Goal: Task Accomplishment & Management: Complete application form

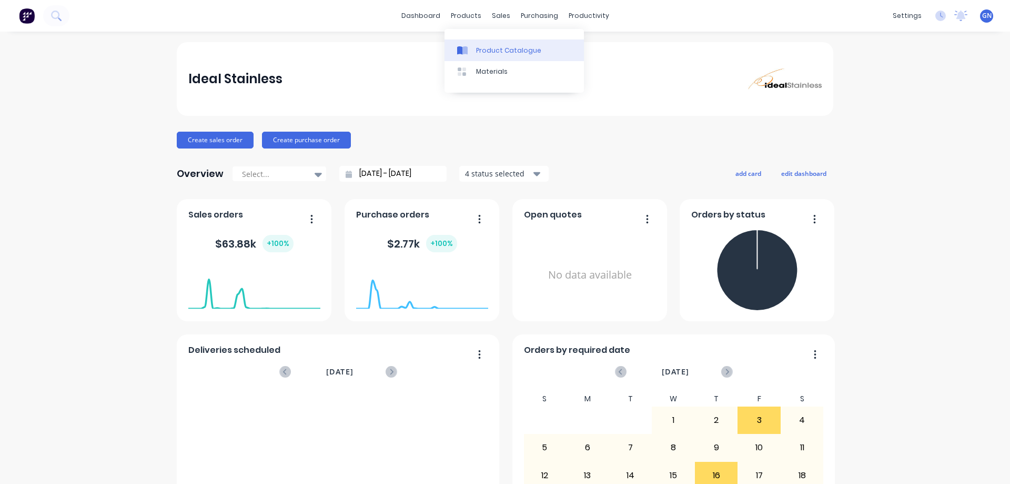
click at [490, 48] on div "Product Catalogue" at bounding box center [508, 50] width 65 height 9
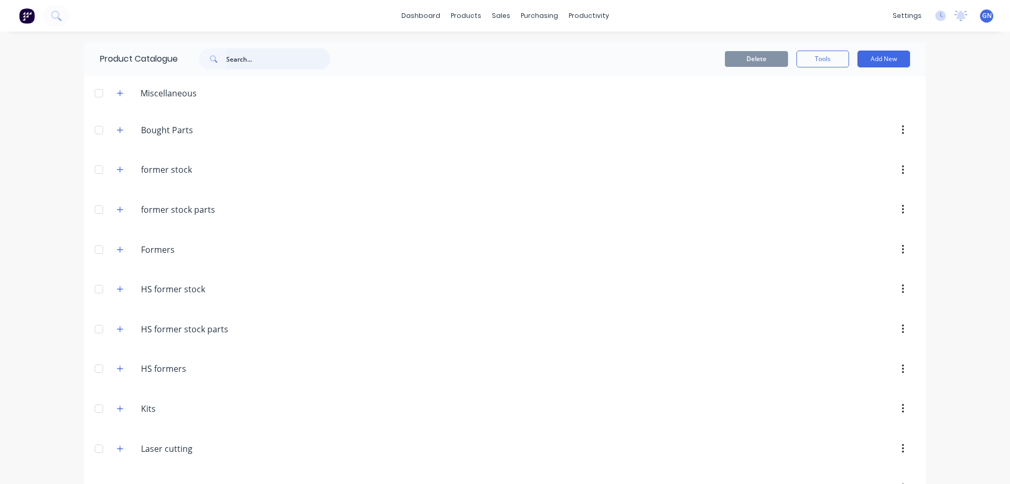
click at [244, 59] on input "text" at bounding box center [278, 58] width 104 height 21
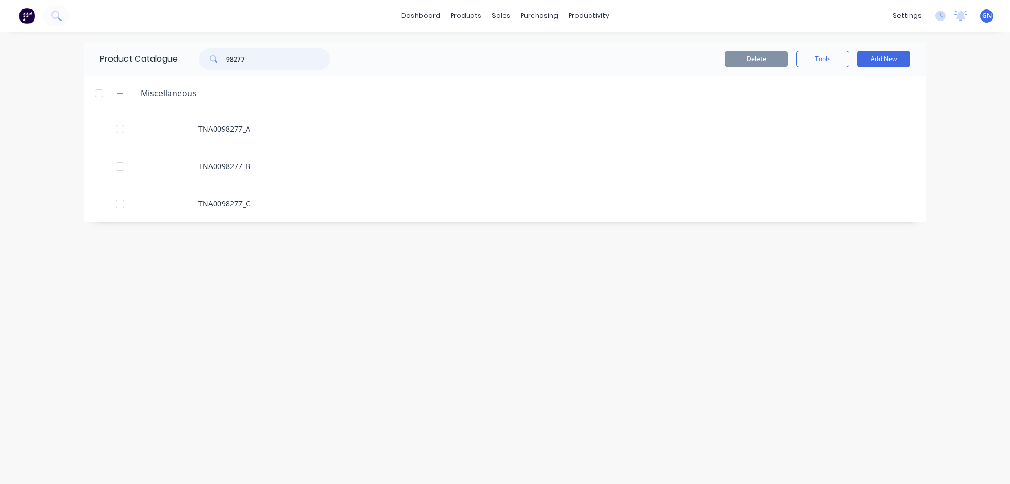
drag, startPoint x: 250, startPoint y: 58, endPoint x: 227, endPoint y: 56, distance: 23.7
click at [227, 56] on div "98277" at bounding box center [265, 58] width 132 height 21
click at [268, 57] on input "98277" at bounding box center [278, 58] width 104 height 21
type input "9"
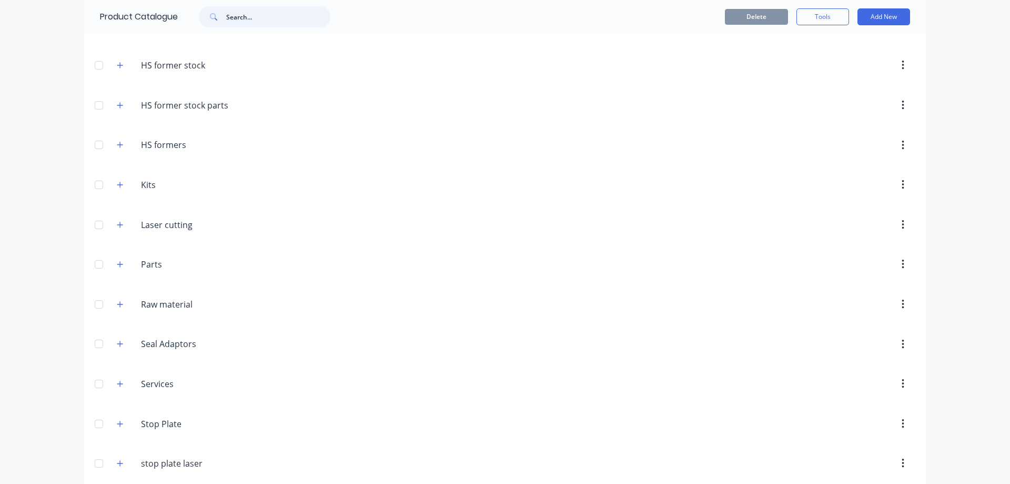
scroll to position [228, 0]
click at [117, 219] on icon "button" at bounding box center [120, 220] width 6 height 7
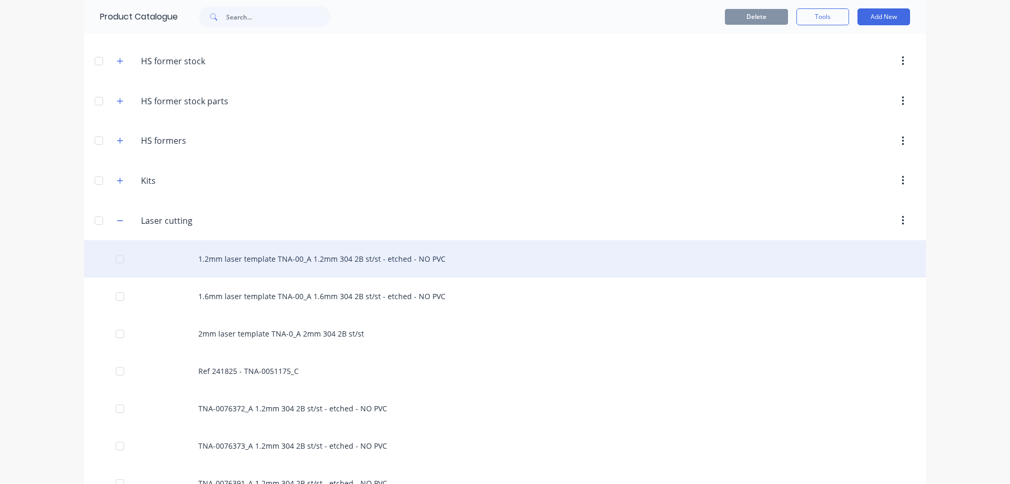
click at [370, 260] on div "1.2mm laser template TNA-00_A 1.2mm 304 2B st/st - etched - NO PVC" at bounding box center [505, 258] width 842 height 37
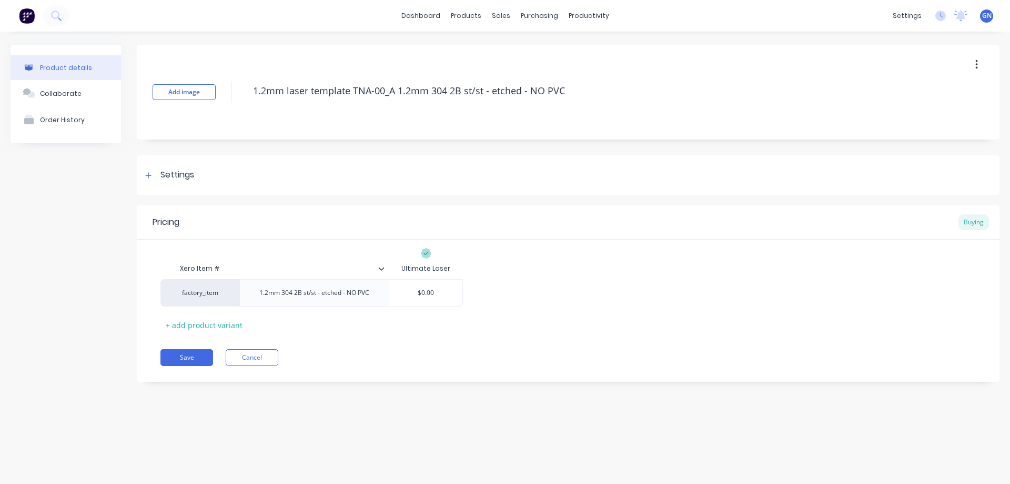
click at [980, 61] on button "button" at bounding box center [977, 64] width 25 height 19
click at [936, 90] on span "Duplicate" at bounding box center [938, 92] width 79 height 11
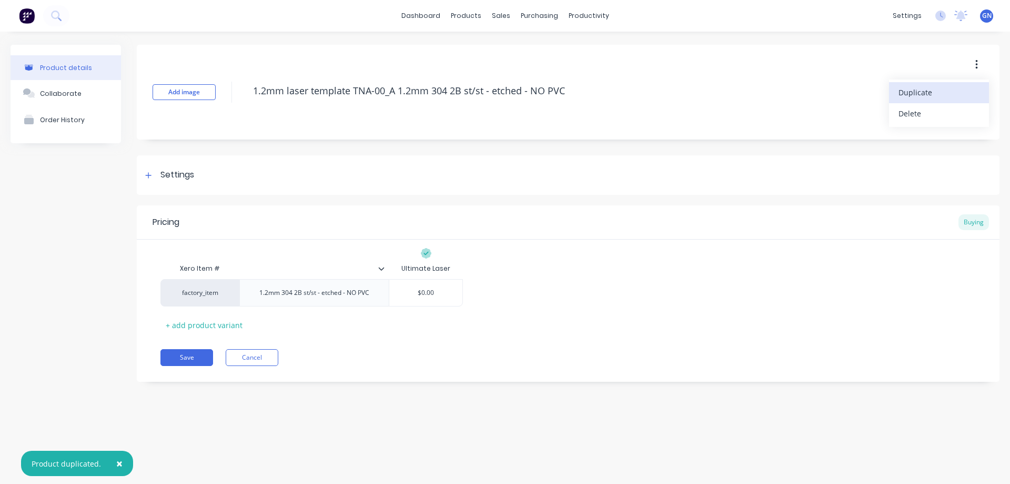
click at [934, 91] on span "Duplicate" at bounding box center [938, 92] width 79 height 11
click at [256, 354] on button "Cancel" at bounding box center [252, 357] width 53 height 17
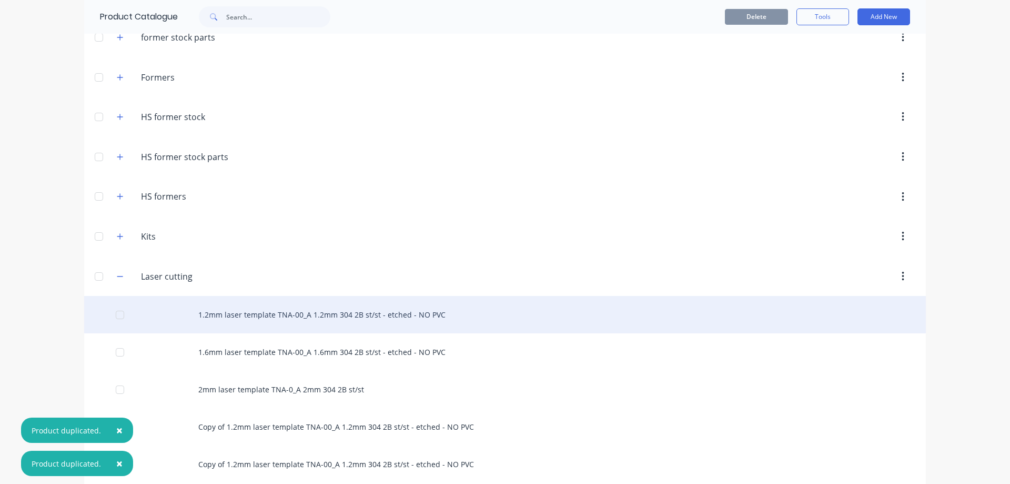
scroll to position [175, 0]
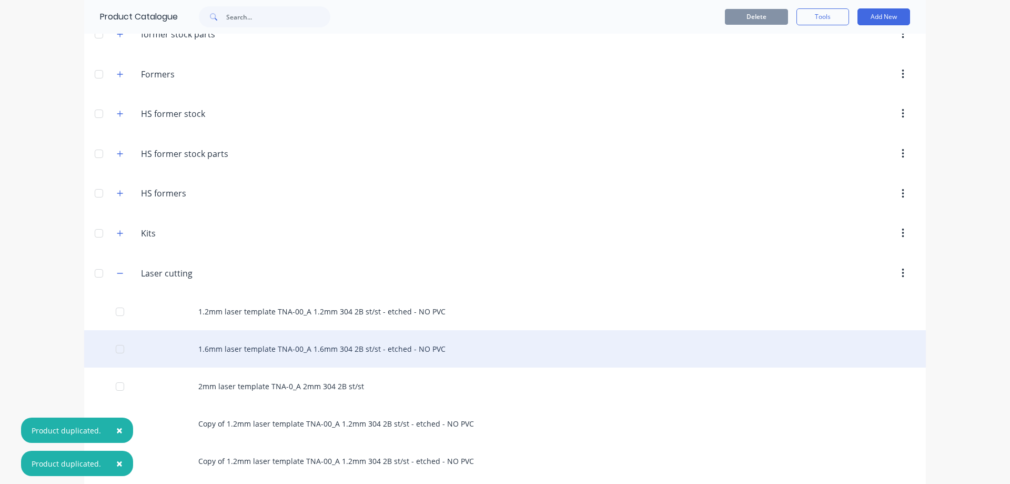
click at [272, 347] on div "1.6mm laser template TNA-00_A 1.6mm 304 2B st/st - etched - NO PVC" at bounding box center [505, 348] width 842 height 37
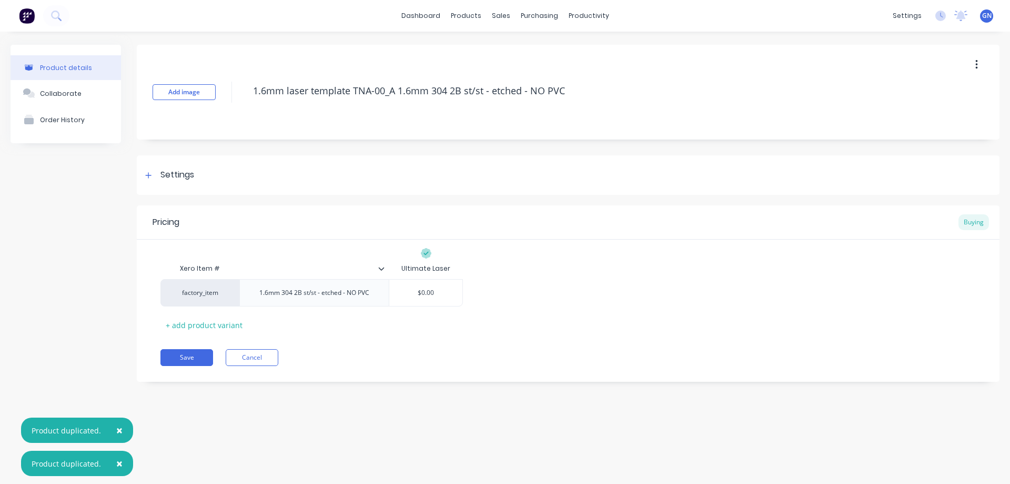
click at [977, 62] on icon "button" at bounding box center [977, 64] width 2 height 9
click at [922, 94] on span "Duplicate" at bounding box center [938, 92] width 79 height 11
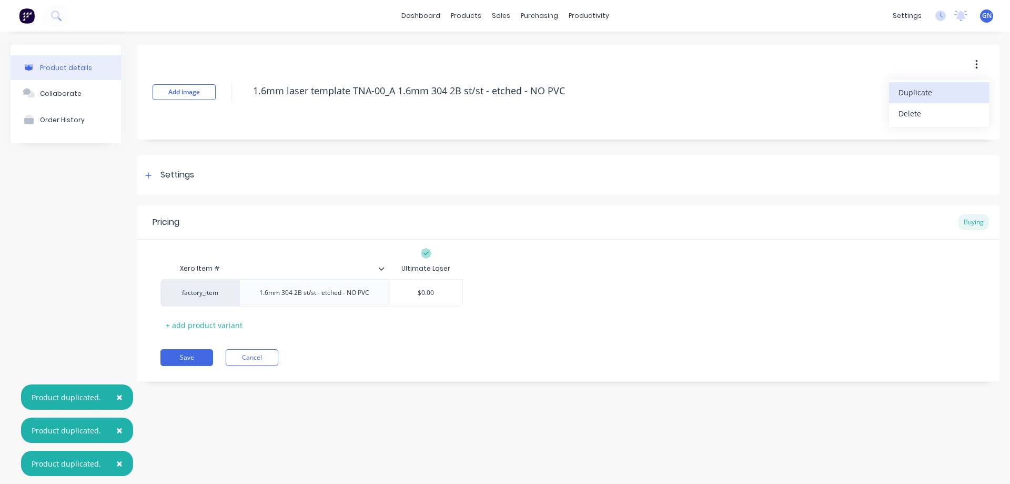
click at [922, 94] on span "Duplicate" at bounding box center [938, 92] width 79 height 11
click at [257, 359] on button "Cancel" at bounding box center [252, 357] width 53 height 17
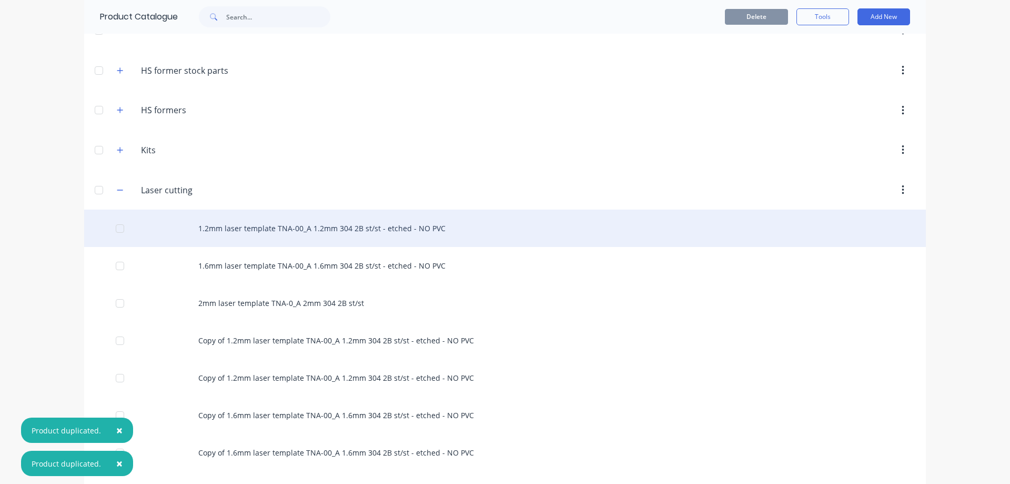
scroll to position [263, 0]
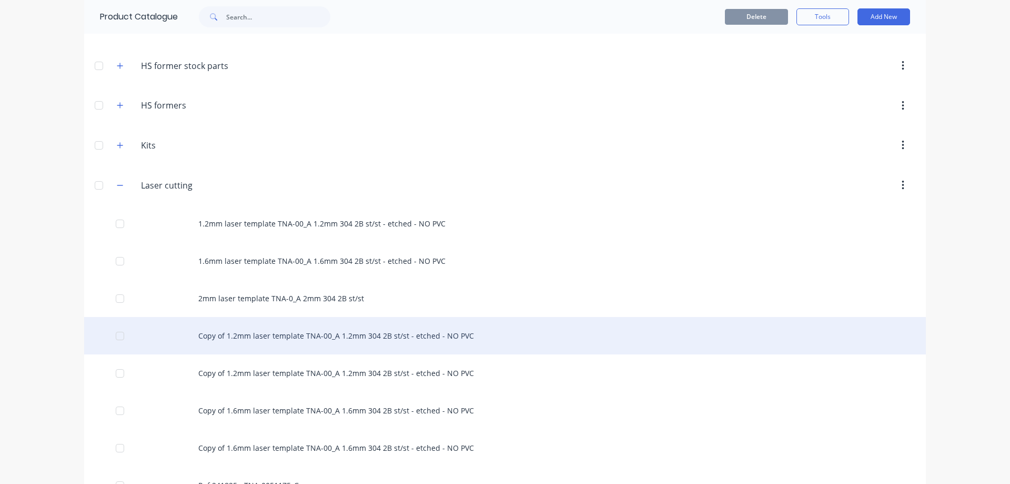
click at [252, 338] on div "Copy of 1.2mm laser template TNA-00_A 1.2mm 304 2B st/st - etched - NO PVC" at bounding box center [505, 335] width 842 height 37
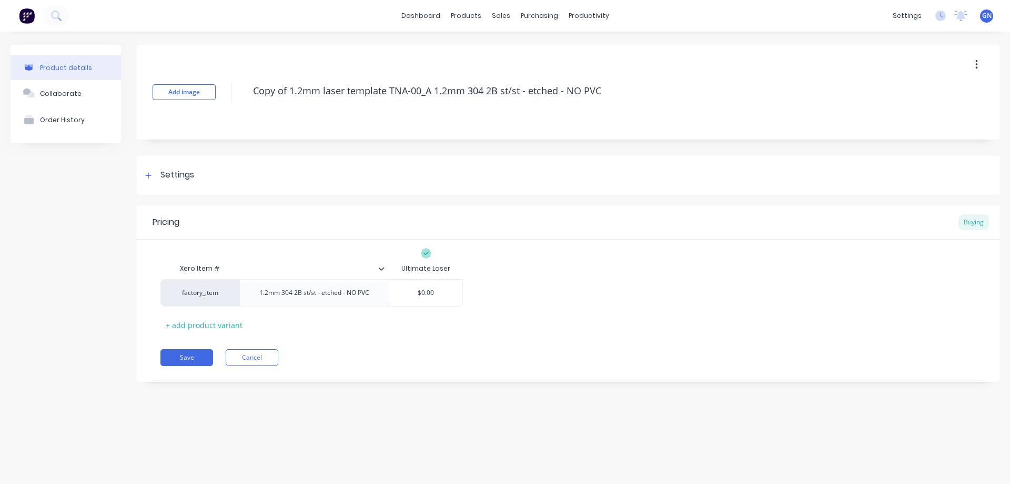
drag, startPoint x: 630, startPoint y: 91, endPoint x: 247, endPoint y: 83, distance: 383.2
click at [247, 83] on div "Add image Copy of 1.2mm laser template TNA-00_A 1.2mm 304 2B st/st - etched - N…" at bounding box center [568, 92] width 863 height 95
paste textarea "TNA-0098279_B"
type textarea "x"
type textarea "TNA-0098279_B 1.2mm 304 2B st/st - etched - NO PVC"
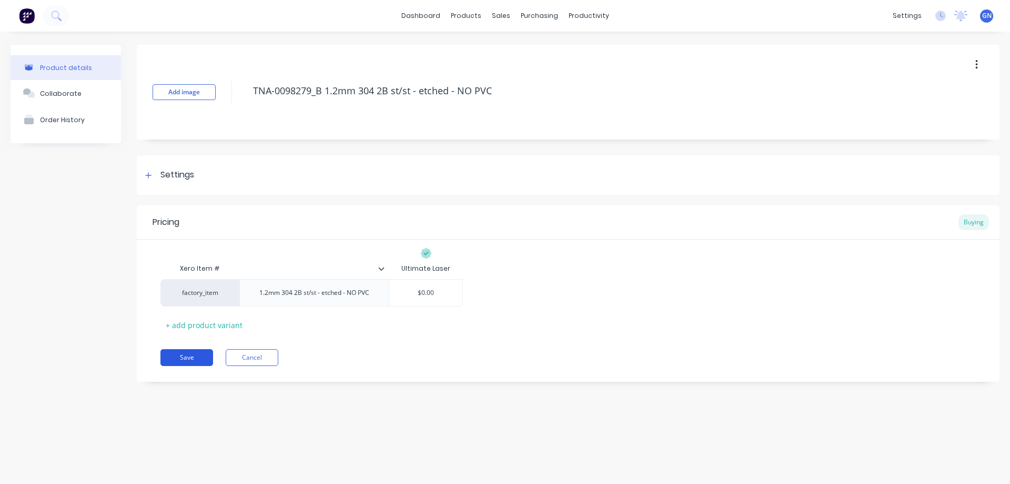
type textarea "x"
type textarea "TNA-0098279_B 1.2mm 304 2B st/st - etched - NO PVC"
click at [194, 358] on button "Save" at bounding box center [186, 357] width 53 height 17
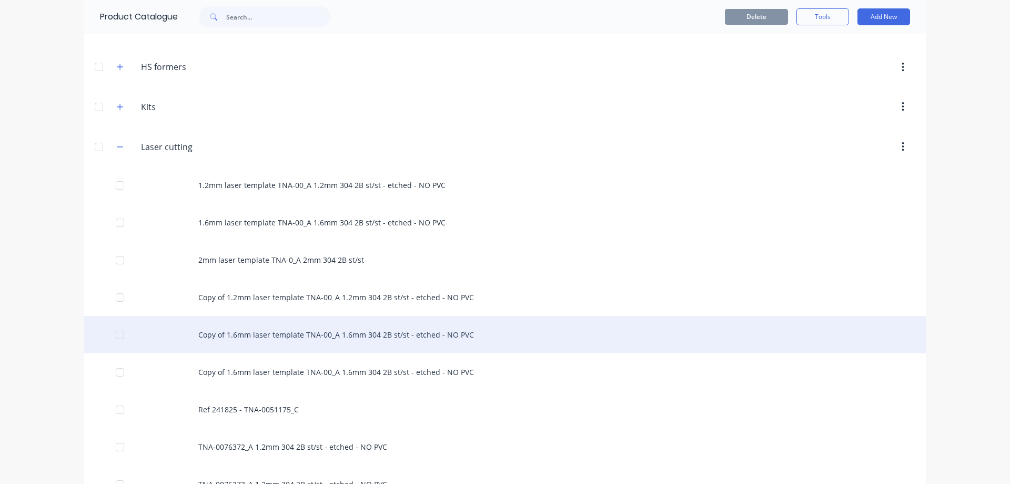
scroll to position [351, 0]
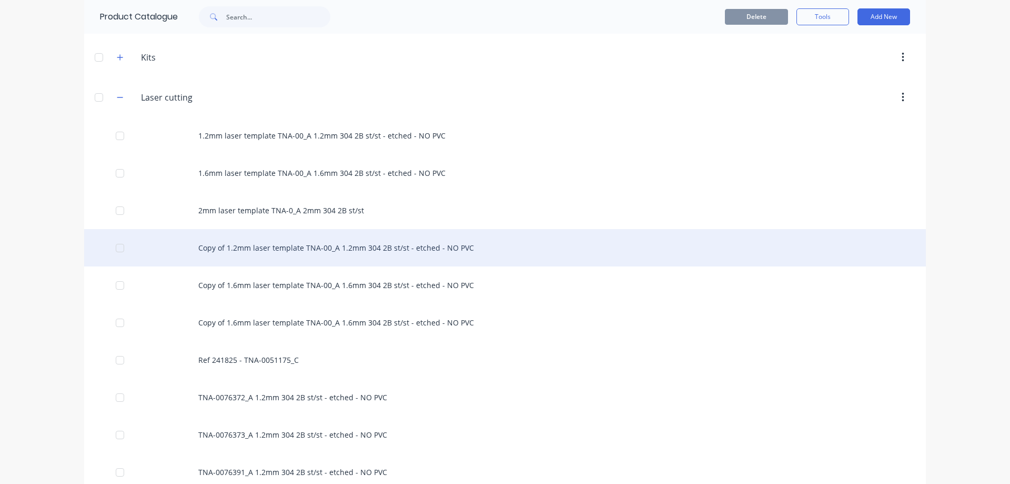
click at [266, 247] on div "Copy of 1.2mm laser template TNA-00_A 1.2mm 304 2B st/st - etched - NO PVC" at bounding box center [505, 247] width 842 height 37
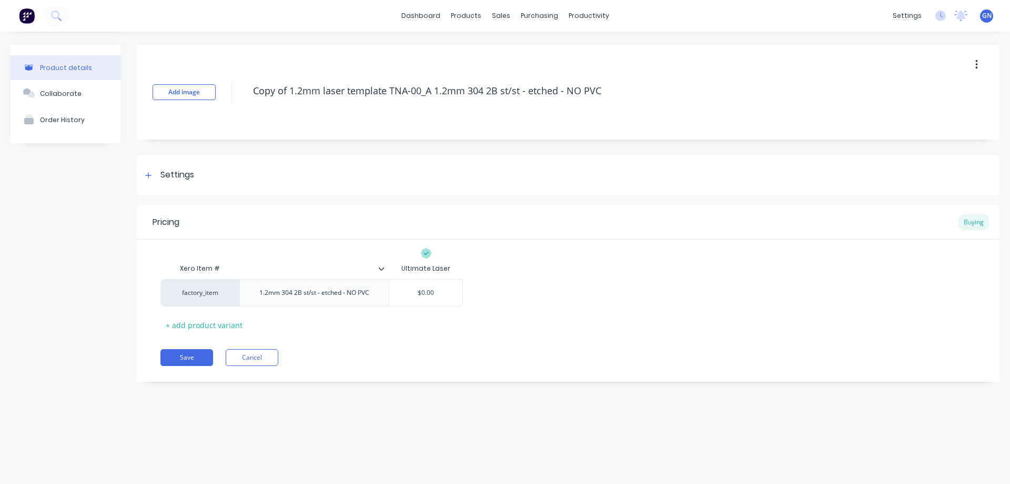
drag, startPoint x: 631, startPoint y: 86, endPoint x: 243, endPoint y: 85, distance: 388.9
click at [243, 85] on div "Add image Copy of 1.2mm laser template TNA-00_A 1.2mm 304 2B st/st - etched - N…" at bounding box center [568, 92] width 863 height 95
paste textarea "TNA-0114321"
type textarea "x"
type textarea "TNA-0114321_A 1.2mm 304 2B st/st - etched - NO PVC"
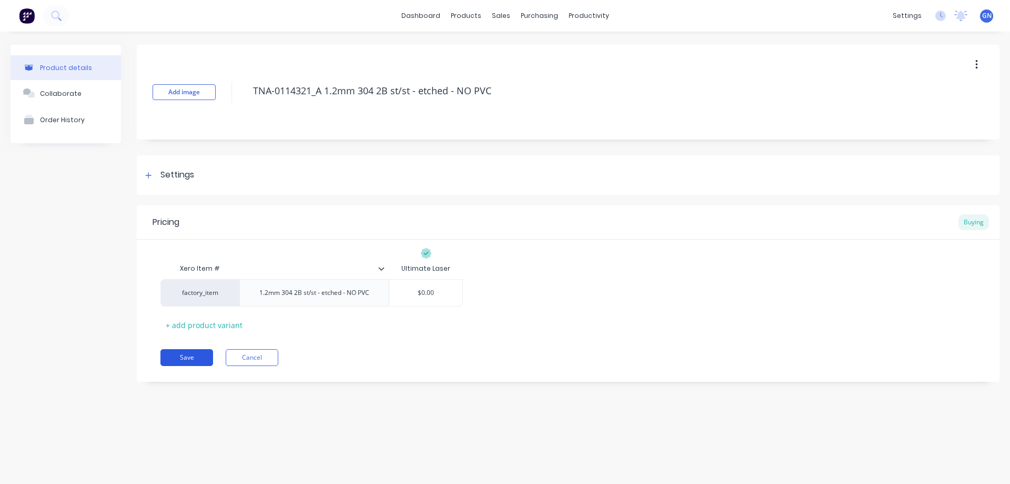
type textarea "x"
type textarea "TNA-0114321_A 1.2mm 304 2B st/st - etched - NO PVC"
click at [183, 356] on button "Save" at bounding box center [186, 357] width 53 height 17
type textarea "x"
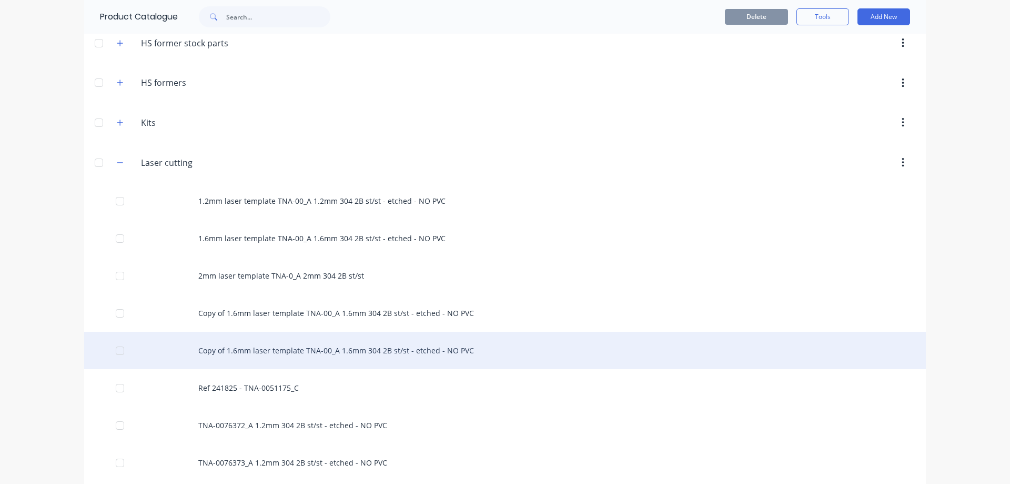
scroll to position [316, 0]
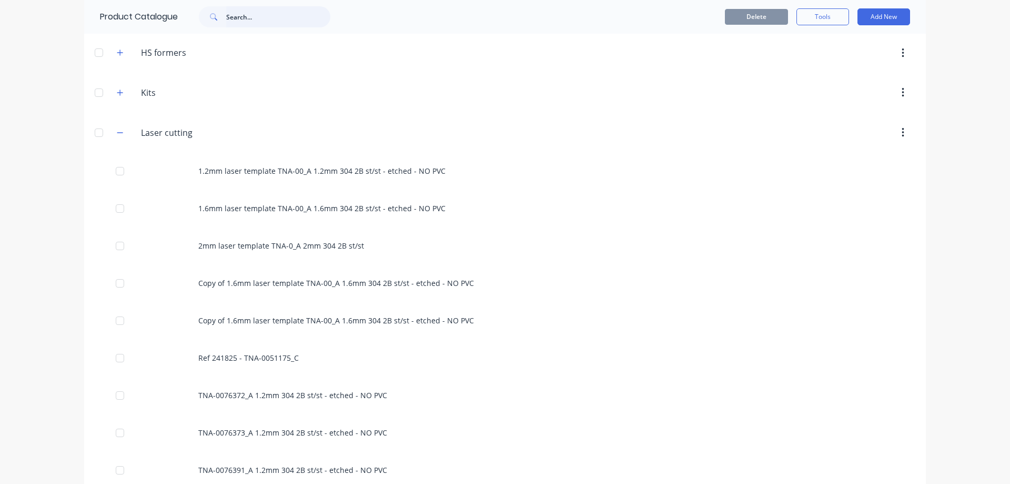
click at [249, 17] on input "text" at bounding box center [278, 16] width 104 height 21
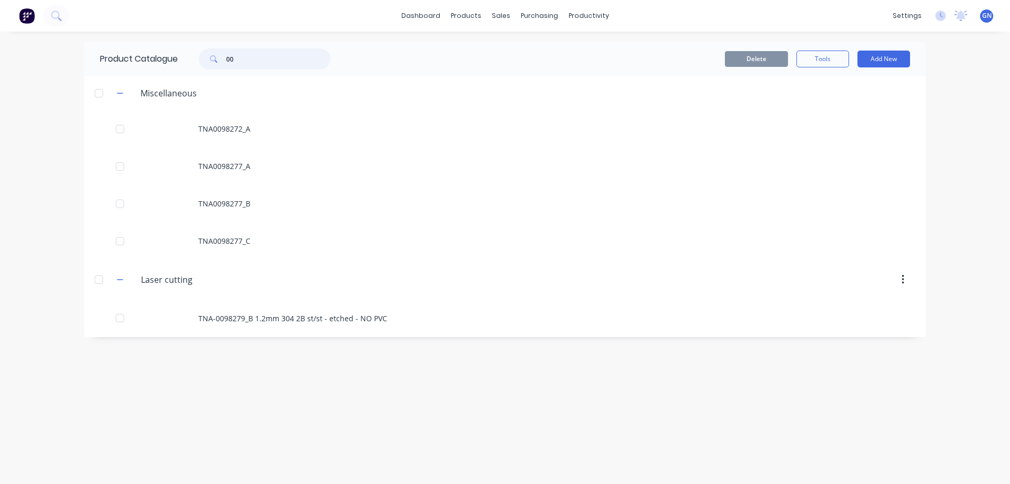
type input "0"
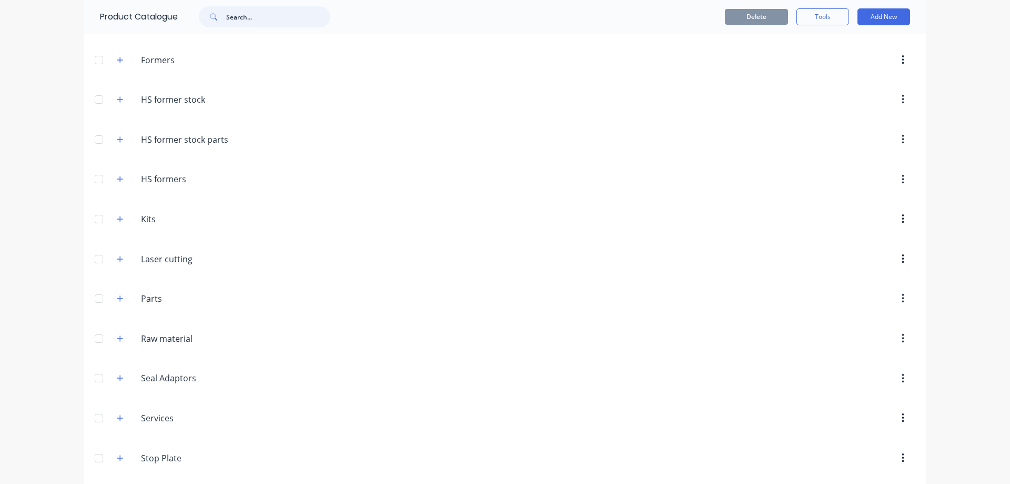
scroll to position [210, 0]
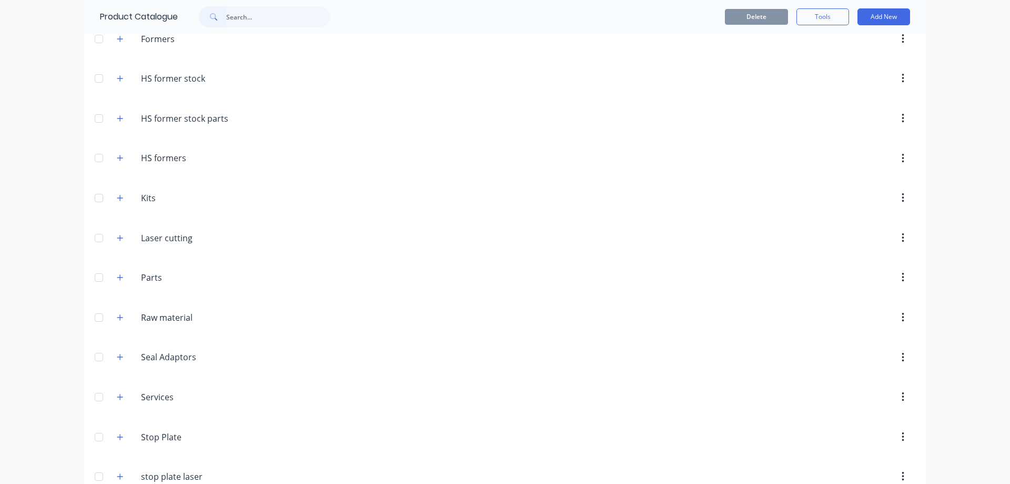
drag, startPoint x: 118, startPoint y: 238, endPoint x: 126, endPoint y: 238, distance: 7.9
click at [117, 238] on icon "button" at bounding box center [120, 237] width 6 height 7
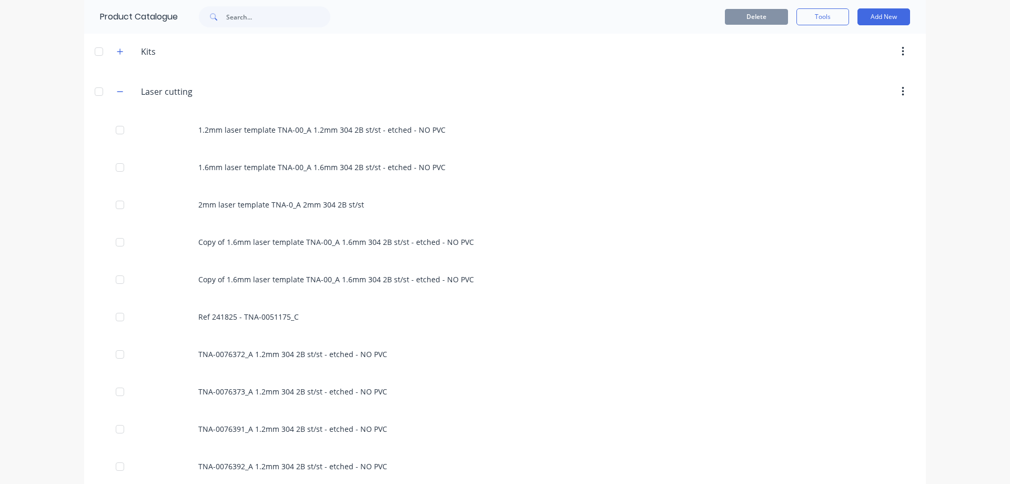
scroll to position [368, 0]
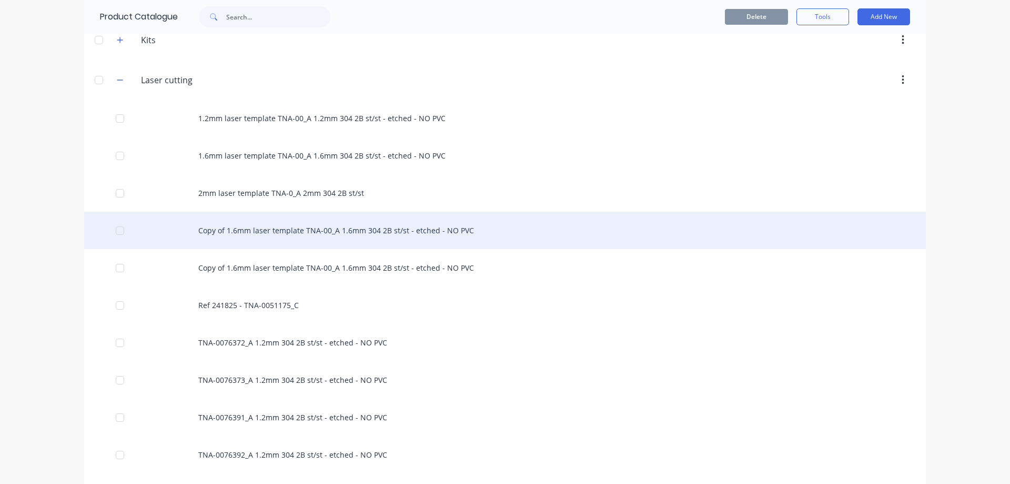
click at [276, 230] on div "Copy of 1.6mm laser template TNA-00_A 1.6mm 304 2B st/st - etched - NO PVC" at bounding box center [505, 230] width 842 height 37
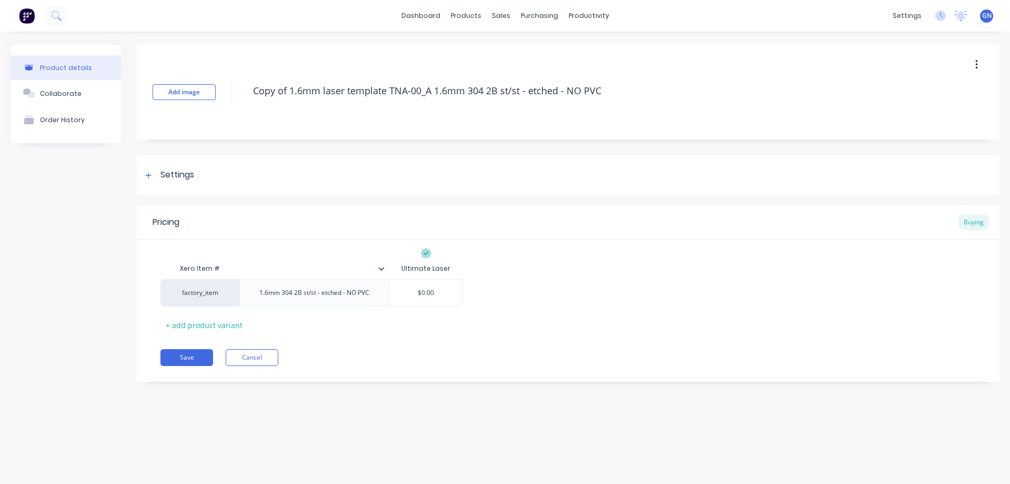
drag, startPoint x: 630, startPoint y: 86, endPoint x: 247, endPoint y: 86, distance: 383.1
click at [247, 86] on div "Add image Copy of 1.6mm laser template TNA-00_A 1.6mm 304 2B st/st - etched - N…" at bounding box center [568, 92] width 863 height 95
paste textarea "TNA-0098278_B"
type textarea "x"
type textarea "TNA-0098278_B 1.6mm 304 2B st/st - etched - NO PVC"
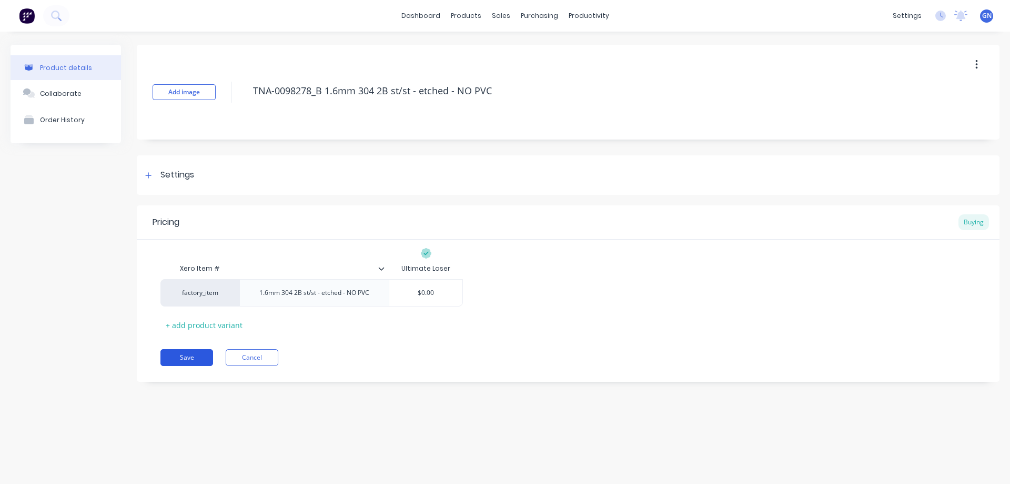
type textarea "x"
type textarea "TNA-0098278_B 1.6mm 304 2B st/st - etched - NO PVC"
click at [193, 358] on button "Save" at bounding box center [186, 357] width 53 height 17
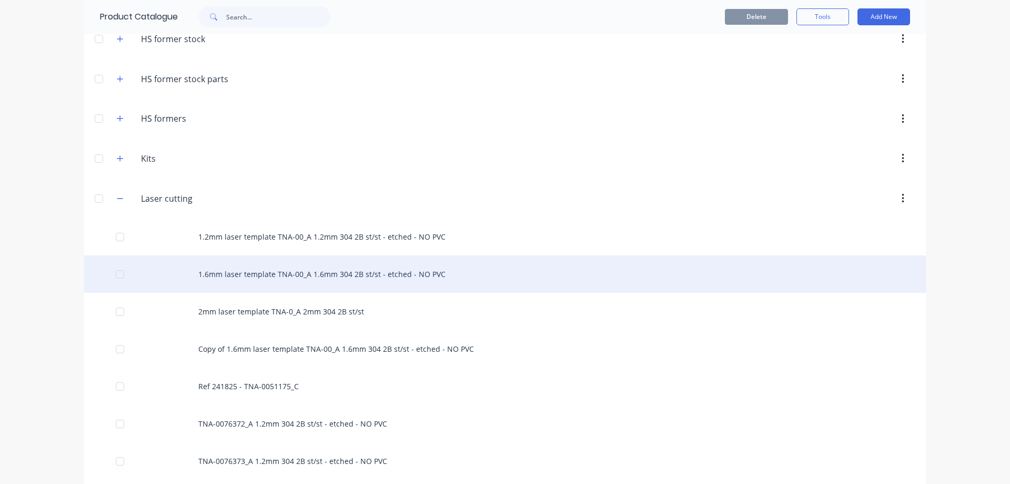
scroll to position [316, 0]
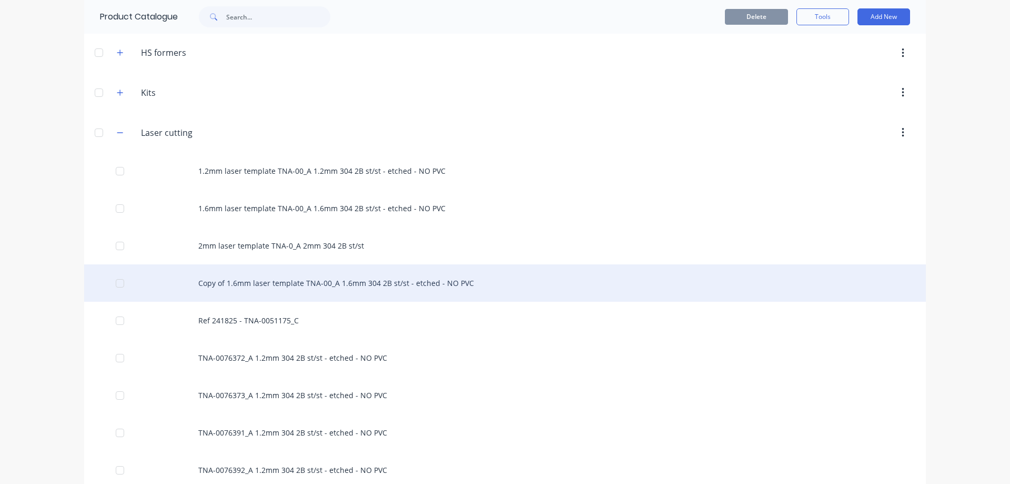
click at [253, 286] on div "Copy of 1.6mm laser template TNA-00_A 1.6mm 304 2B st/st - etched - NO PVC" at bounding box center [505, 282] width 842 height 37
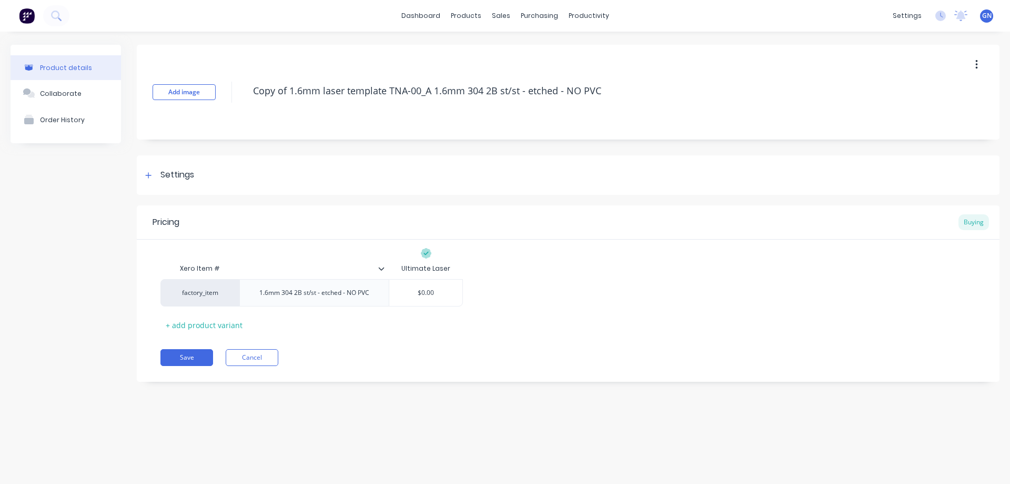
drag, startPoint x: 625, startPoint y: 91, endPoint x: 238, endPoint y: 88, distance: 386.8
click at [239, 83] on div "Add image Copy of 1.6mm laser template TNA-00_A 1.6mm 304 2B st/st - etched - N…" at bounding box center [568, 92] width 863 height 95
paste textarea "TNA-011432"
type textarea "x"
type textarea "TNA-0114320_A 1.6mm 304 2B st/st - etched - NO PVC"
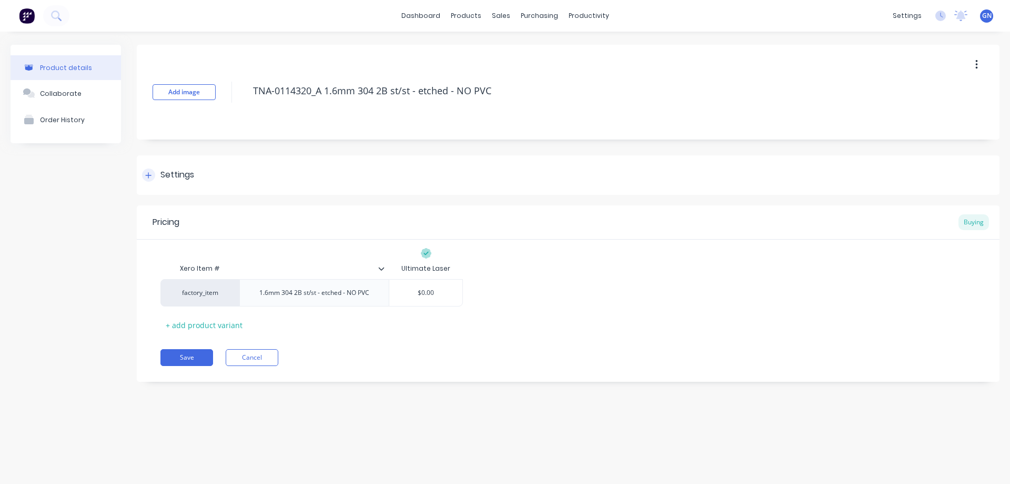
type textarea "x"
type textarea "TNA-0114320_A 1.6mm 304 2B st/st - etched - NO PVC"
click at [149, 175] on icon at bounding box center [149, 175] width 6 height 6
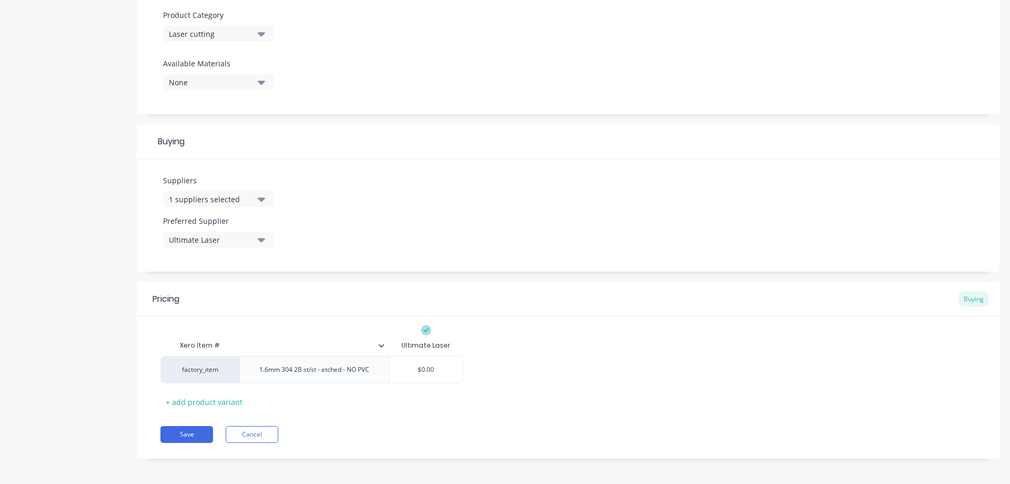
scroll to position [374, 0]
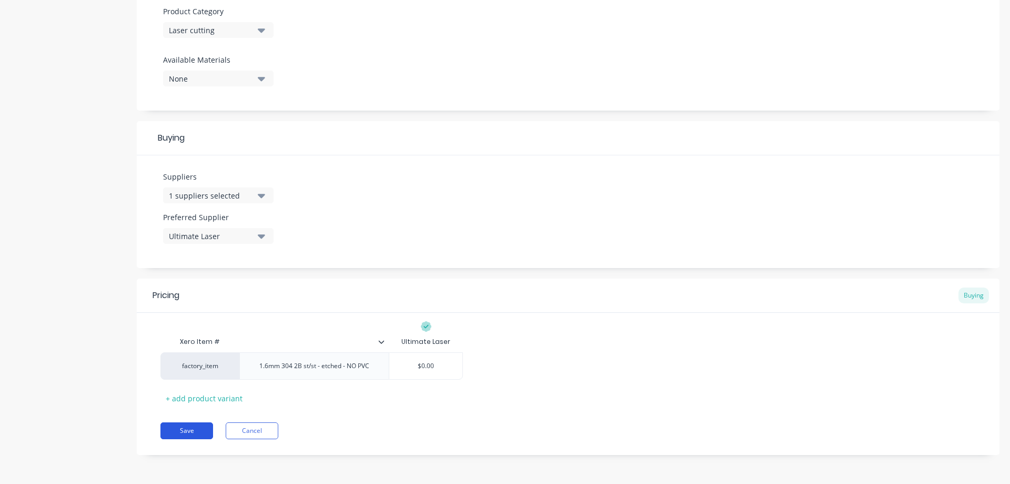
click at [187, 431] on button "Save" at bounding box center [186, 430] width 53 height 17
type textarea "x"
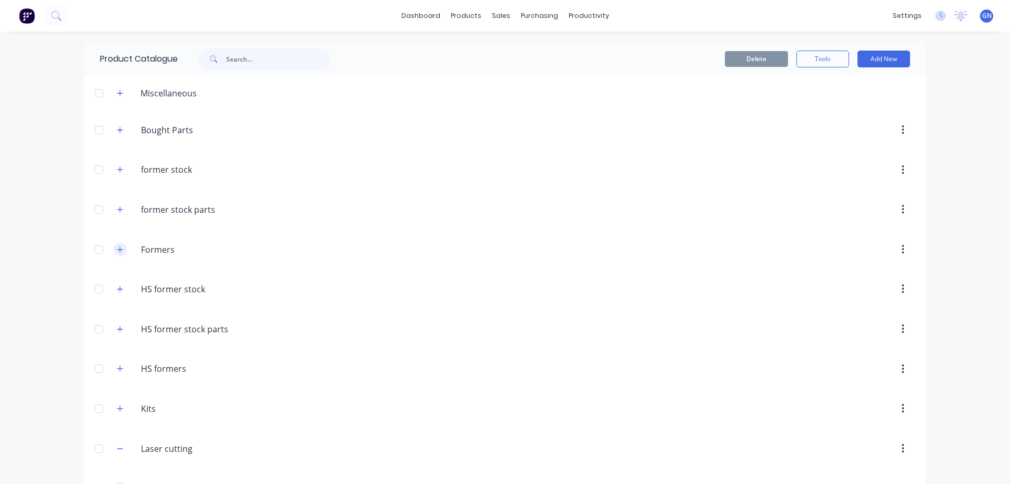
click at [117, 249] on icon "button" at bounding box center [120, 249] width 6 height 6
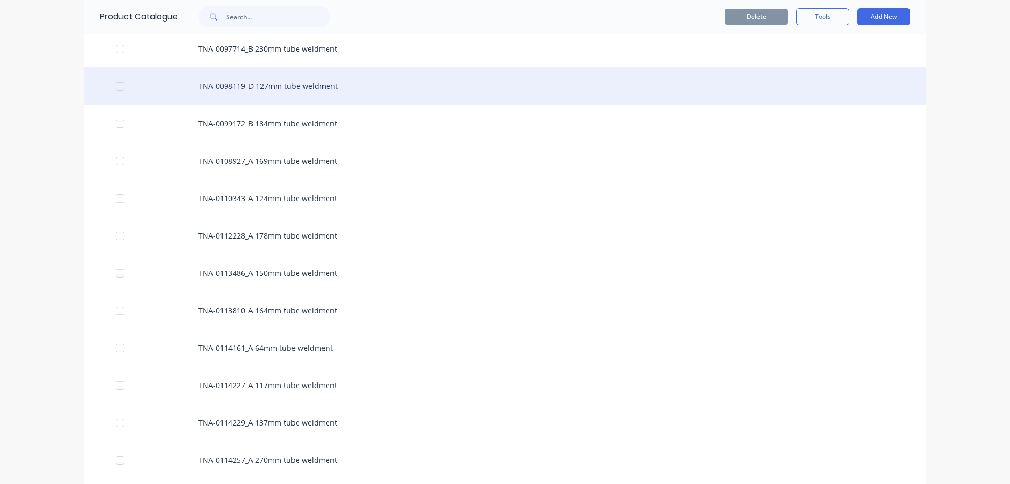
scroll to position [123, 0]
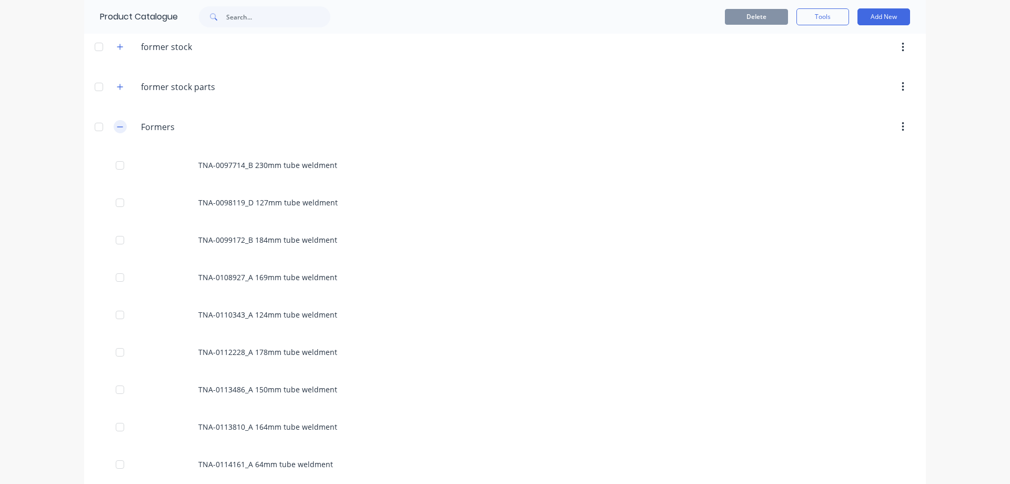
click at [117, 126] on icon "button" at bounding box center [120, 126] width 6 height 7
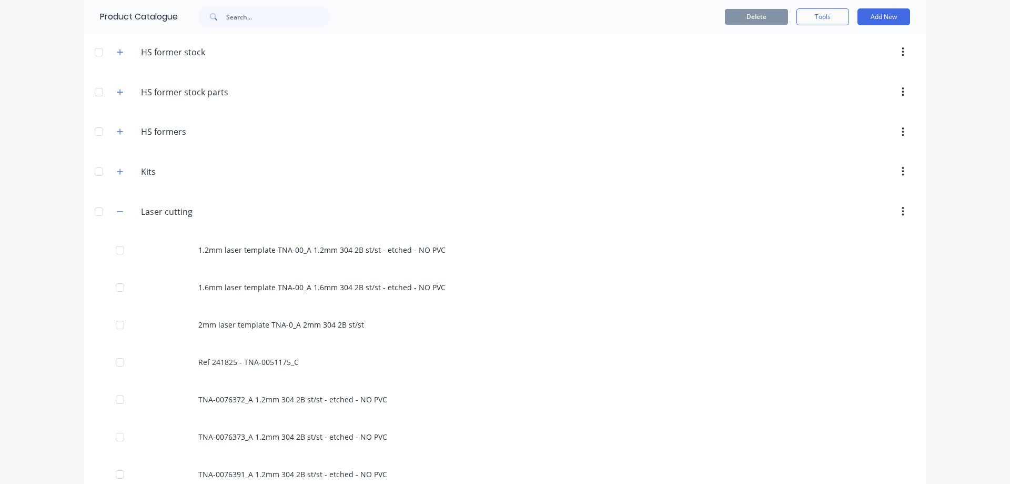
scroll to position [280, 0]
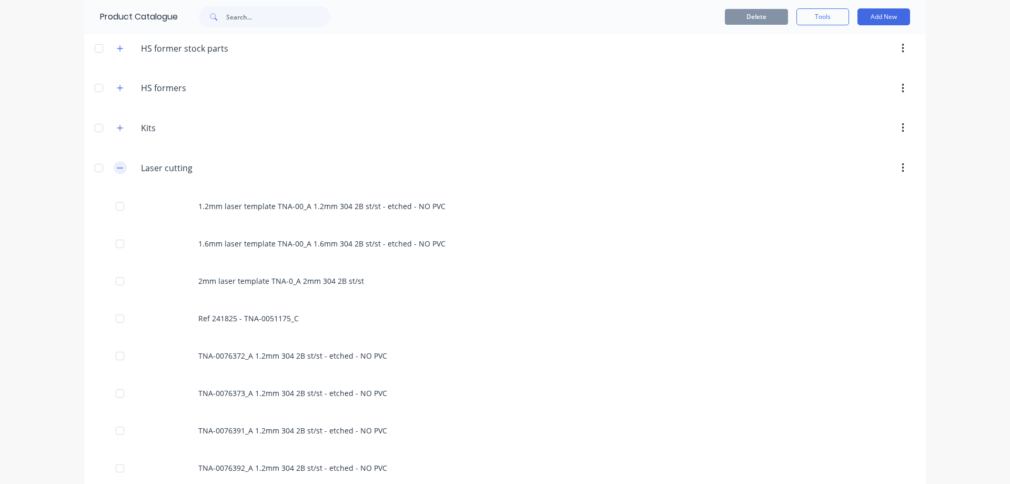
click at [121, 169] on button "button" at bounding box center [120, 167] width 13 height 13
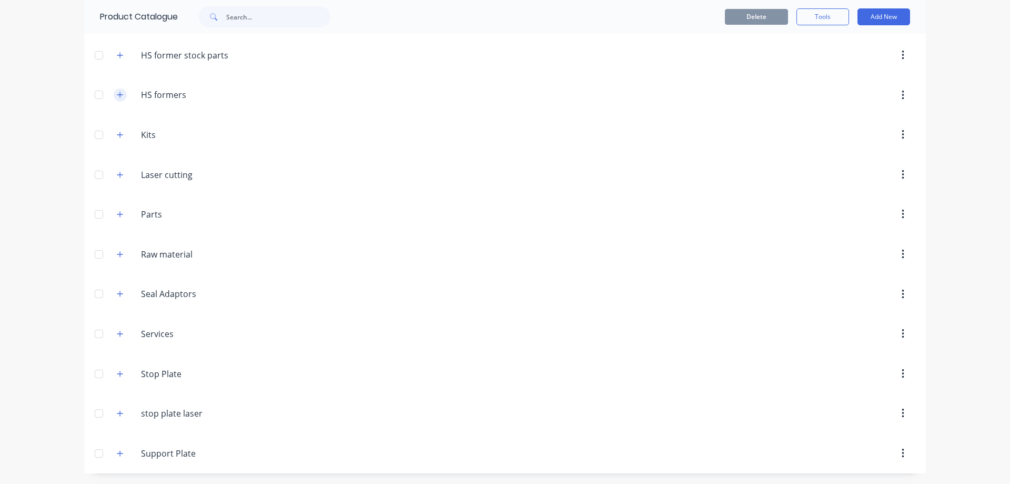
click at [119, 98] on icon "button" at bounding box center [120, 94] width 6 height 7
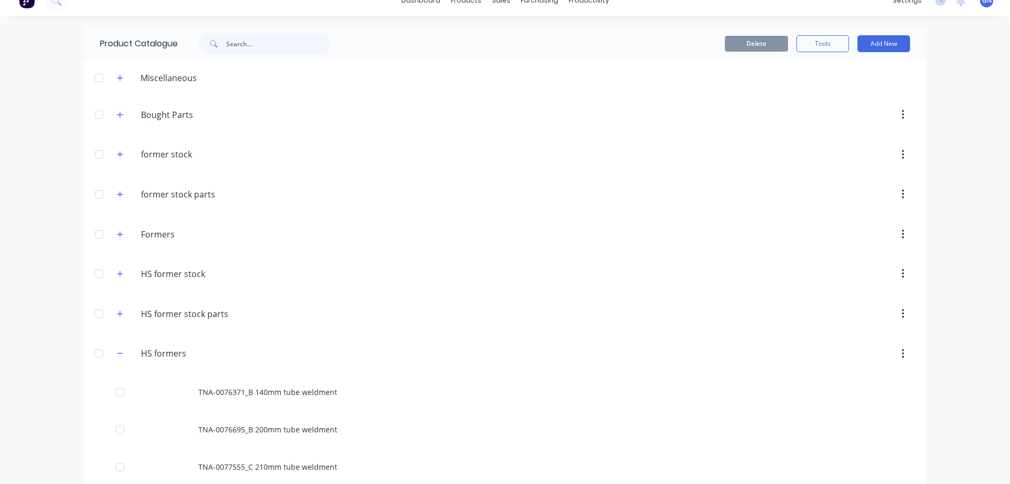
scroll to position [0, 0]
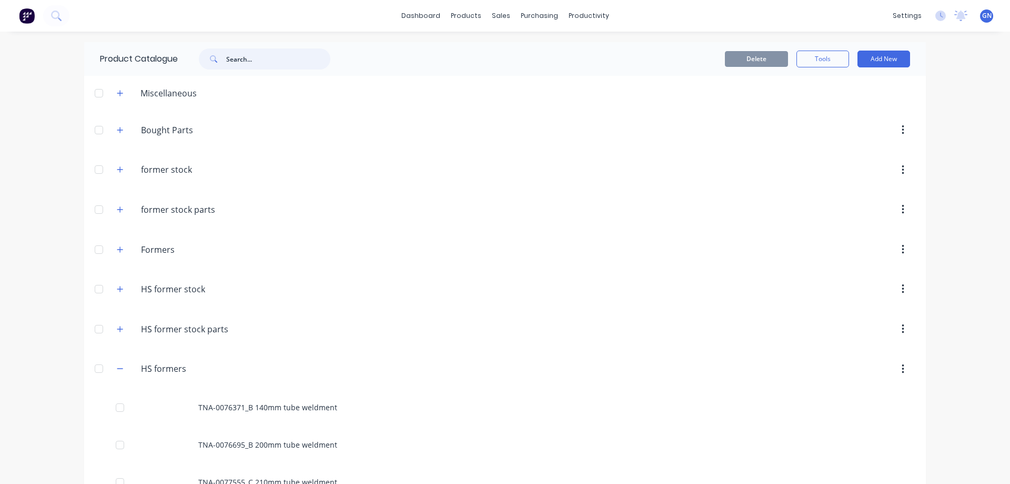
click at [252, 62] on input "text" at bounding box center [278, 58] width 104 height 21
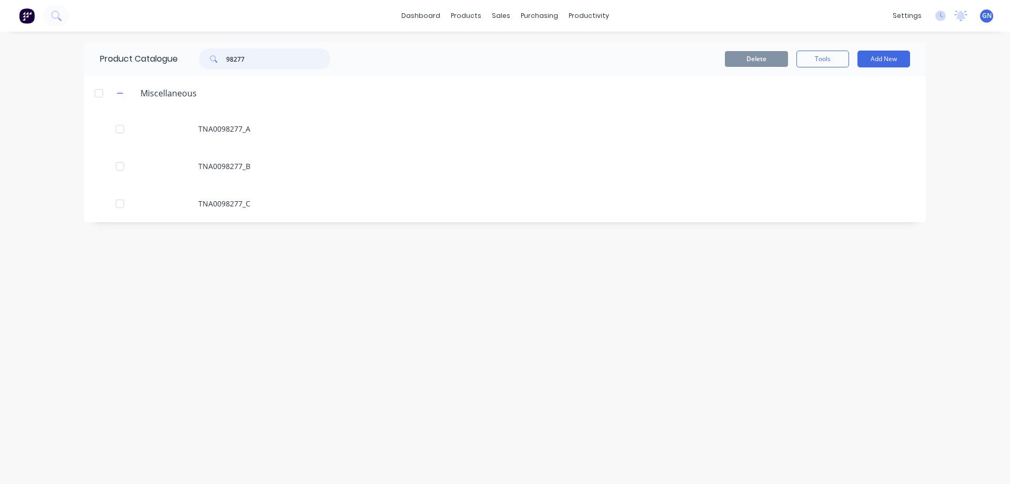
type input "98277"
drag, startPoint x: 253, startPoint y: 58, endPoint x: 228, endPoint y: 56, distance: 24.8
click at [228, 56] on input "98277" at bounding box center [278, 58] width 104 height 21
click at [872, 57] on button "Add New" at bounding box center [884, 59] width 53 height 17
click at [846, 127] on div "Product Kit" at bounding box center [860, 128] width 81 height 15
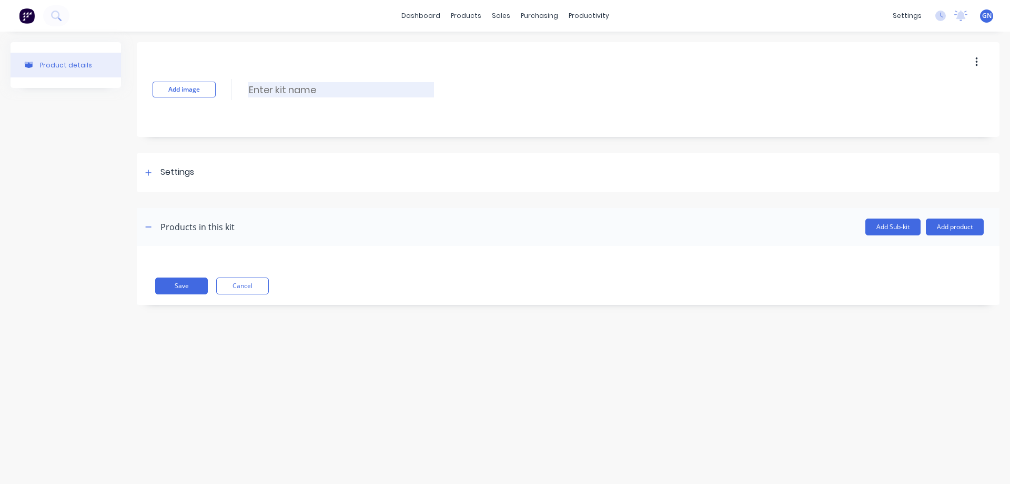
click at [315, 91] on input at bounding box center [341, 89] width 186 height 15
paste input "TNA0098277 133mm partial tube"
click at [304, 88] on input "TNA0098277 133mm partial tube" at bounding box center [341, 89] width 186 height 15
type input "TNA-0098277_C 133mm partial tube"
click at [149, 175] on icon at bounding box center [148, 172] width 6 height 7
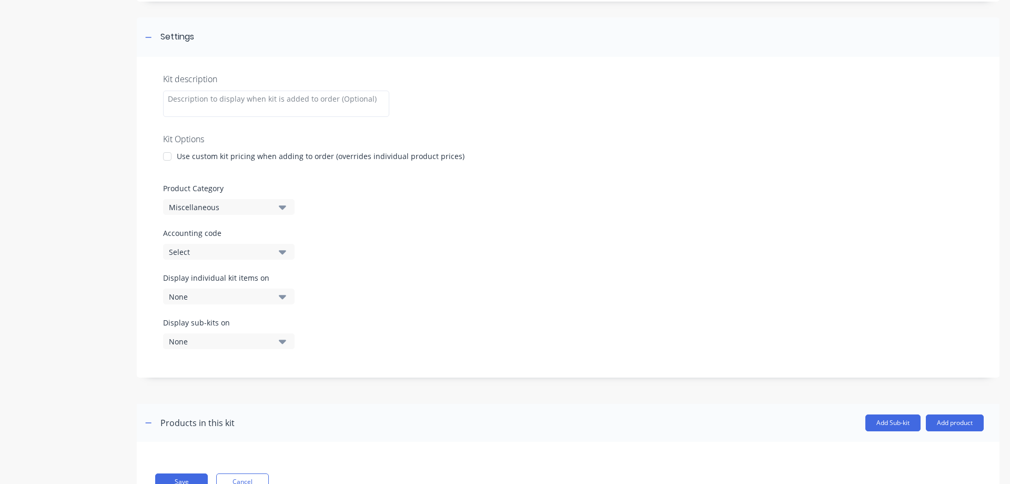
scroll to position [140, 0]
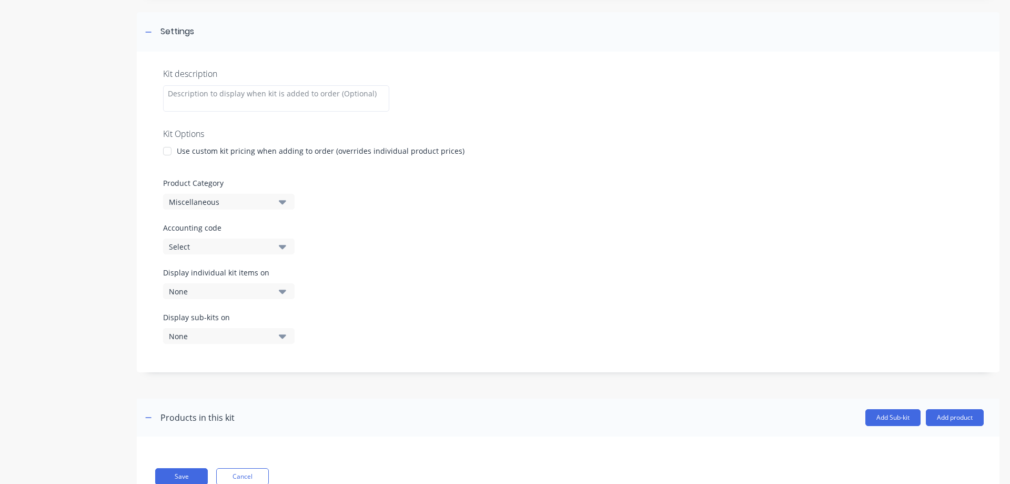
click at [167, 150] on div at bounding box center [167, 150] width 21 height 21
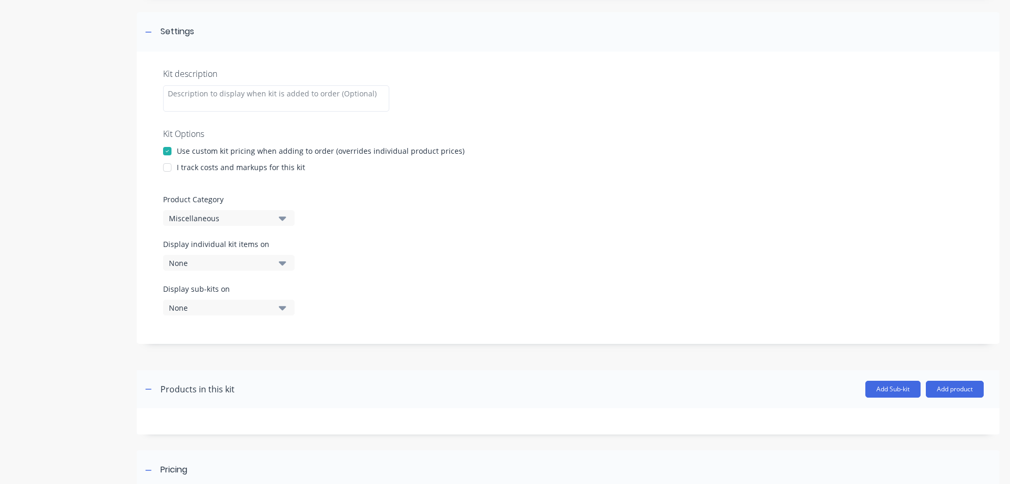
click at [167, 169] on div at bounding box center [167, 167] width 21 height 21
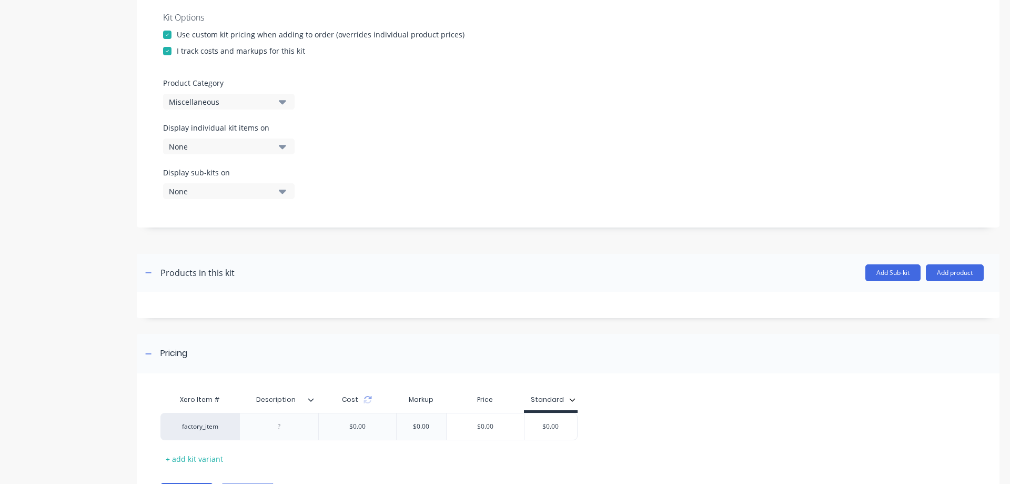
scroll to position [280, 0]
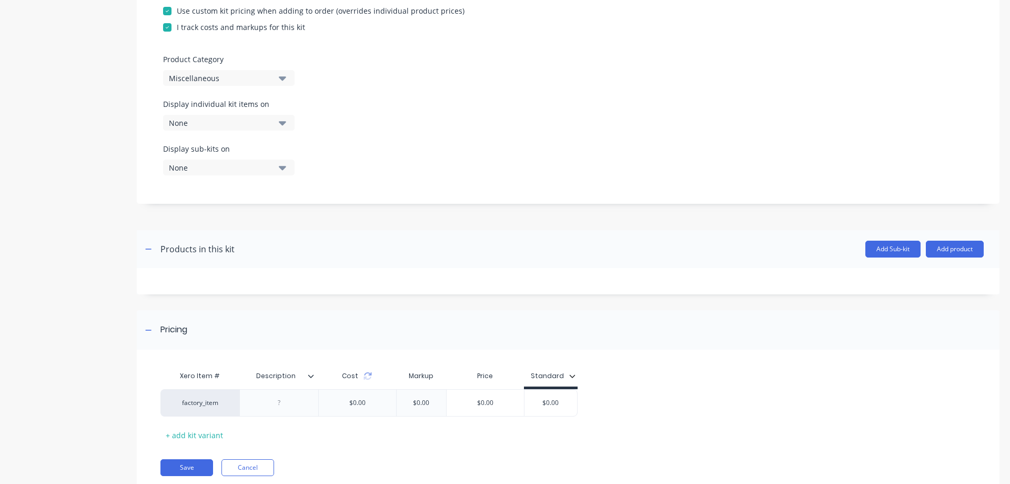
click at [189, 78] on div "Miscellaneous" at bounding box center [220, 78] width 102 height 11
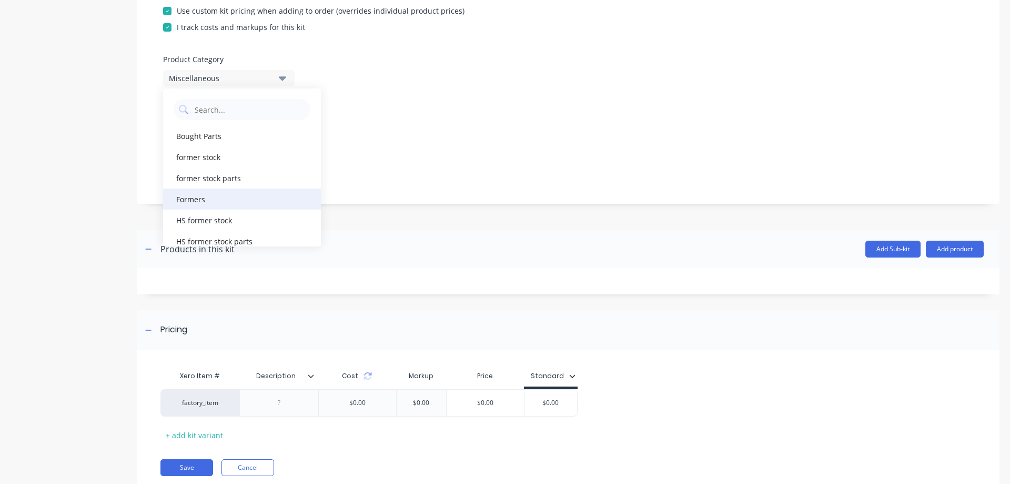
click at [198, 199] on div "Formers" at bounding box center [242, 198] width 158 height 21
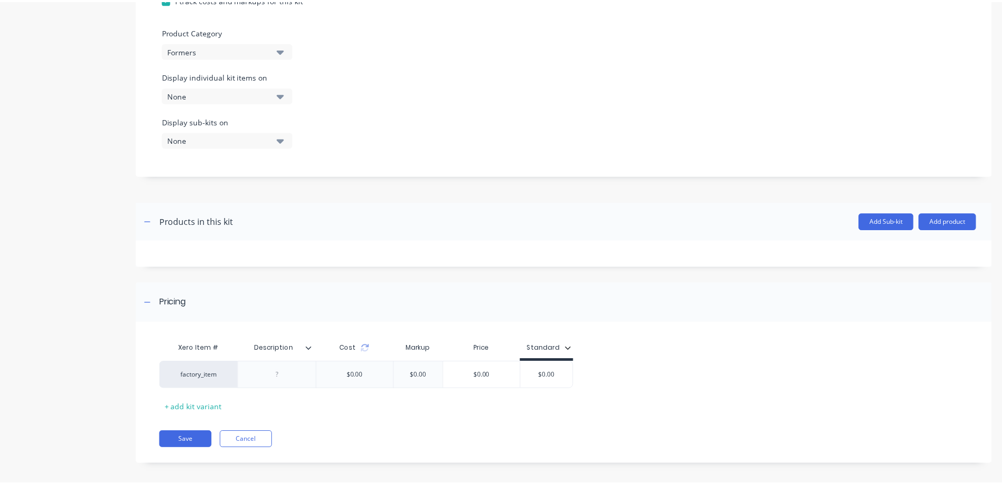
scroll to position [315, 0]
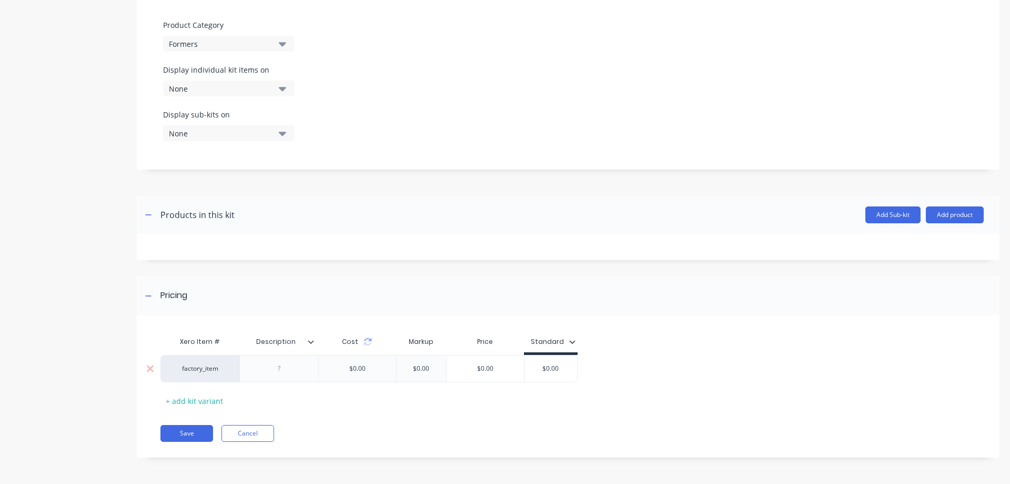
drag, startPoint x: 564, startPoint y: 368, endPoint x: 528, endPoint y: 365, distance: 36.5
click at [528, 365] on input "$0.00" at bounding box center [551, 368] width 53 height 9
type input "1120"
click at [942, 212] on button "Add product" at bounding box center [955, 214] width 58 height 17
click at [928, 242] on div "Product catalogue" at bounding box center [934, 241] width 81 height 15
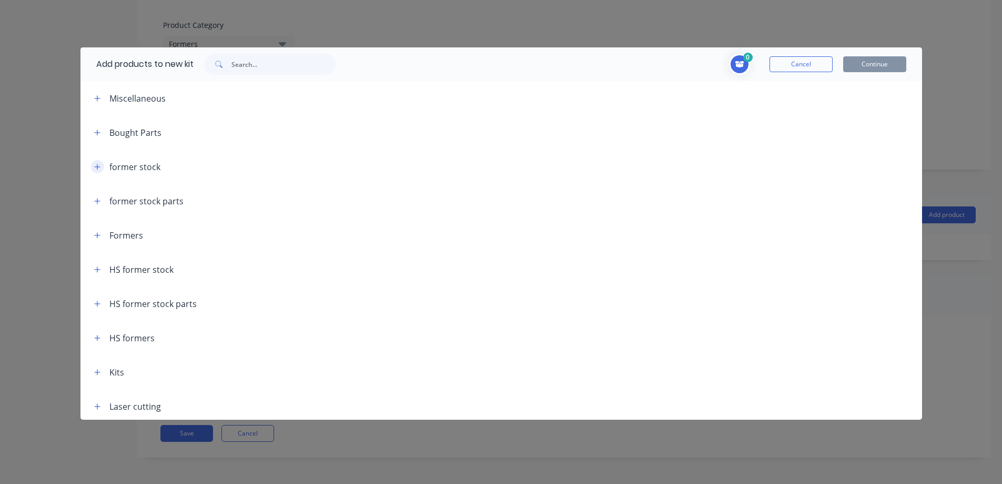
click at [101, 167] on button "button" at bounding box center [97, 166] width 13 height 13
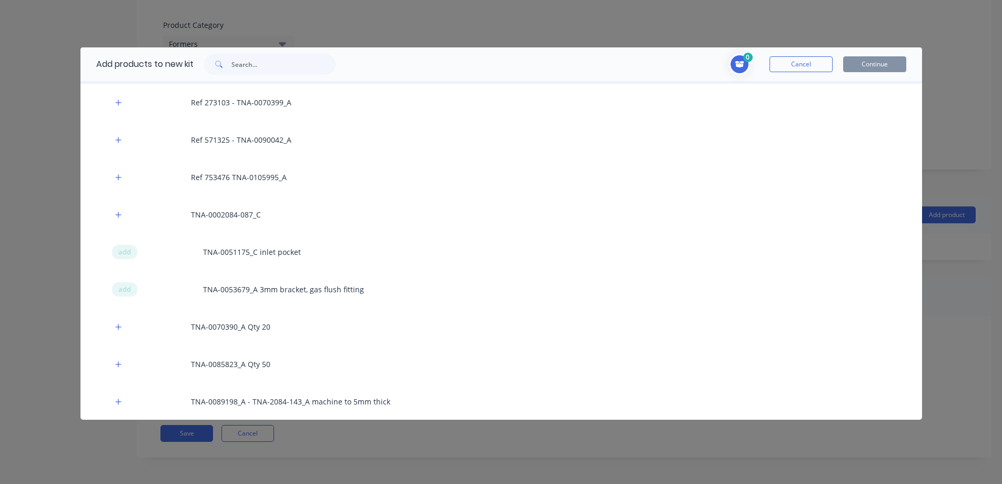
scroll to position [140, 0]
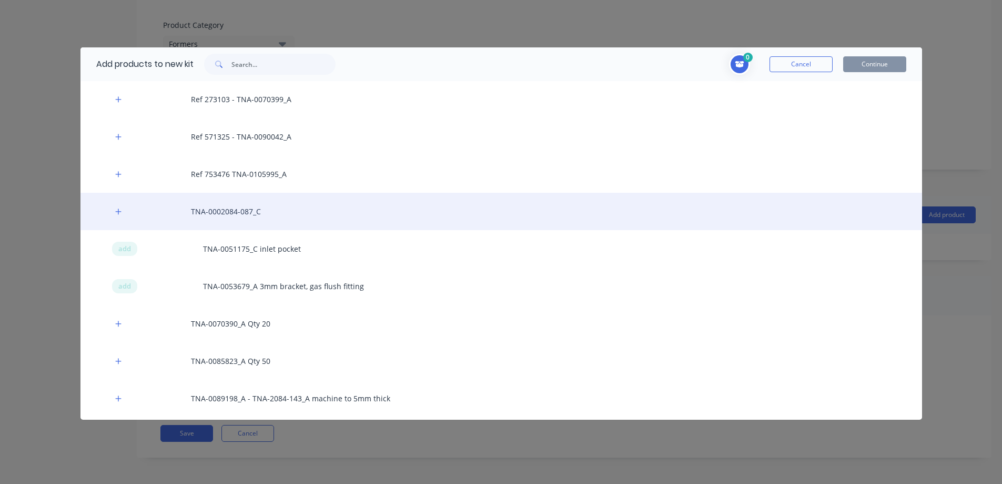
click at [218, 210] on div "TNA-0002084-087_C" at bounding box center [502, 211] width 842 height 37
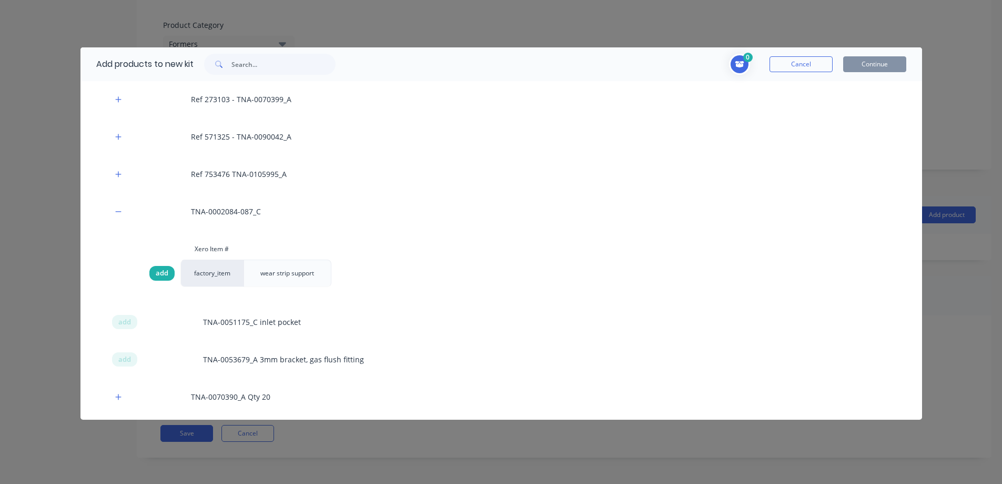
click at [163, 277] on span "add" at bounding box center [162, 273] width 13 height 11
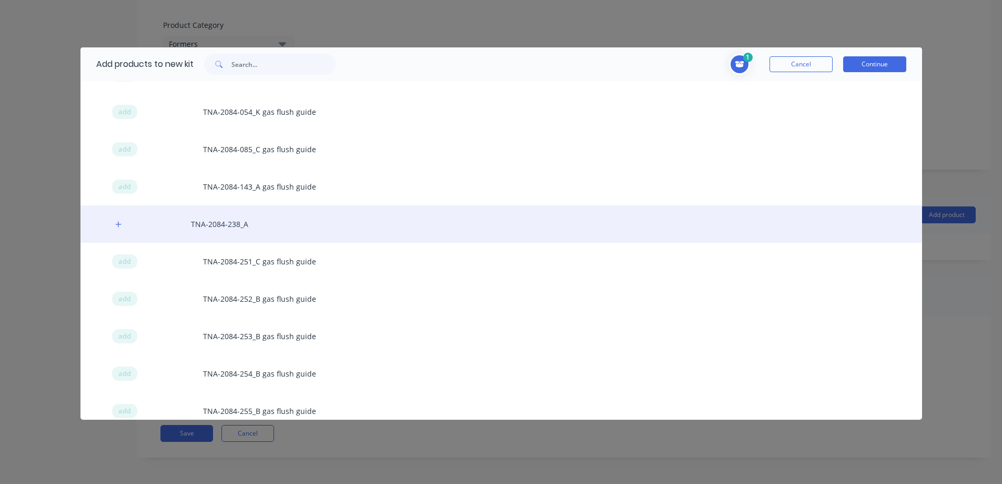
scroll to position [579, 0]
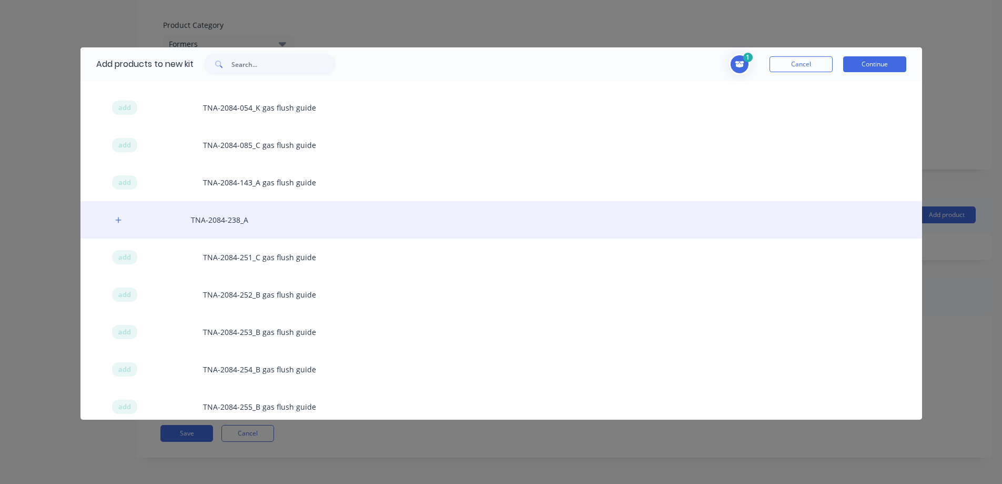
click at [235, 222] on div "TNA-2084-238_A" at bounding box center [502, 219] width 842 height 37
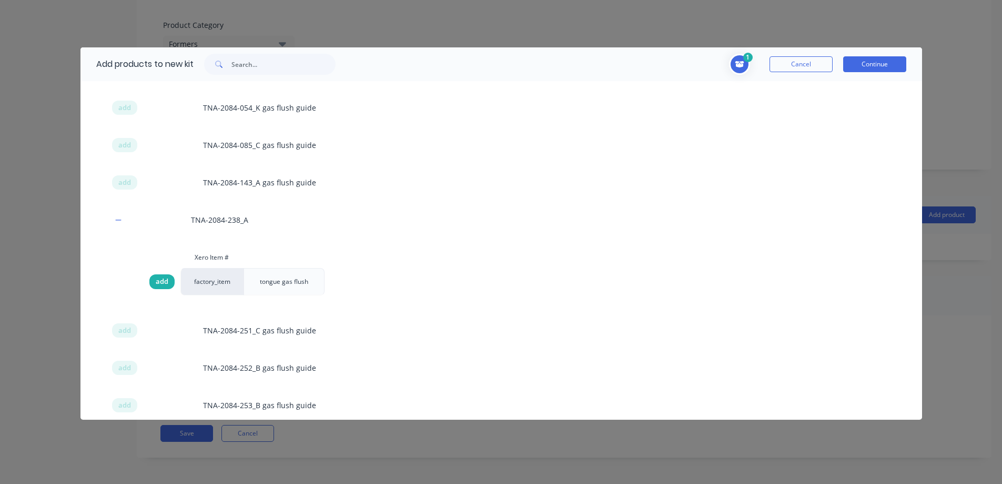
click at [163, 279] on span "add" at bounding box center [162, 281] width 13 height 11
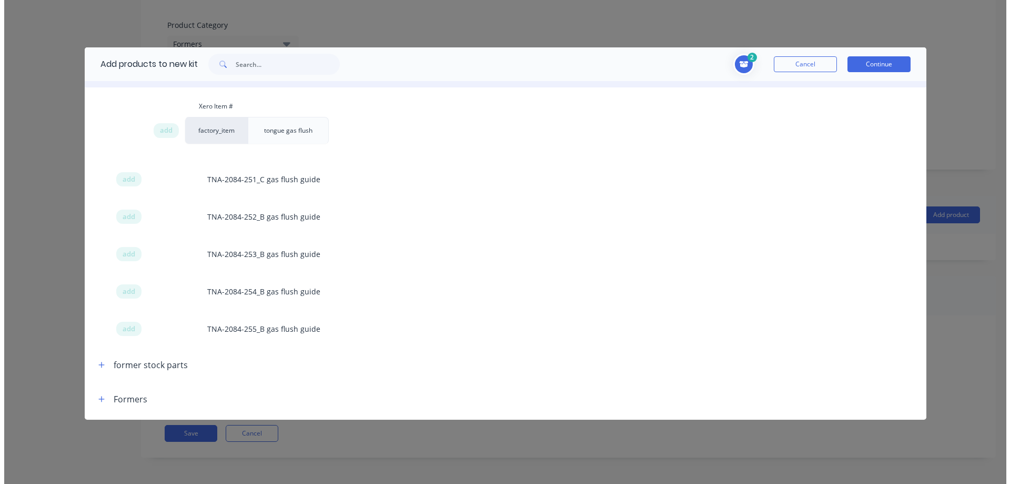
scroll to position [754, 0]
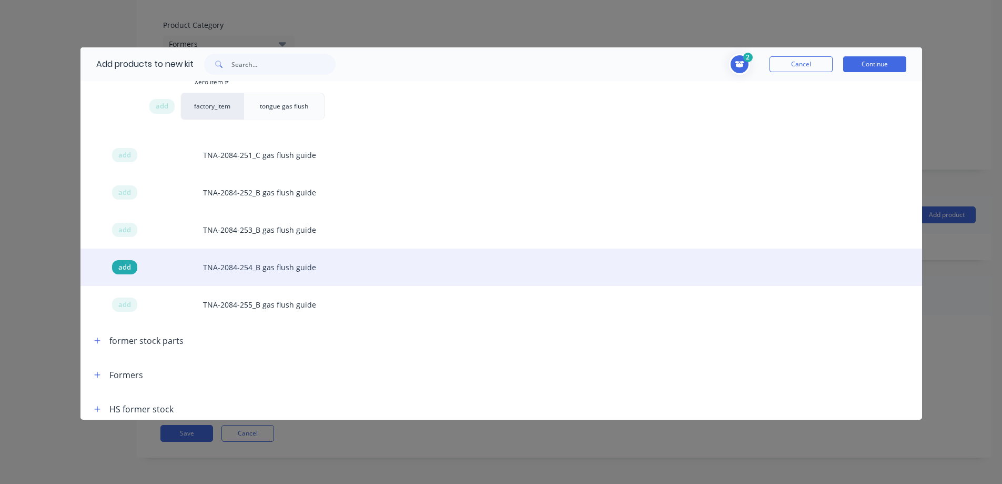
click at [125, 266] on span "add" at bounding box center [124, 267] width 13 height 11
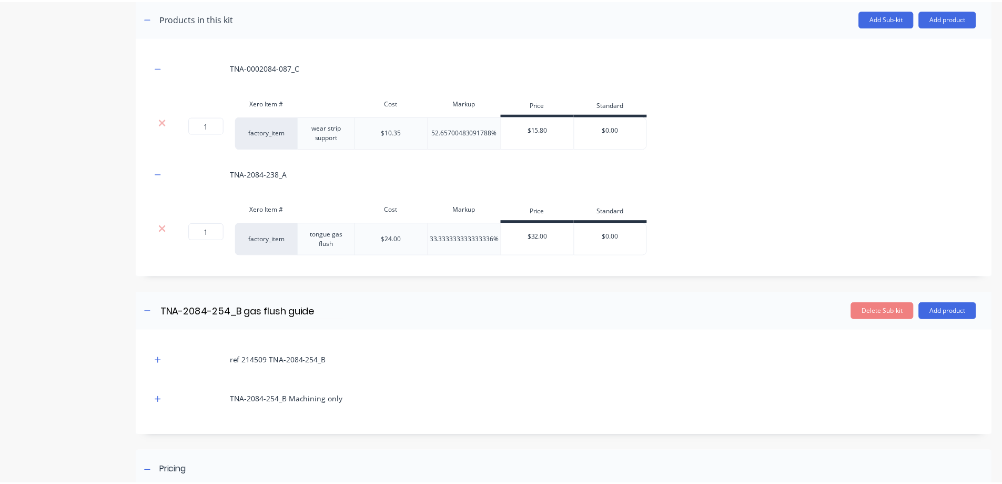
scroll to position [493, 0]
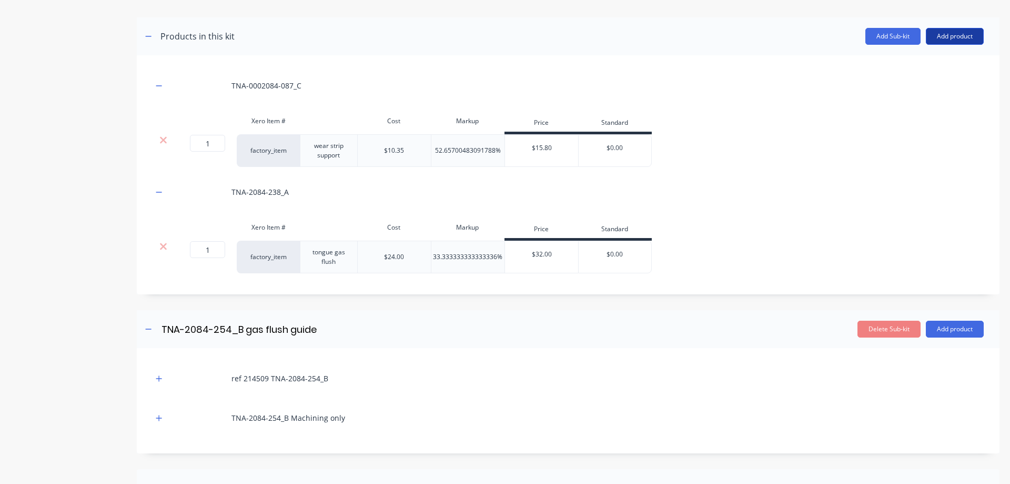
click at [953, 33] on button "Add product" at bounding box center [955, 36] width 58 height 17
click at [915, 63] on div "Product catalogue" at bounding box center [934, 63] width 81 height 15
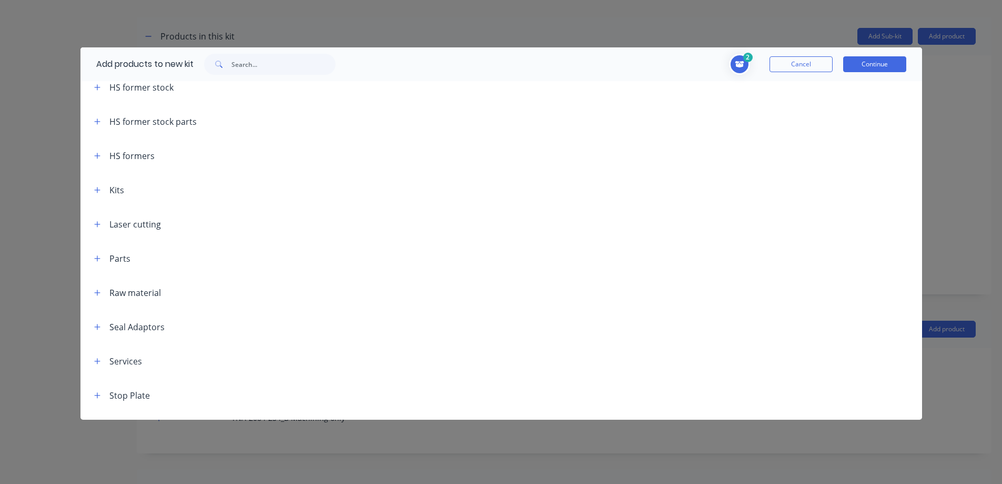
scroll to position [1137, 0]
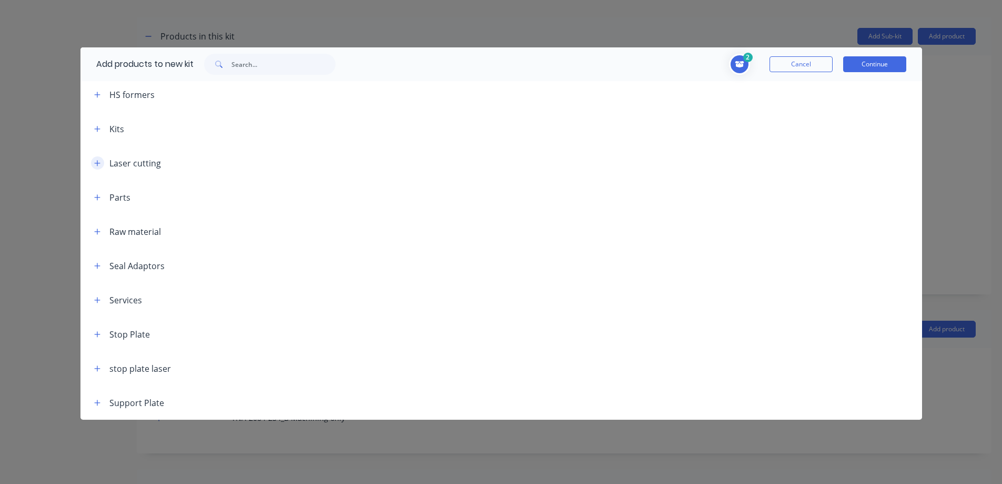
click at [98, 163] on icon "button" at bounding box center [97, 163] width 6 height 6
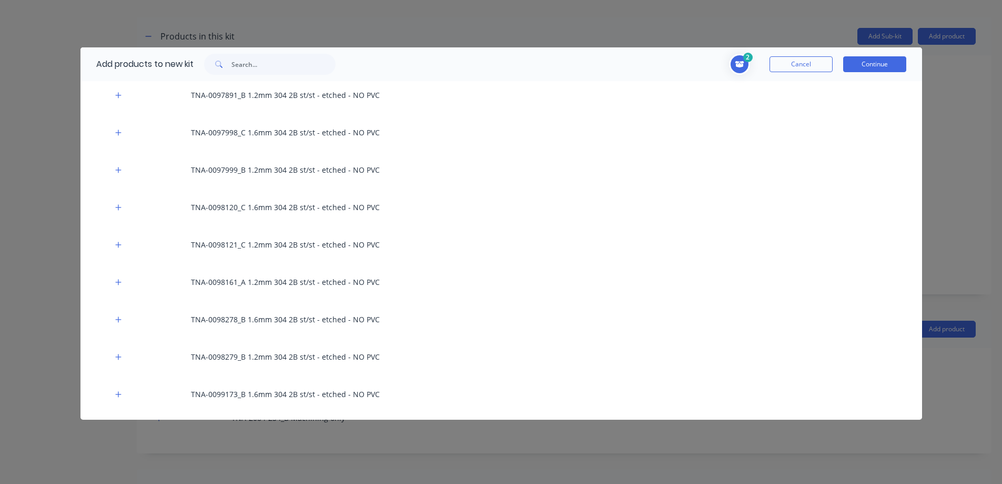
scroll to position [2943, 0]
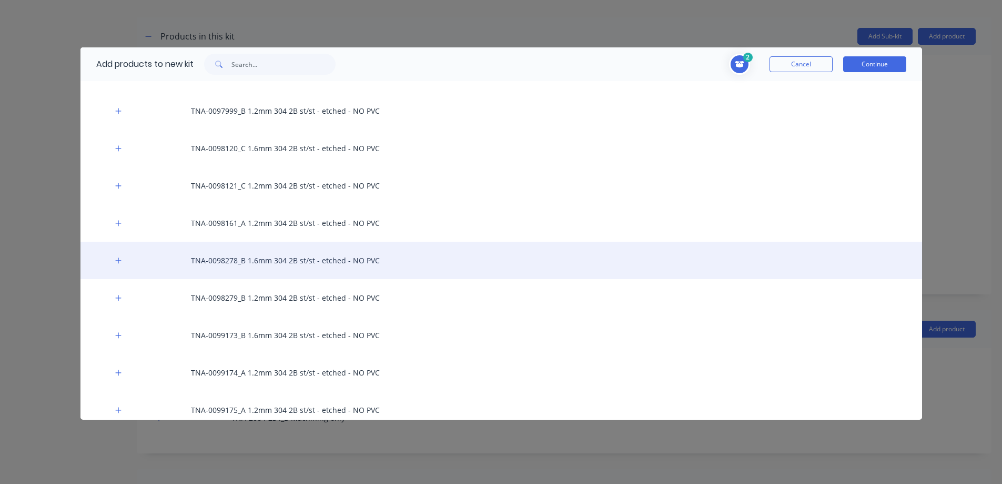
click at [248, 261] on div "TNA-0098278_B 1.6mm 304 2B st/st - etched - NO PVC" at bounding box center [502, 260] width 842 height 37
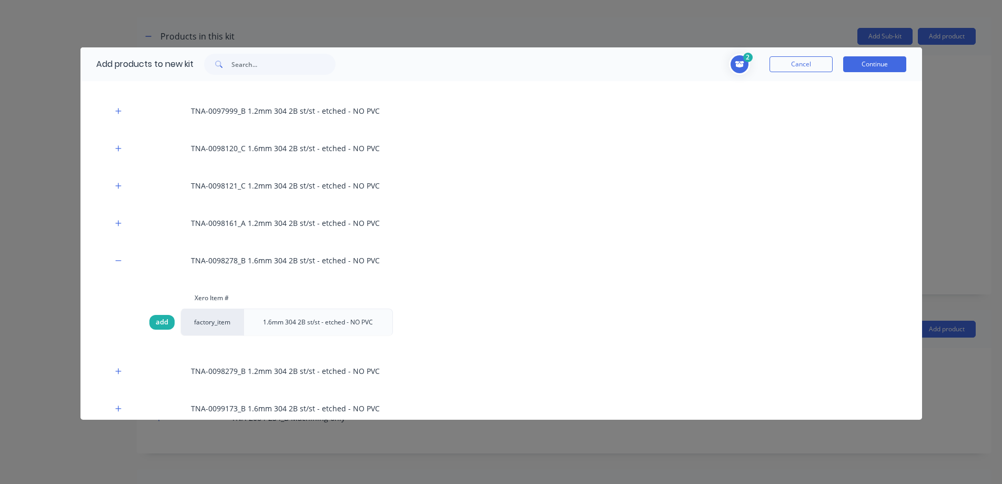
click at [166, 319] on span "add" at bounding box center [162, 322] width 13 height 11
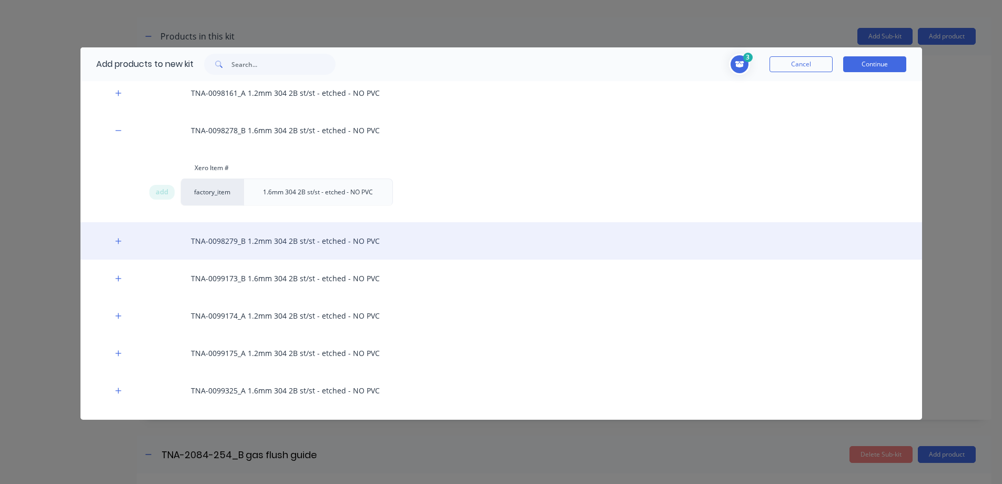
scroll to position [3084, 0]
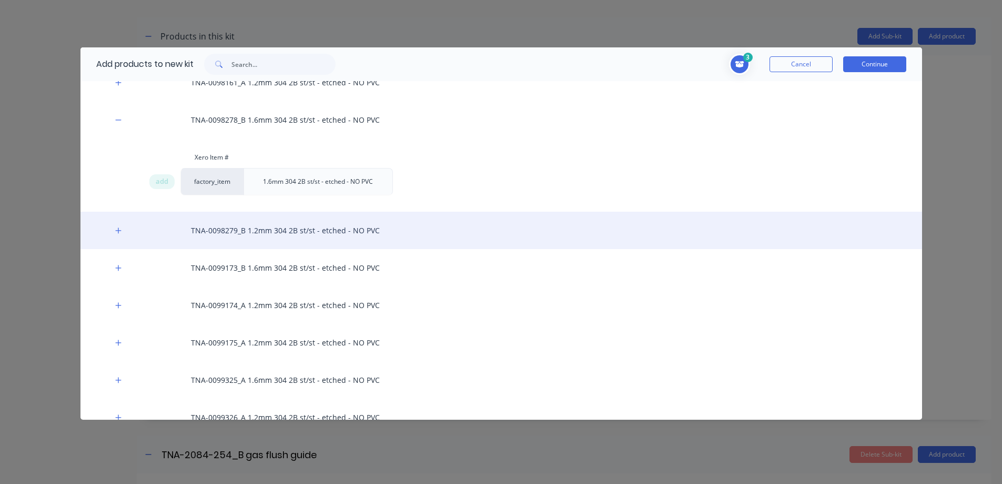
click at [246, 235] on div "TNA-0098279_B 1.2mm 304 2B st/st - etched - NO PVC" at bounding box center [502, 230] width 842 height 37
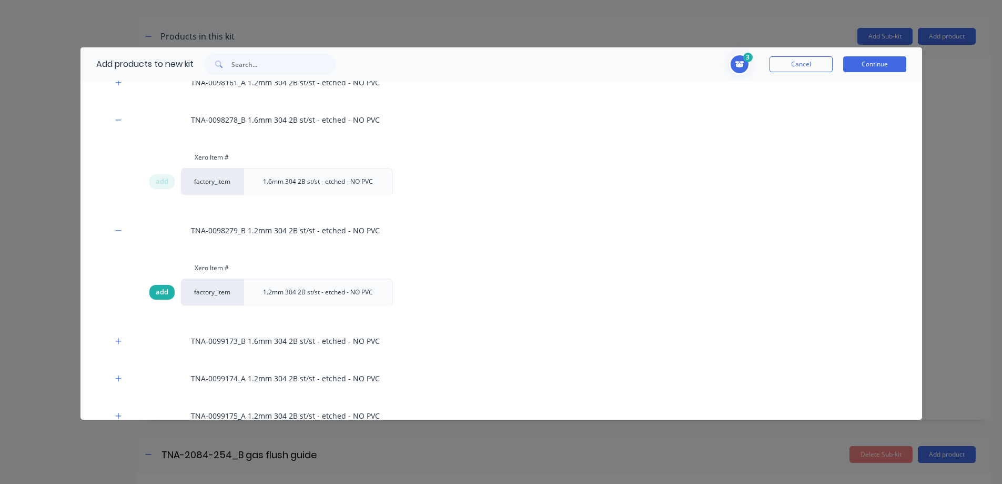
click at [163, 294] on span "add" at bounding box center [162, 292] width 13 height 11
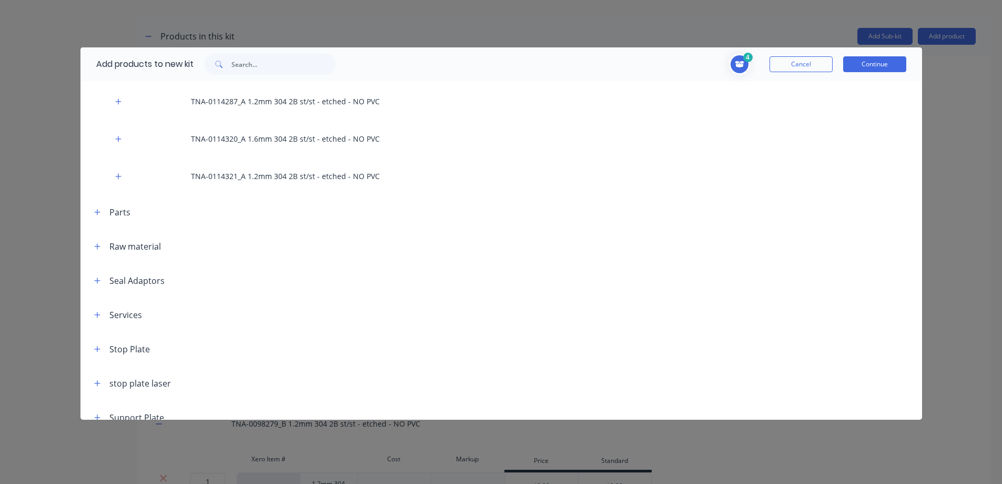
scroll to position [5579, 0]
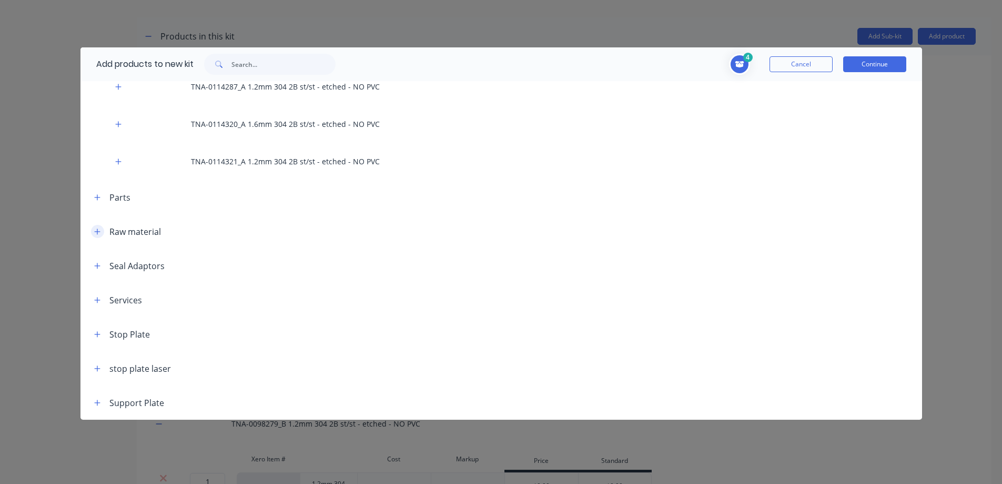
click at [98, 233] on icon "button" at bounding box center [97, 231] width 6 height 7
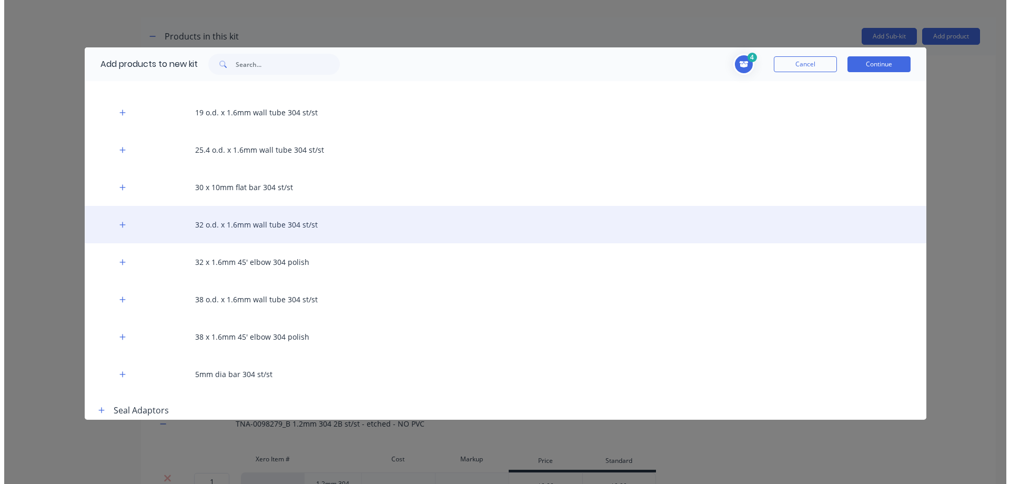
scroll to position [5773, 0]
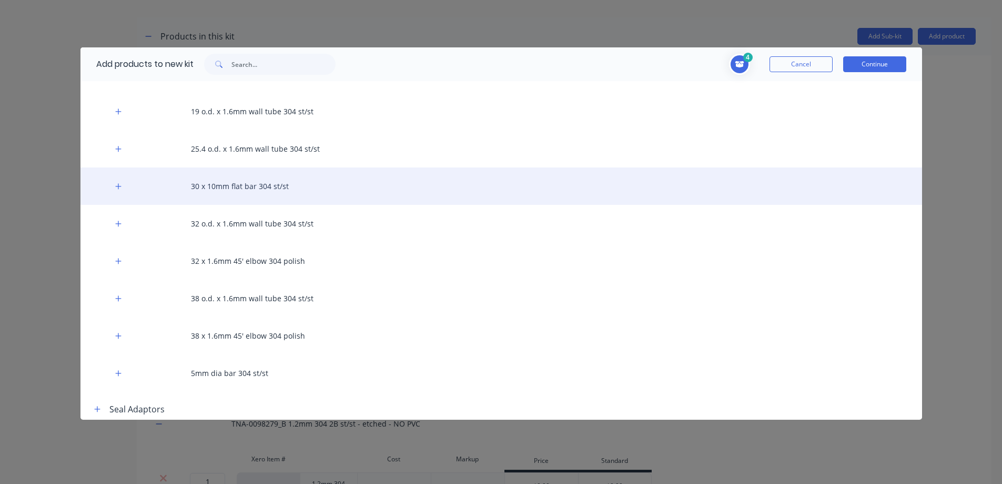
click at [230, 191] on div "30 x 10mm flat bar 304 st/st" at bounding box center [502, 185] width 842 height 37
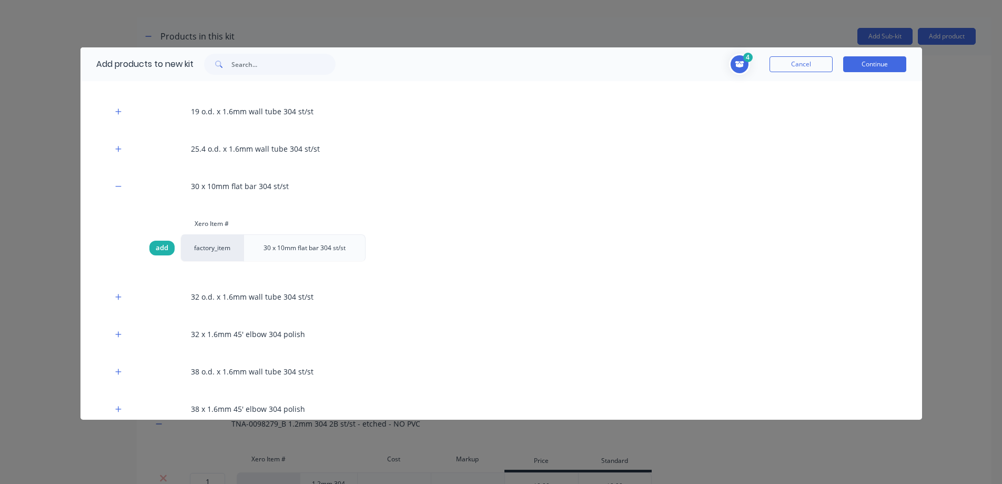
click at [163, 247] on span "add" at bounding box center [162, 248] width 13 height 11
click at [860, 59] on button "Continue" at bounding box center [875, 64] width 63 height 16
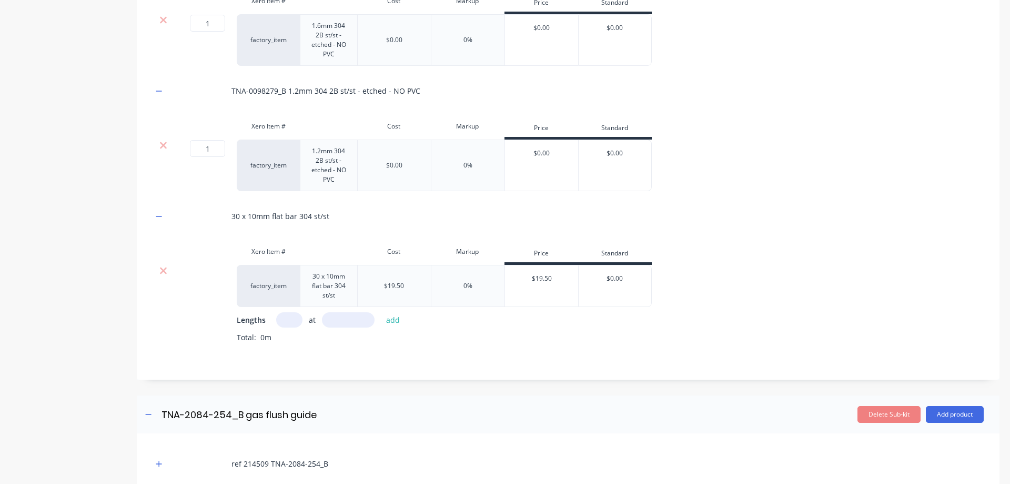
scroll to position [844, 0]
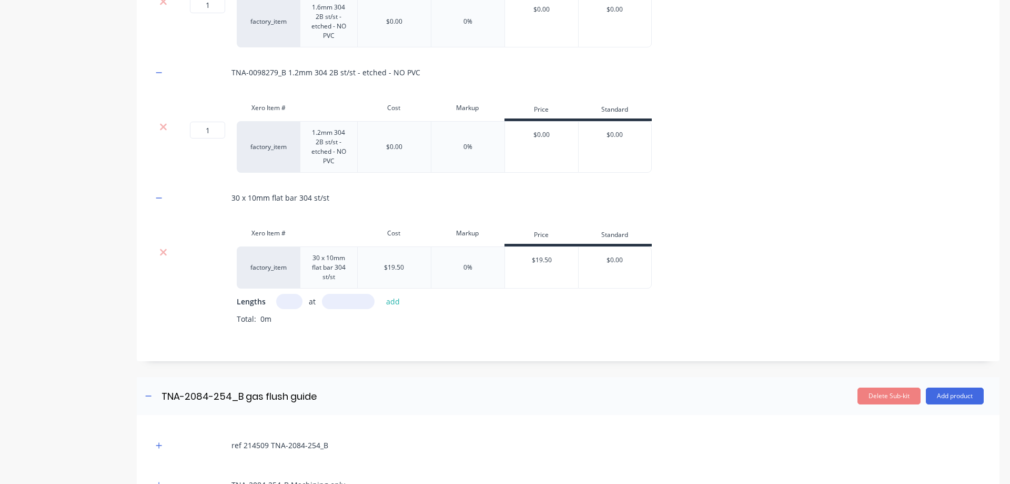
click at [288, 301] on input "text" at bounding box center [289, 301] width 26 height 15
type input "1"
type input "500"
click at [389, 302] on button "add" at bounding box center [393, 301] width 25 height 14
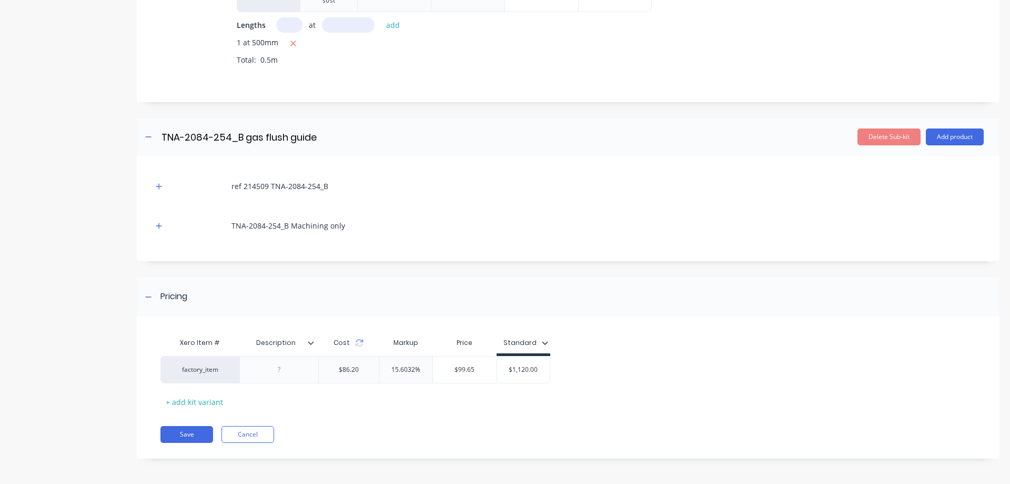
scroll to position [1121, 0]
click at [314, 344] on icon at bounding box center [311, 341] width 6 height 6
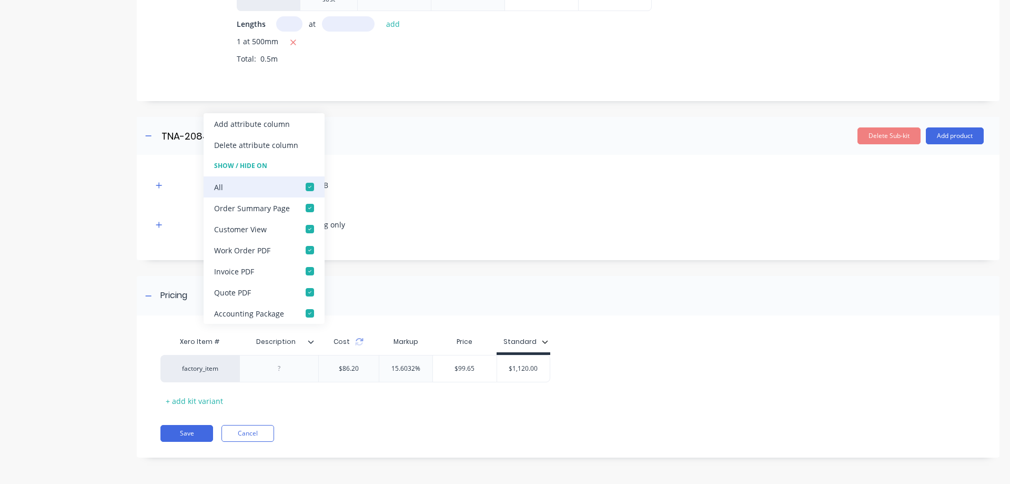
click at [308, 185] on div at bounding box center [309, 186] width 21 height 21
click at [444, 287] on div "Pricing" at bounding box center [568, 295] width 863 height 39
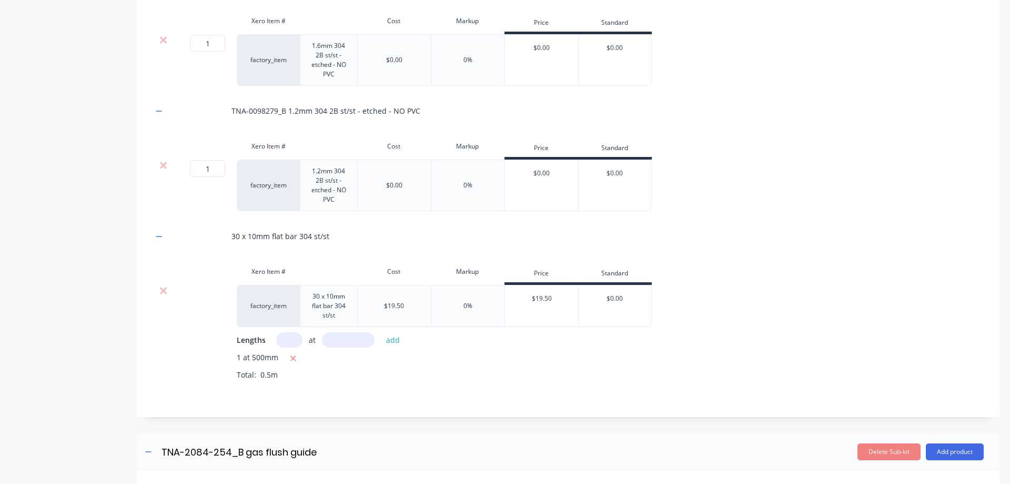
scroll to position [963, 0]
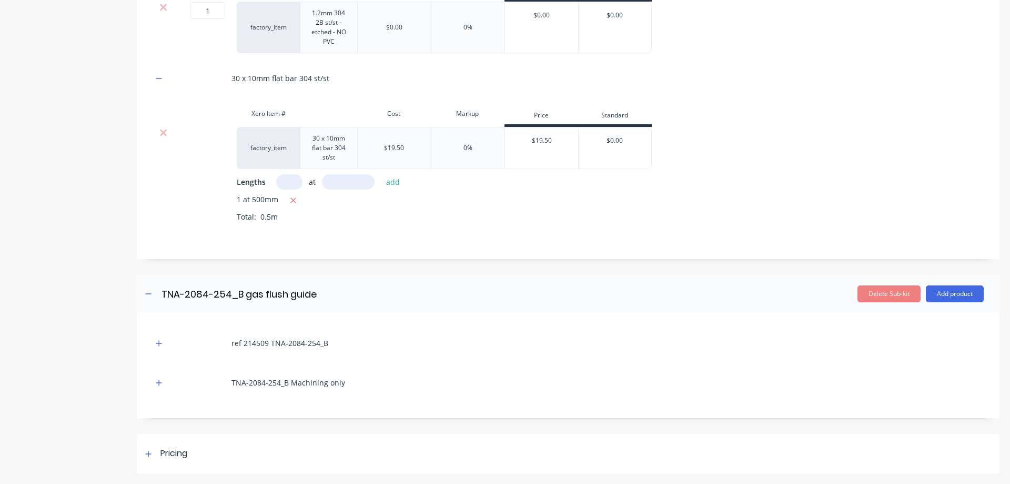
click at [645, 349] on div "ref 214509 TNA-2084-254_B" at bounding box center [568, 342] width 831 height 29
click at [150, 453] on icon at bounding box center [148, 453] width 6 height 7
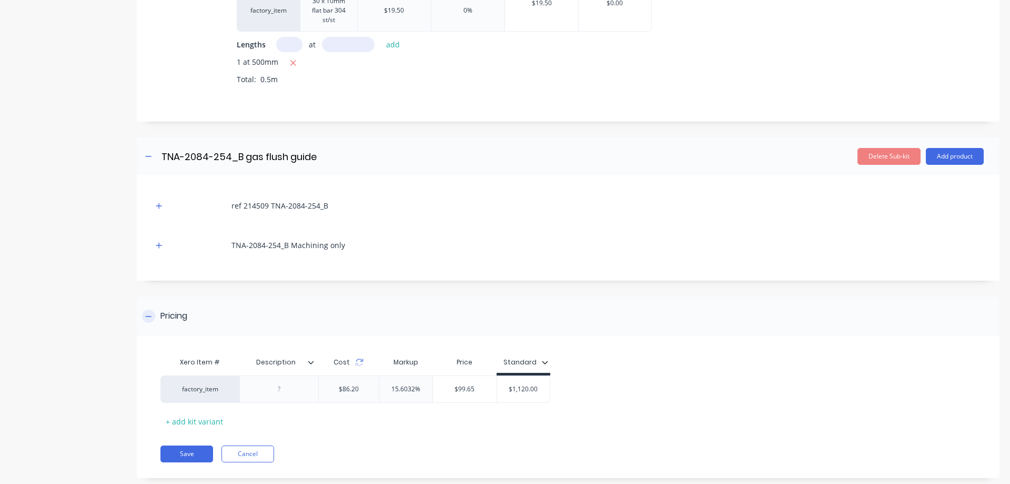
scroll to position [1121, 0]
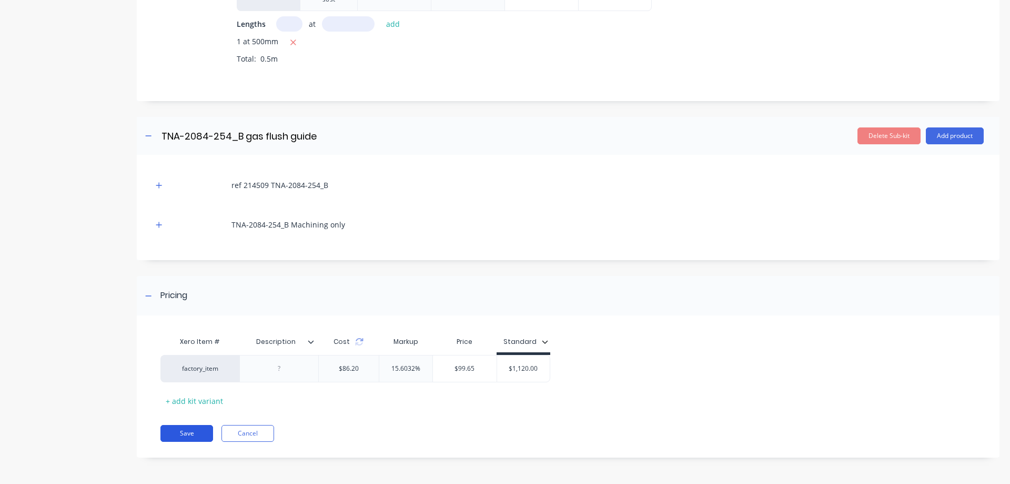
click at [189, 433] on button "Save" at bounding box center [186, 433] width 53 height 17
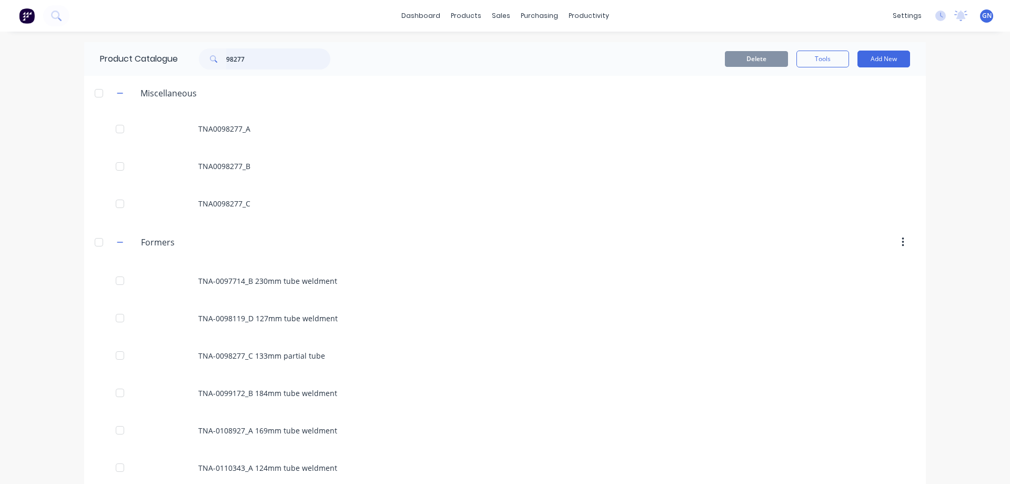
click at [258, 57] on input "98277" at bounding box center [278, 58] width 104 height 21
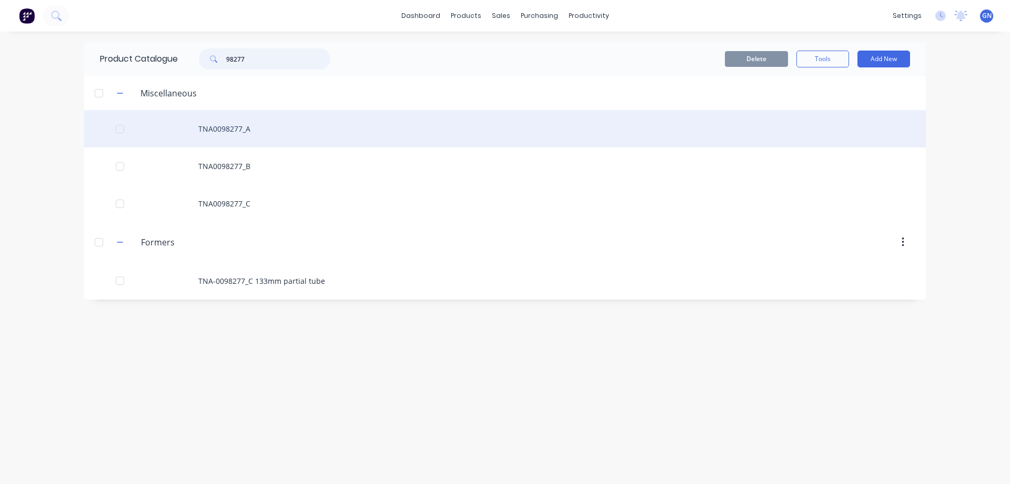
click at [118, 128] on div at bounding box center [119, 128] width 21 height 21
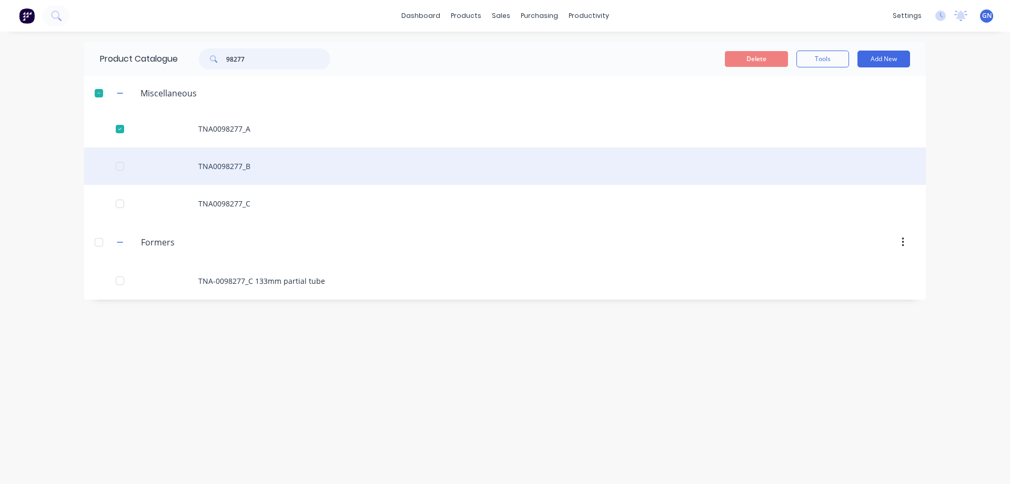
drag, startPoint x: 123, startPoint y: 164, endPoint x: 122, endPoint y: 173, distance: 8.4
click at [122, 167] on div at bounding box center [119, 166] width 21 height 21
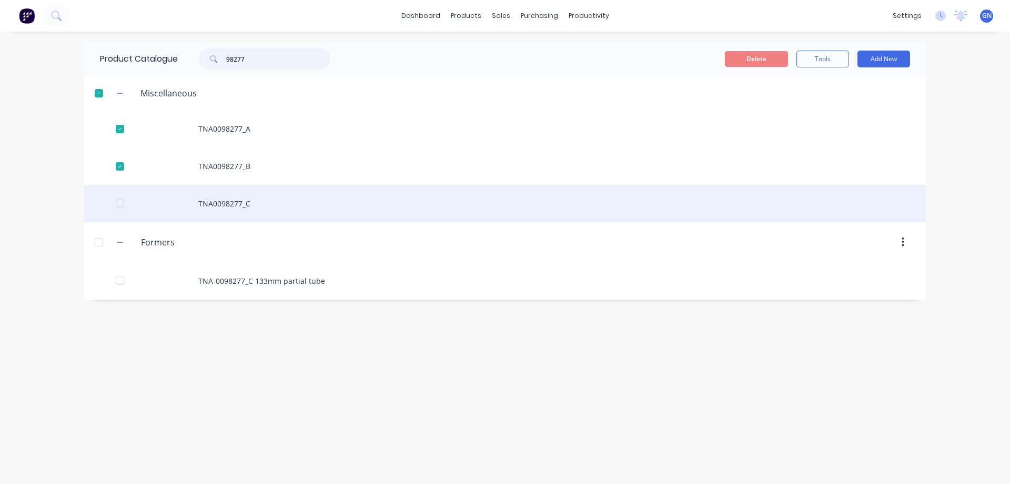
click at [118, 205] on div at bounding box center [119, 203] width 21 height 21
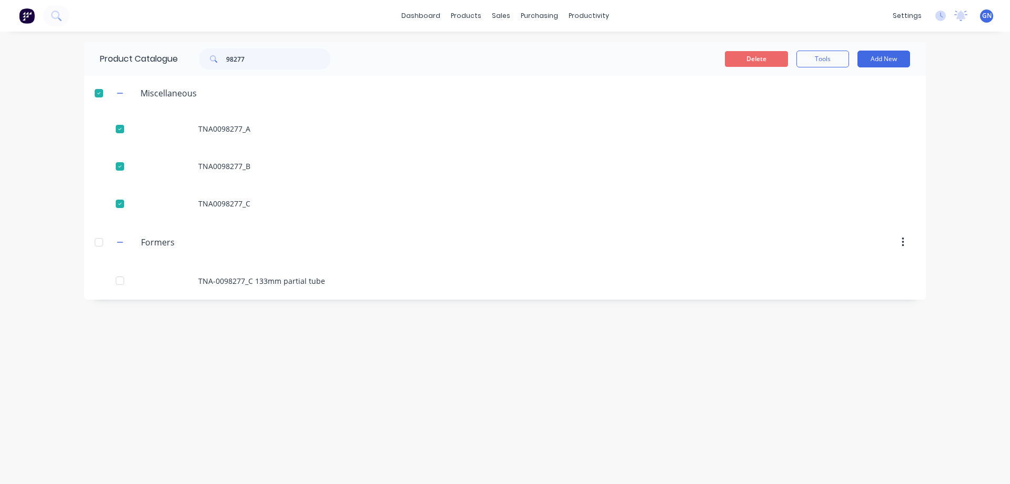
click at [762, 61] on button "Delete" at bounding box center [756, 59] width 63 height 16
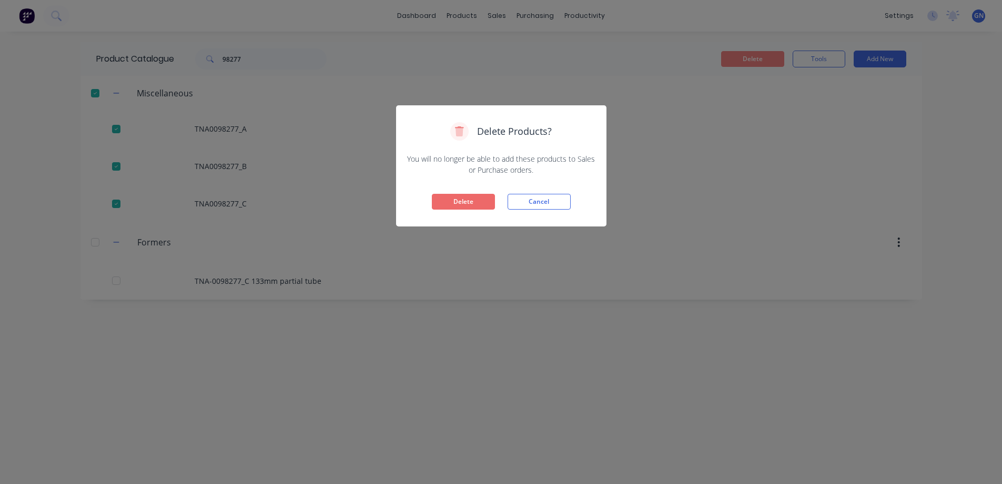
click at [473, 199] on button "Delete" at bounding box center [463, 202] width 63 height 16
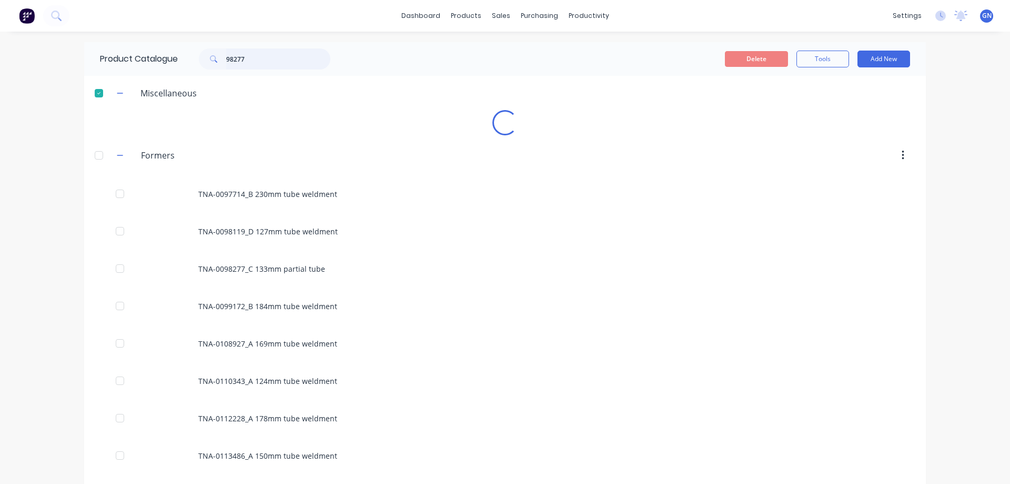
click at [265, 55] on input "98277" at bounding box center [278, 58] width 104 height 21
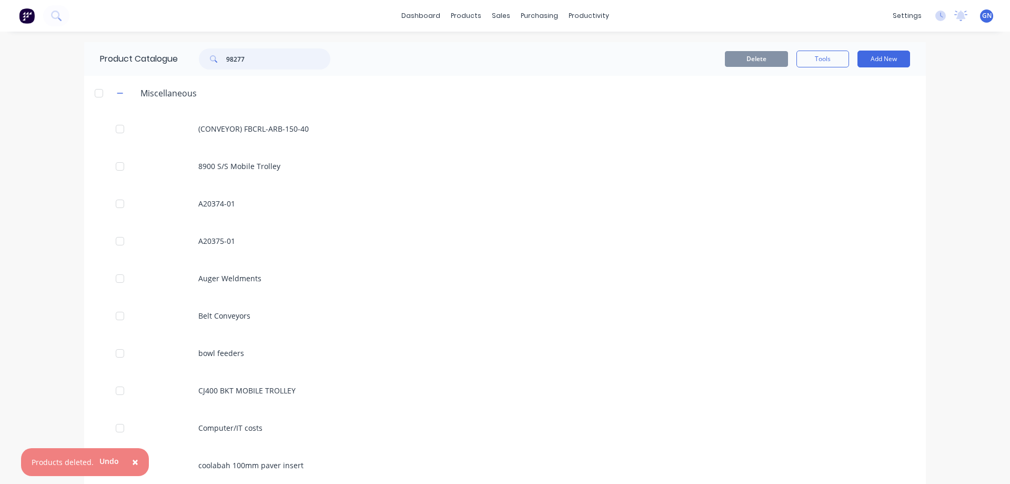
type input "98277"
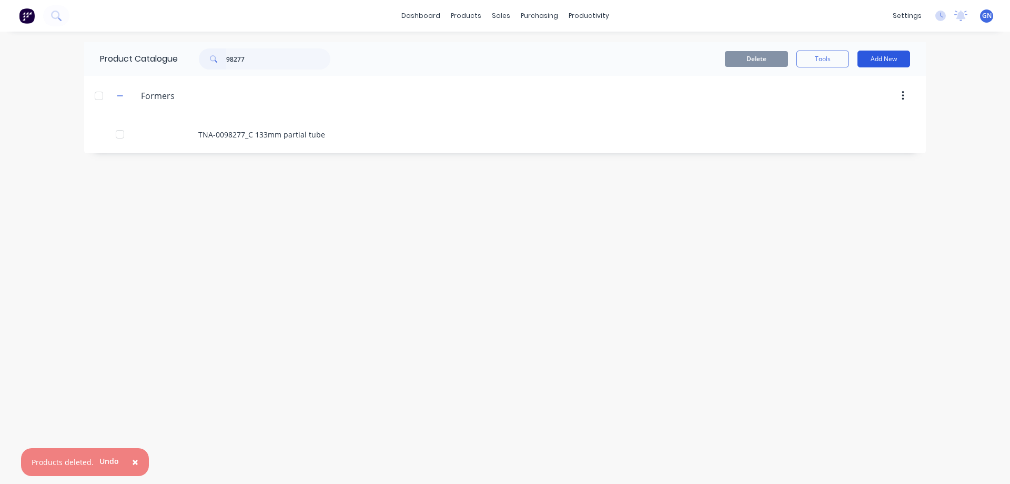
click at [887, 59] on button "Add New" at bounding box center [884, 59] width 53 height 17
drag, startPoint x: 255, startPoint y: 59, endPoint x: 248, endPoint y: 58, distance: 7.4
click at [248, 58] on input "98277" at bounding box center [278, 58] width 104 height 21
click at [872, 57] on button "Add New" at bounding box center [884, 59] width 53 height 17
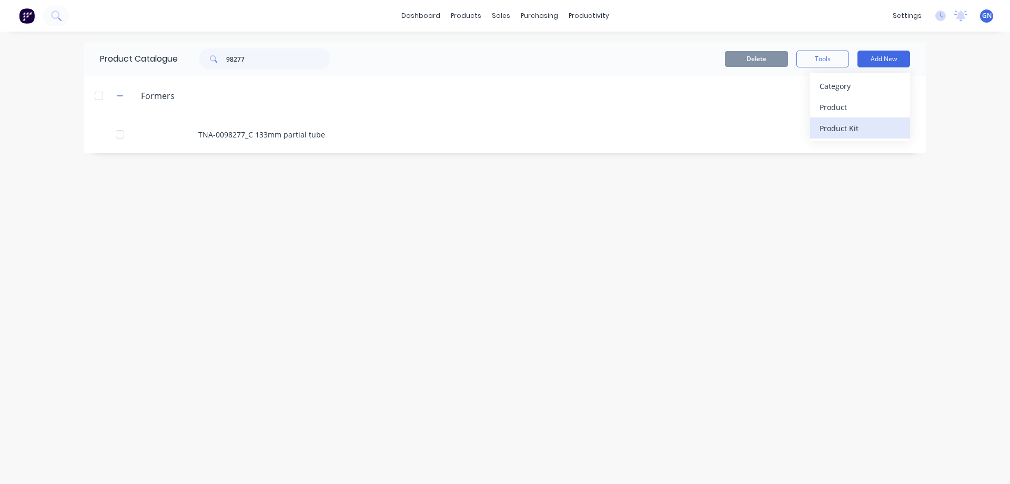
click at [852, 130] on div "Product Kit" at bounding box center [860, 128] width 81 height 15
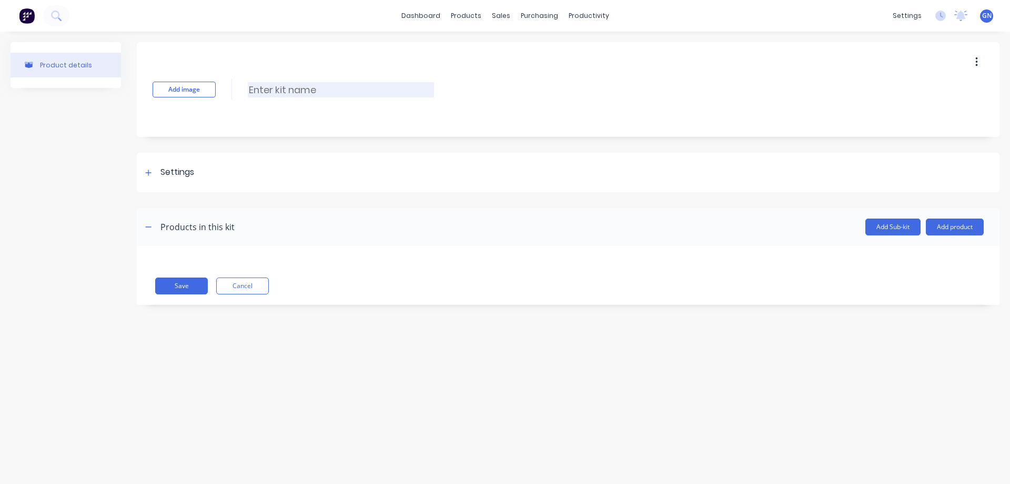
click at [338, 87] on input at bounding box center [341, 89] width 186 height 15
paste input "TNA0114319 136mm tube weldment"
click at [265, 89] on input "TNA0114319 136mm tube weldment" at bounding box center [341, 89] width 186 height 15
click at [301, 91] on input "TNA-0114319 136mm tube weldment" at bounding box center [341, 89] width 186 height 15
type input "TNA-0114319_A 136mm tube weldment"
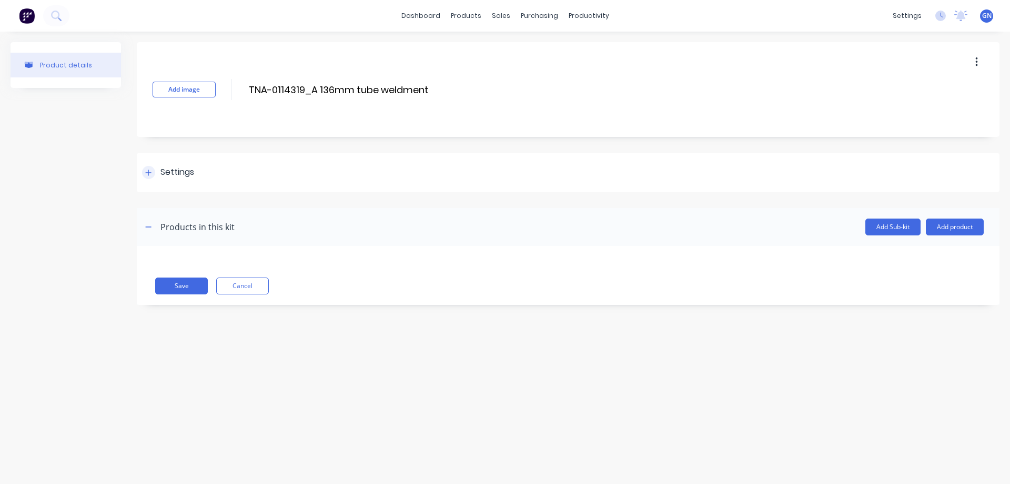
click at [148, 173] on icon at bounding box center [149, 172] width 6 height 6
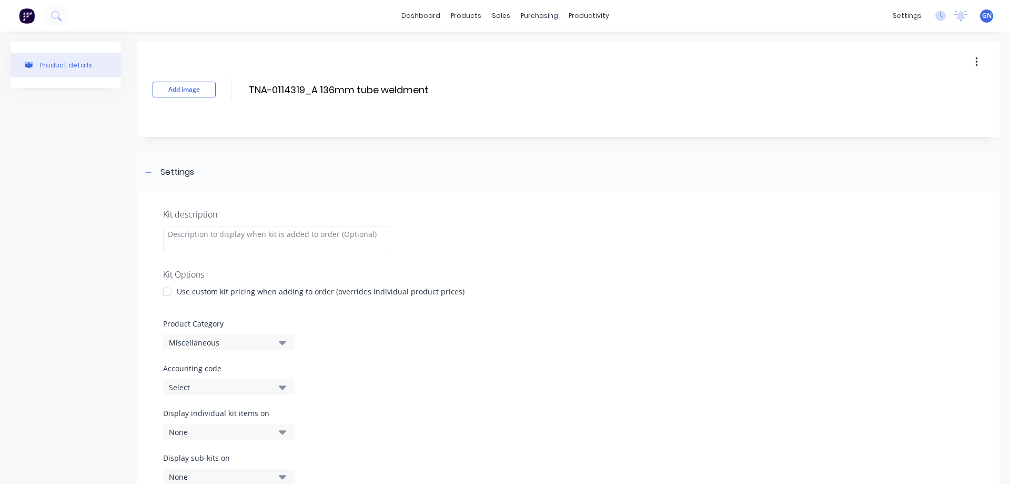
click at [168, 290] on div at bounding box center [167, 291] width 21 height 21
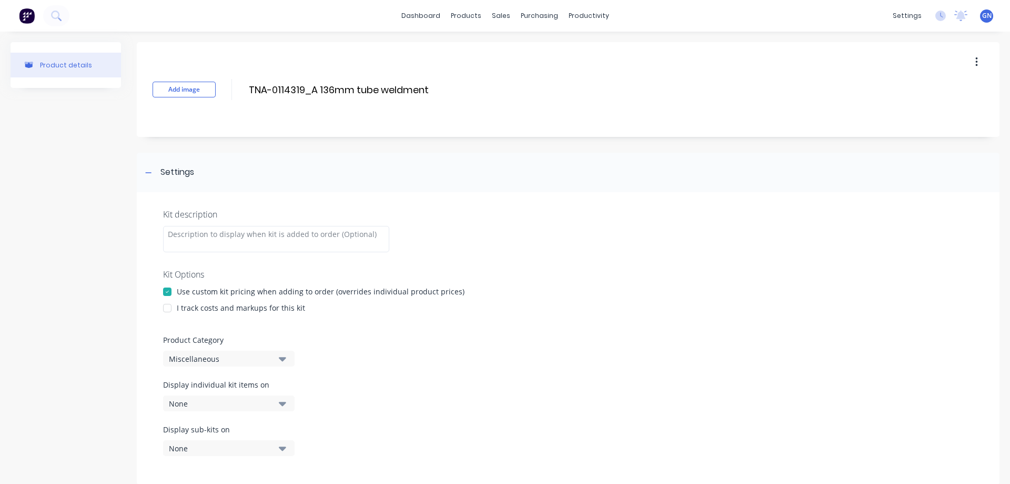
click at [167, 310] on div at bounding box center [167, 307] width 21 height 21
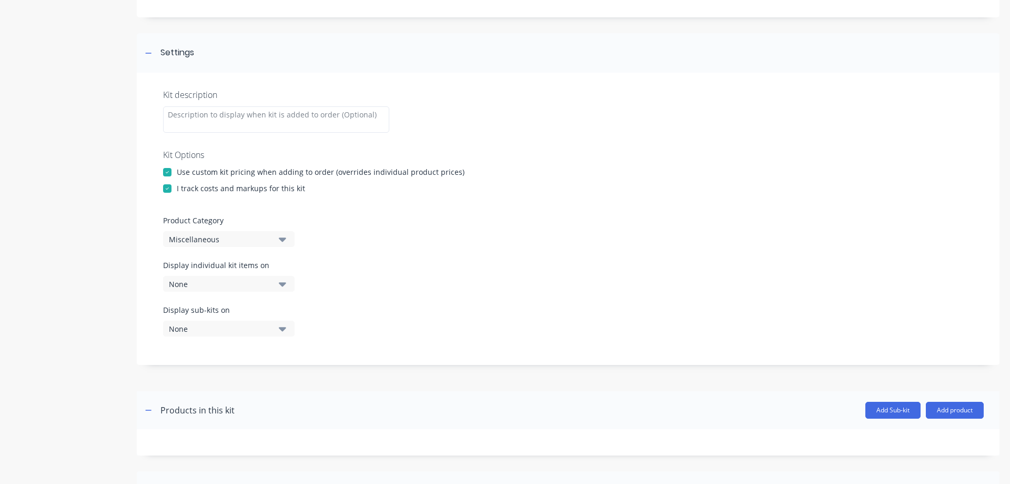
scroll to position [175, 0]
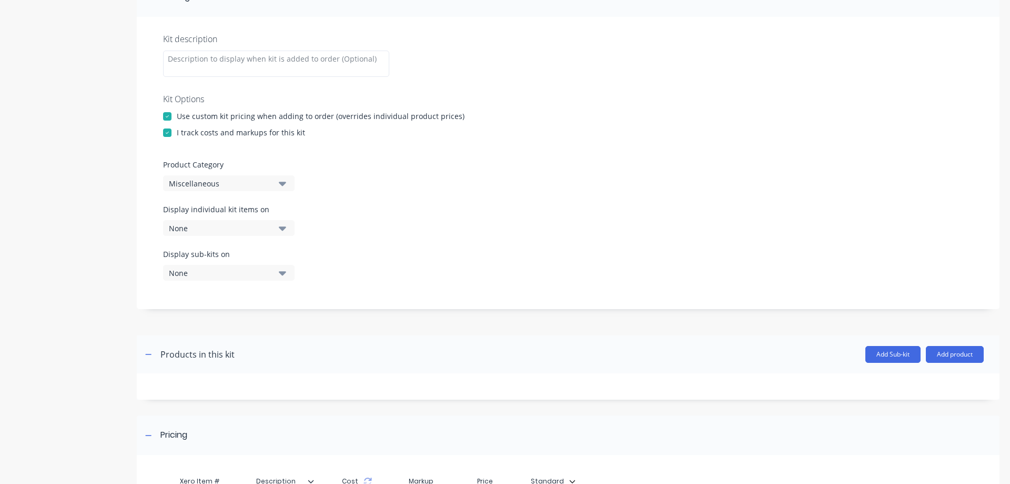
click at [215, 185] on div "Miscellaneous" at bounding box center [220, 183] width 102 height 11
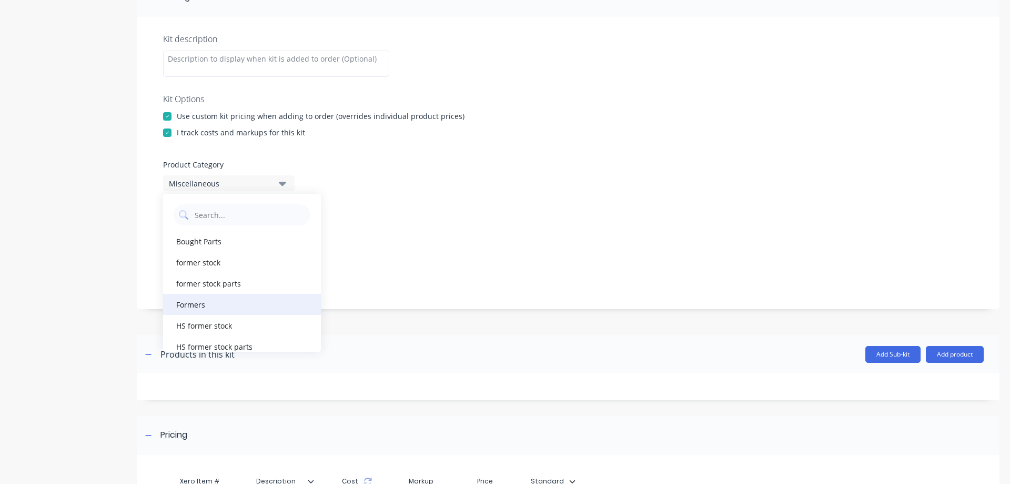
click at [196, 304] on div "Formers" at bounding box center [242, 304] width 158 height 21
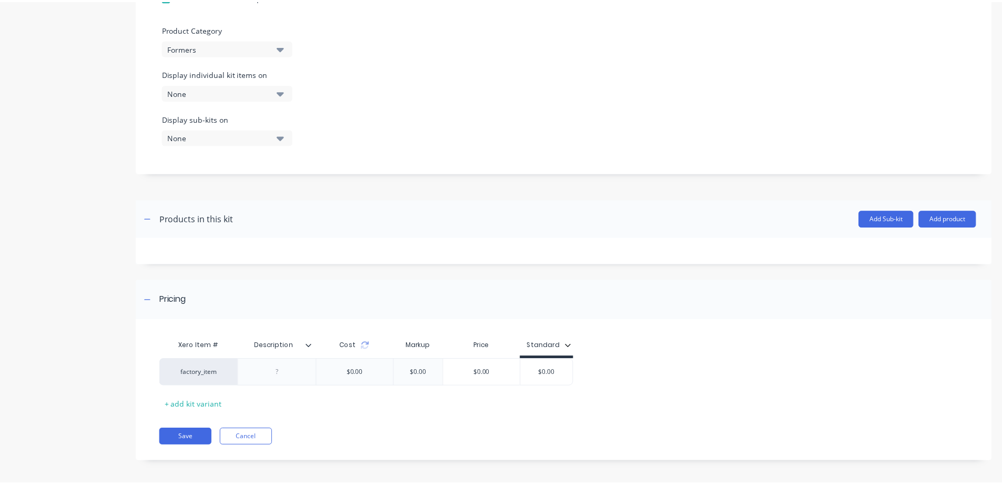
scroll to position [315, 0]
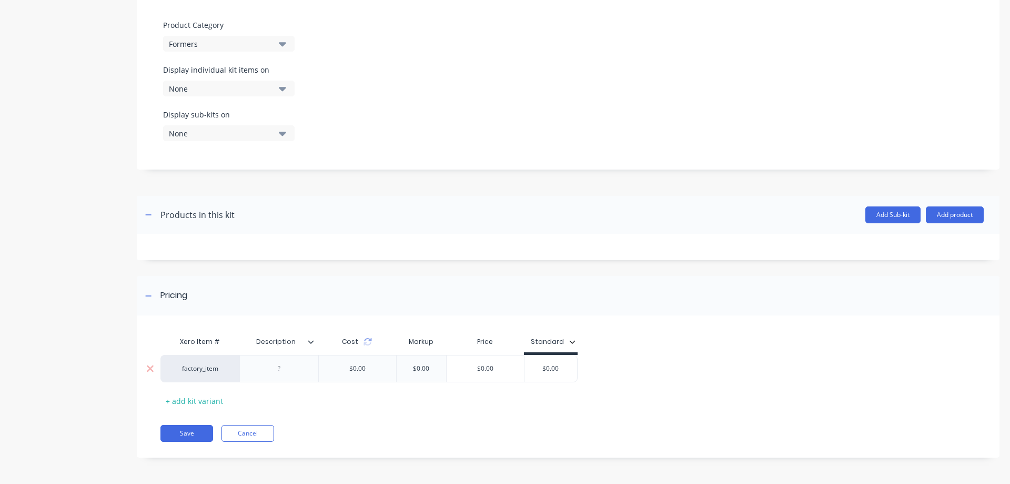
drag, startPoint x: 563, startPoint y: 368, endPoint x: 528, endPoint y: 368, distance: 34.2
click at [528, 368] on input "$0.00" at bounding box center [551, 368] width 53 height 9
type input "1120"
click at [309, 340] on icon at bounding box center [311, 341] width 6 height 6
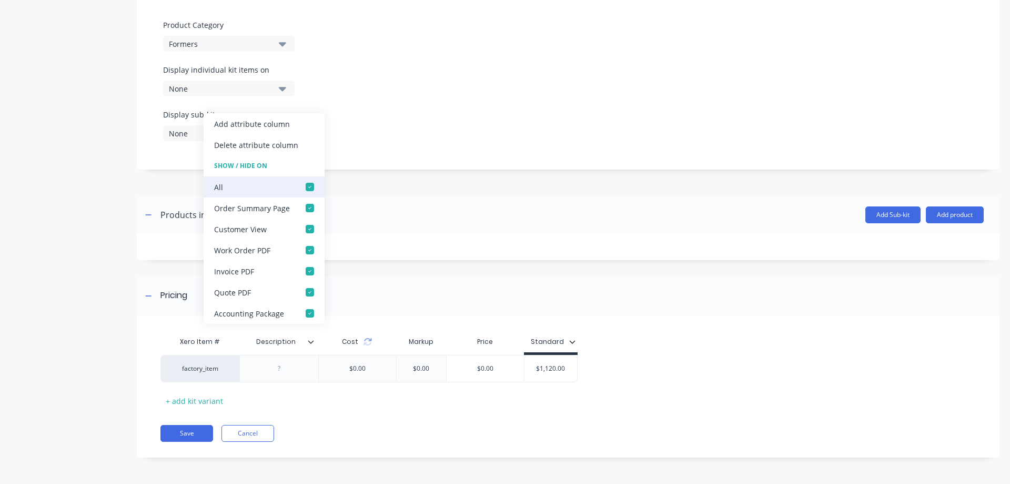
click at [311, 184] on div at bounding box center [309, 186] width 21 height 21
click at [454, 265] on div "Add image TNA-0114319_A 136mm tube weldment TNA-0114319_A 136mm tube weldment E…" at bounding box center [568, 100] width 863 height 746
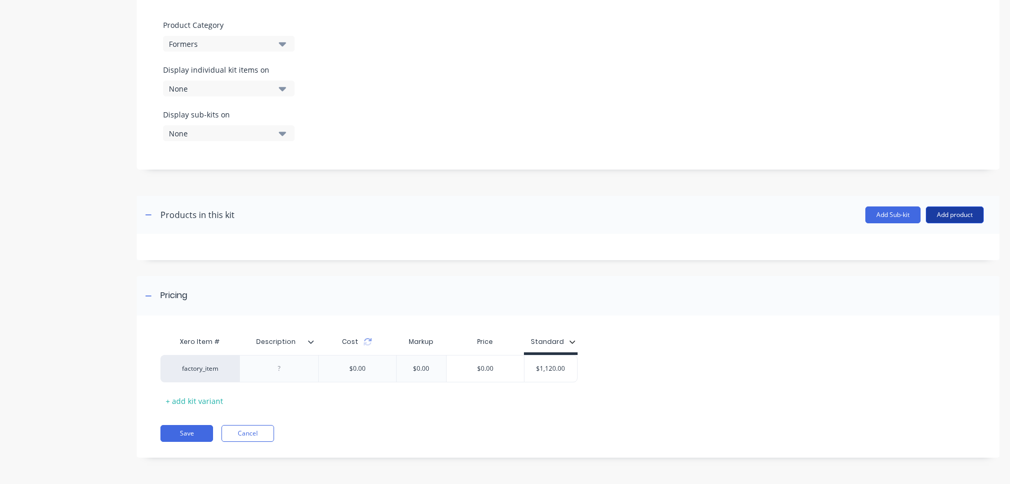
click at [949, 215] on button "Add product" at bounding box center [955, 214] width 58 height 17
click at [908, 242] on div "Product catalogue" at bounding box center [934, 241] width 81 height 15
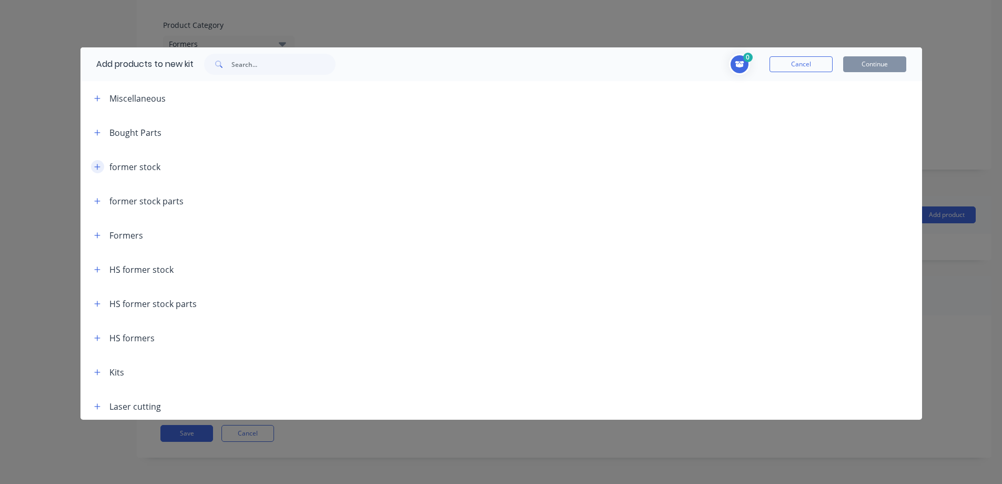
click at [99, 165] on icon "button" at bounding box center [97, 166] width 6 height 7
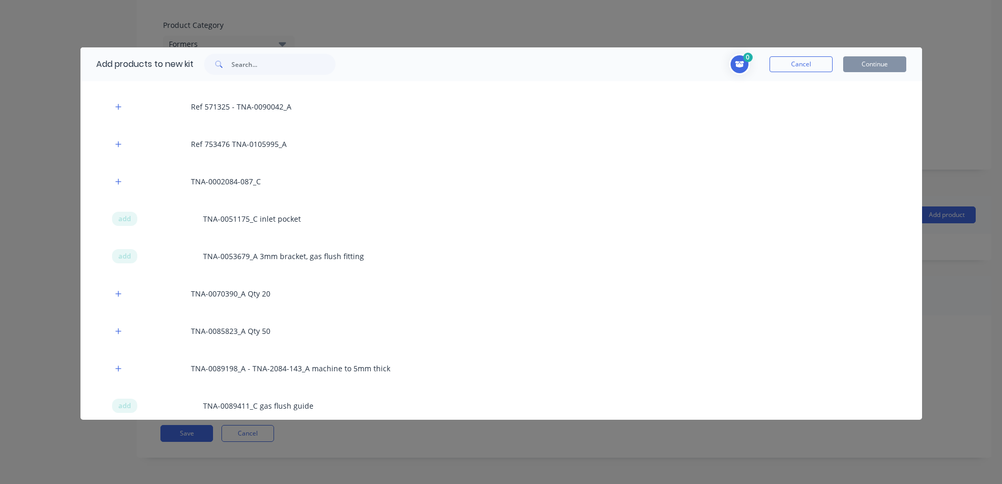
scroll to position [175, 0]
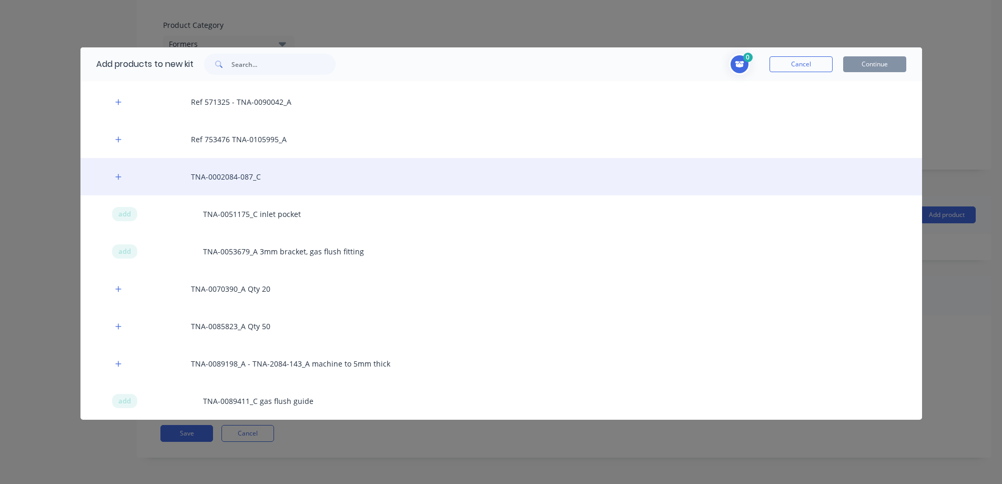
click at [250, 174] on div "TNA-0002084-087_C" at bounding box center [502, 176] width 842 height 37
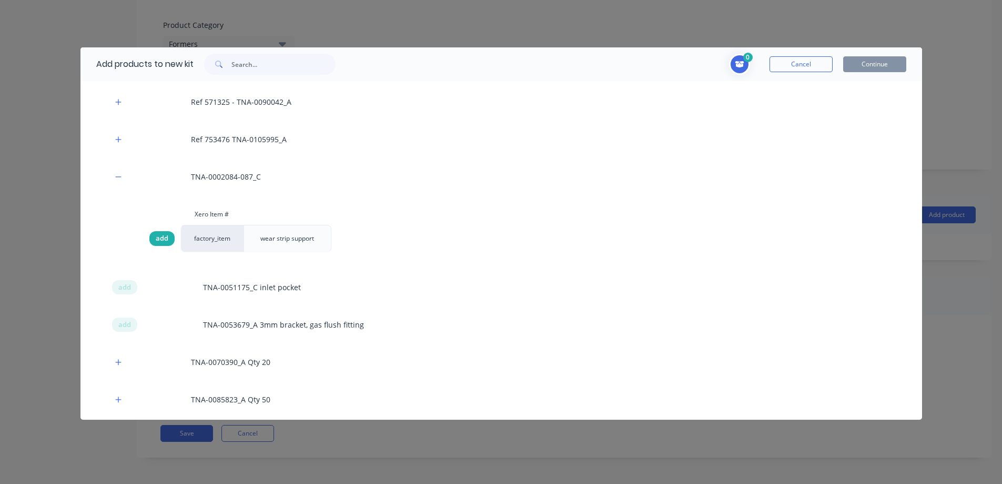
click at [166, 240] on span "add" at bounding box center [162, 238] width 13 height 11
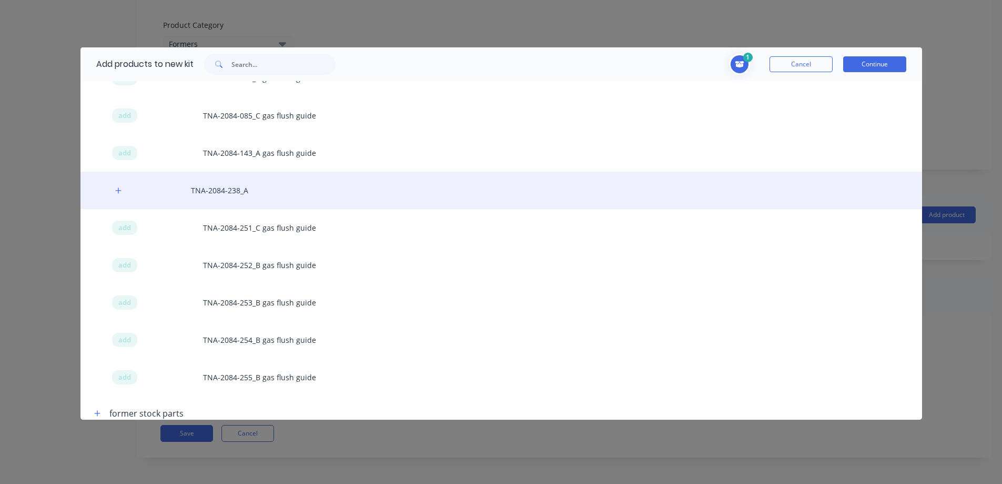
scroll to position [614, 0]
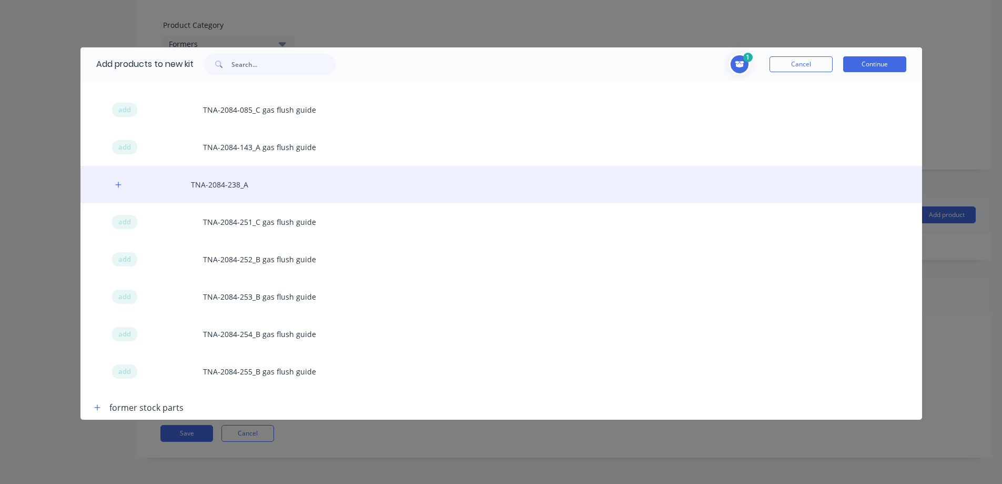
click at [231, 183] on div "TNA-2084-238_A" at bounding box center [502, 184] width 842 height 37
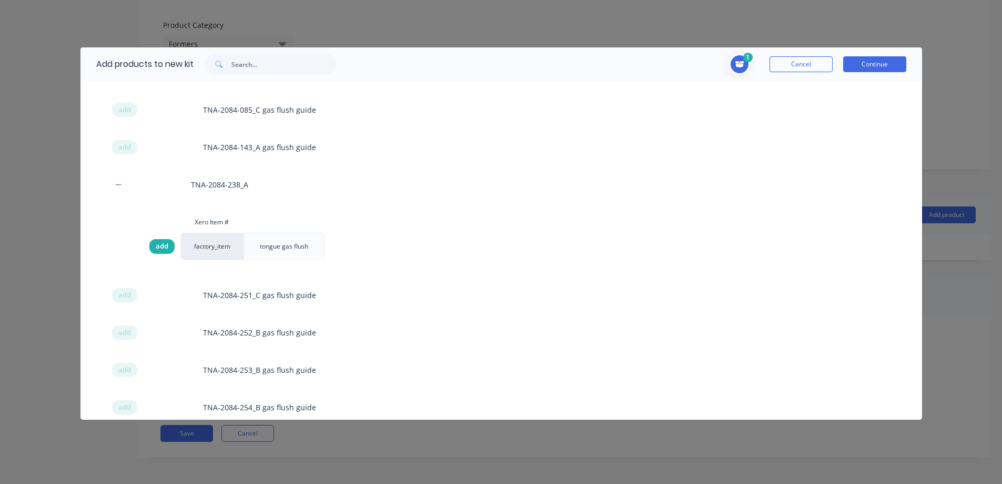
click at [161, 244] on span "add" at bounding box center [162, 246] width 13 height 11
click at [258, 65] on input "text" at bounding box center [284, 64] width 104 height 21
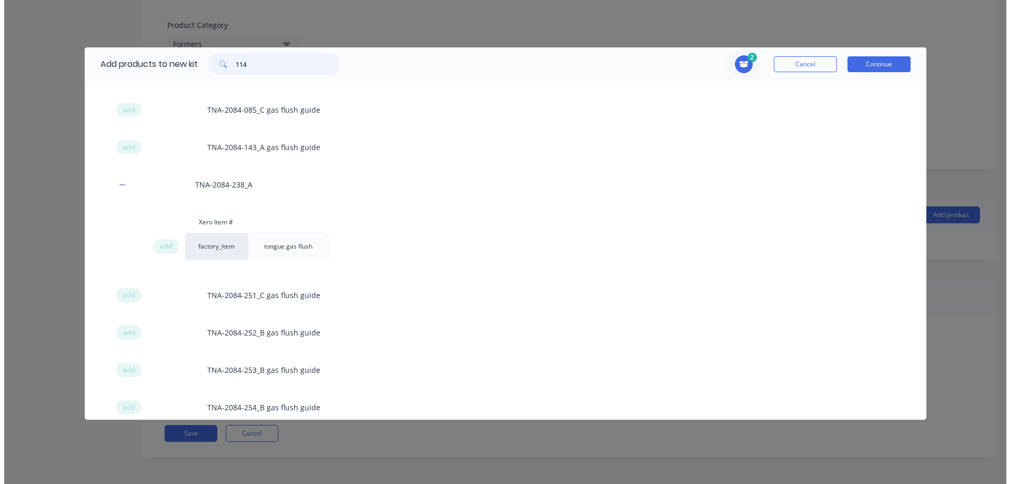
scroll to position [0, 0]
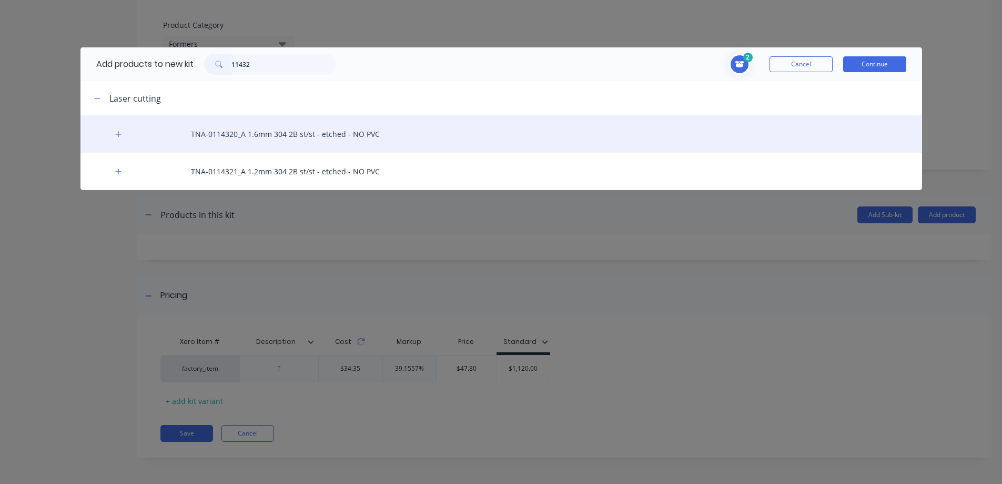
click at [266, 132] on div "TNA-0114320_A 1.6mm 304 2B st/st - etched - NO PVC" at bounding box center [502, 133] width 842 height 37
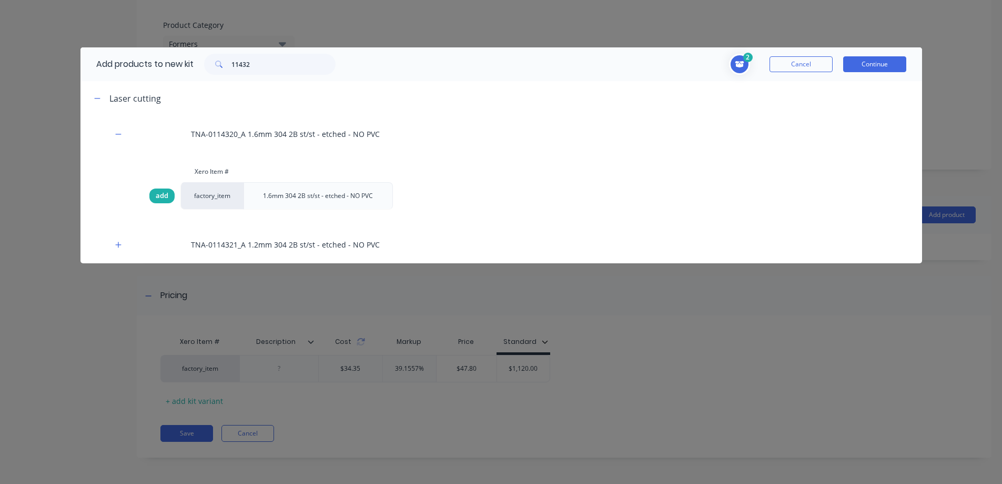
click at [160, 194] on span "add" at bounding box center [162, 195] width 13 height 11
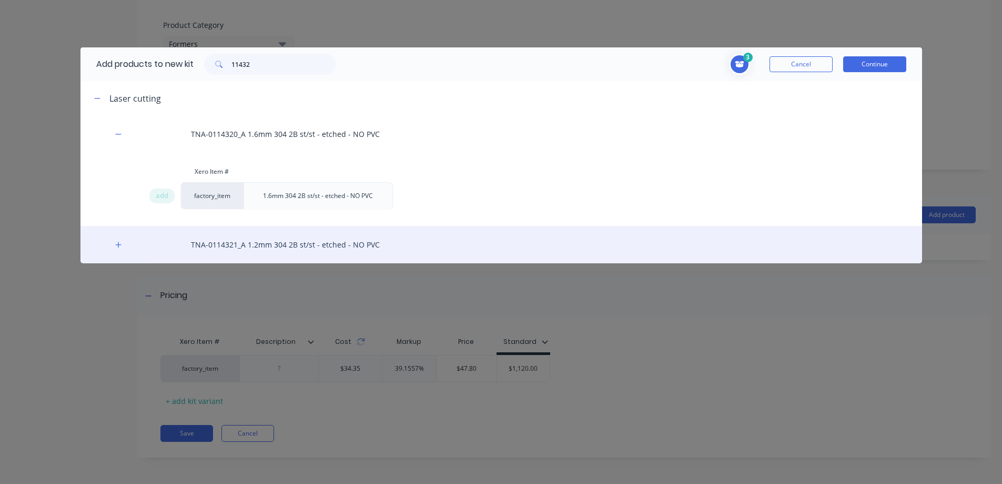
click at [249, 248] on div "TNA-0114321_A 1.2mm 304 2B st/st - etched - NO PVC" at bounding box center [502, 244] width 842 height 37
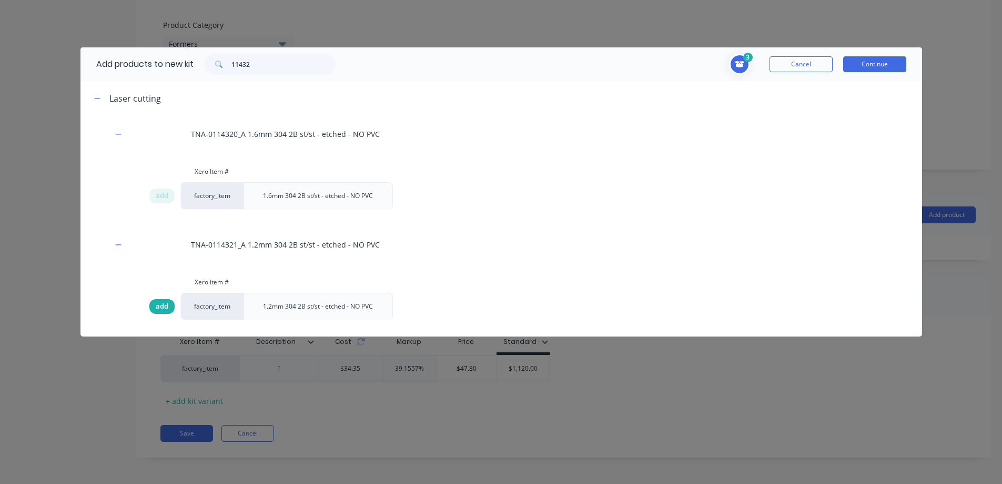
click at [158, 306] on span "add" at bounding box center [162, 306] width 13 height 11
drag, startPoint x: 286, startPoint y: 68, endPoint x: 229, endPoint y: 62, distance: 57.7
click at [229, 62] on div "11432" at bounding box center [270, 64] width 132 height 21
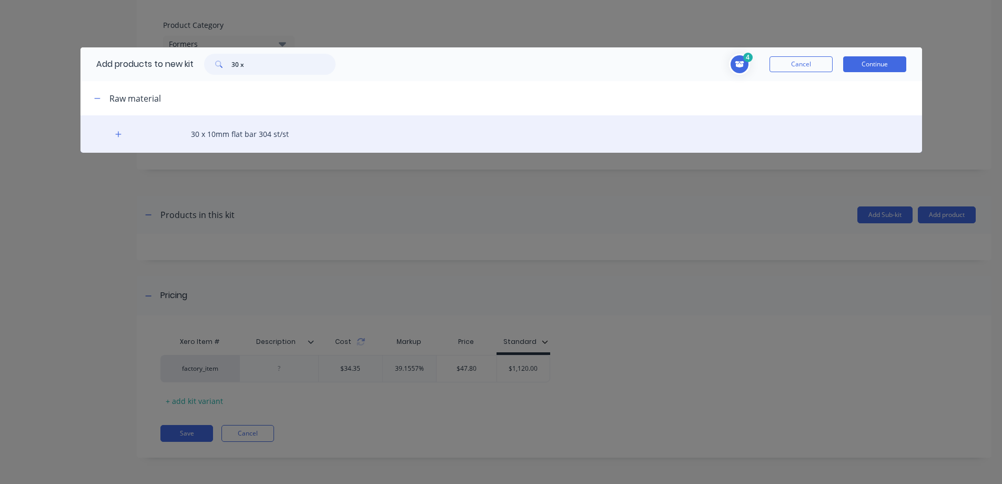
type input "30 x"
click at [248, 135] on div "30 x 10mm flat bar 304 st/st" at bounding box center [502, 133] width 842 height 37
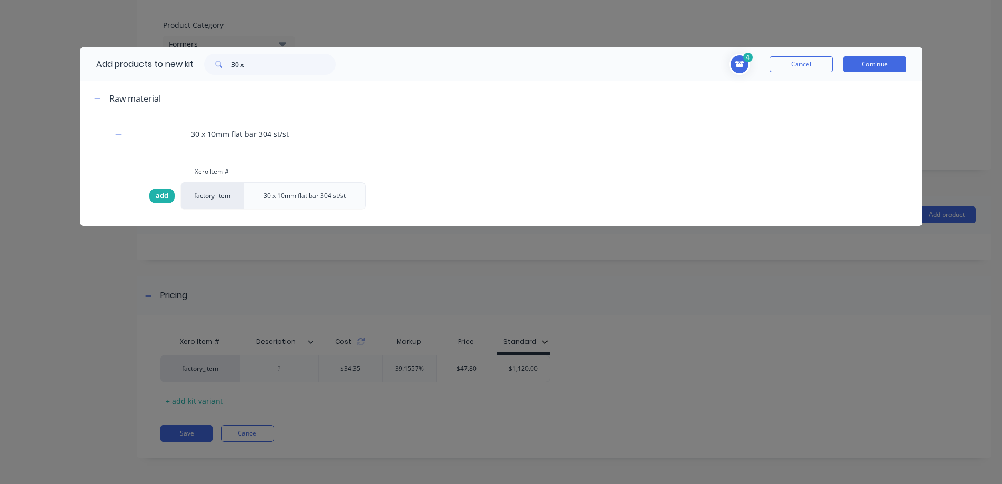
click at [162, 193] on span "add" at bounding box center [162, 195] width 13 height 11
drag, startPoint x: 274, startPoint y: 67, endPoint x: 228, endPoint y: 65, distance: 46.4
click at [228, 65] on div "30 x" at bounding box center [270, 64] width 132 height 21
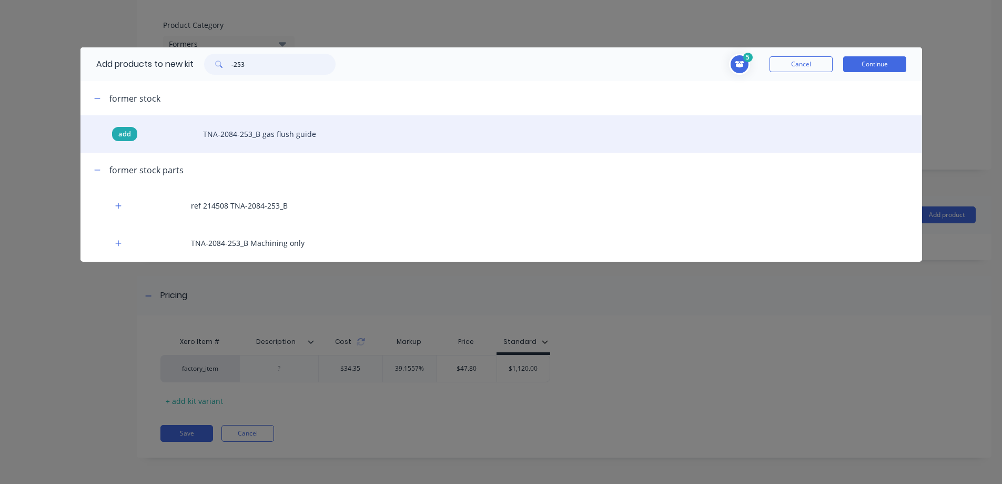
type input "-253"
click at [128, 131] on span "add" at bounding box center [124, 134] width 13 height 11
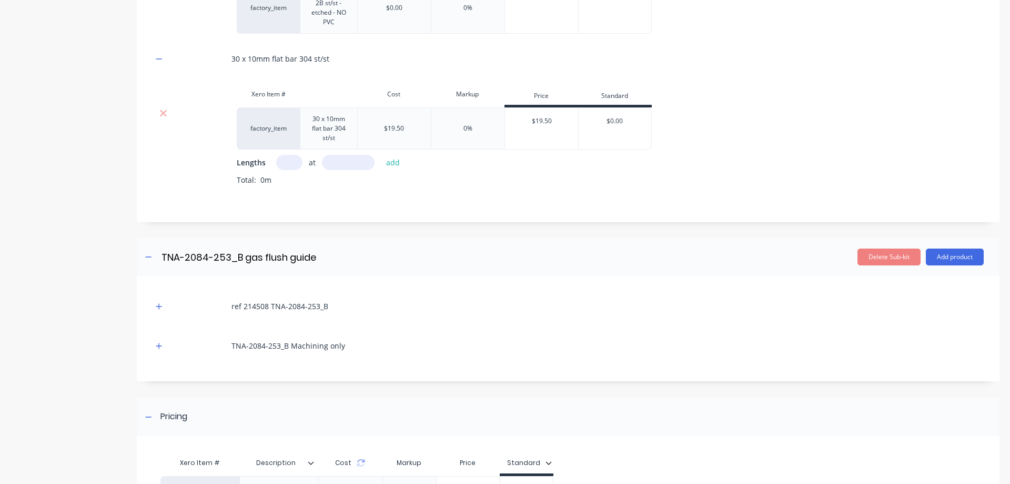
scroll to position [985, 0]
click at [289, 159] on input "text" at bounding box center [289, 160] width 26 height 15
type input "1"
type input "500"
click at [393, 160] on button "add" at bounding box center [393, 161] width 25 height 14
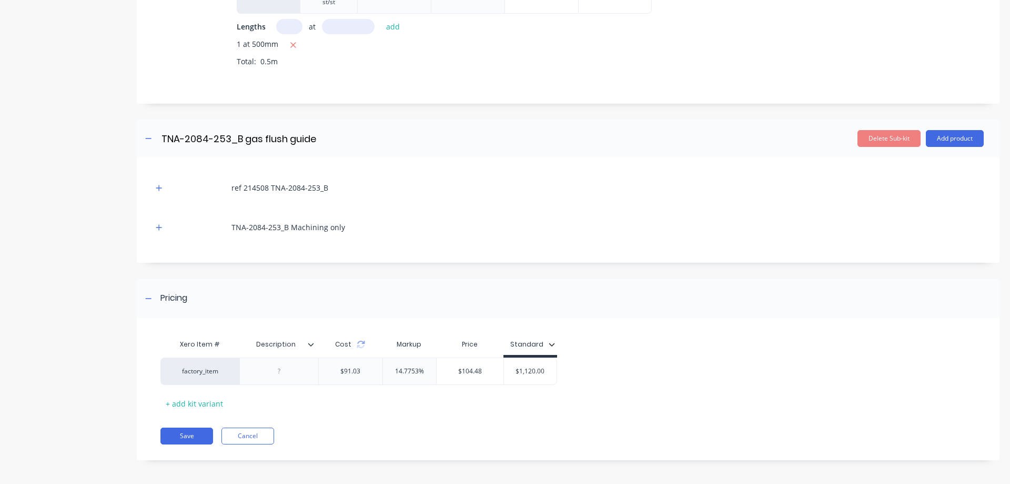
scroll to position [1121, 0]
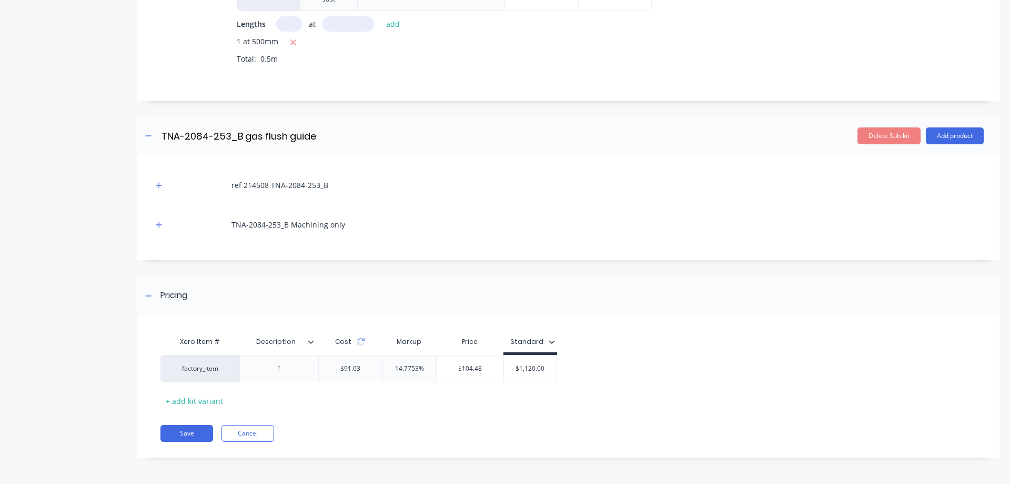
click at [314, 345] on div at bounding box center [315, 341] width 6 height 9
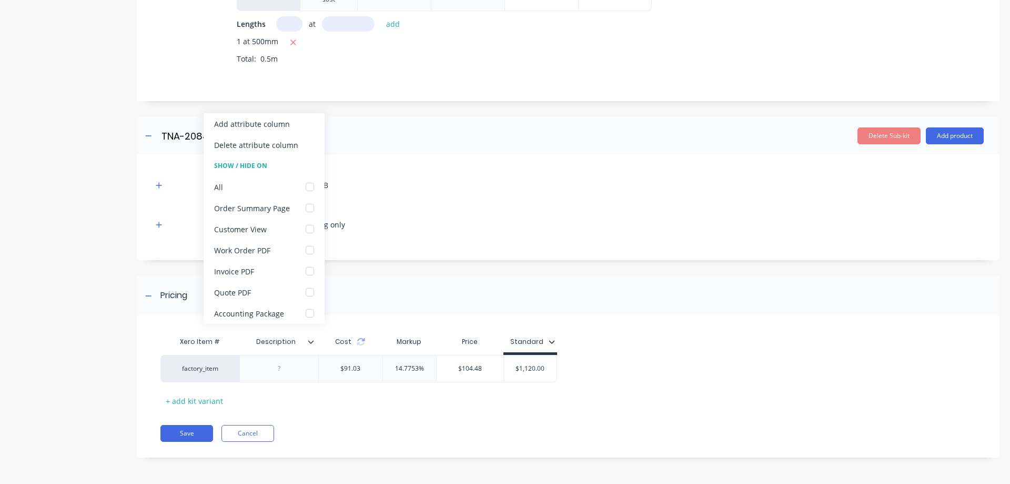
click at [314, 344] on icon at bounding box center [311, 341] width 6 height 6
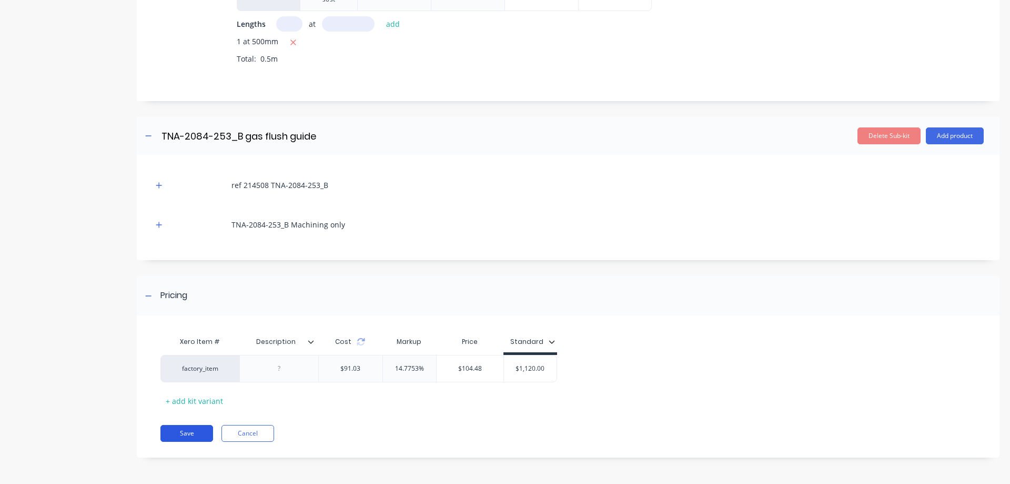
click at [187, 430] on button "Save" at bounding box center [186, 433] width 53 height 17
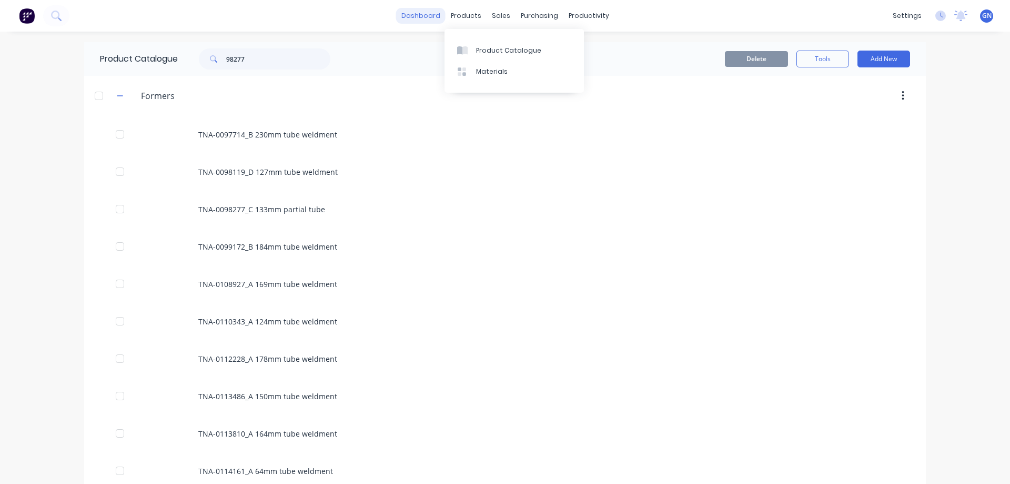
click at [425, 14] on link "dashboard" at bounding box center [420, 16] width 49 height 16
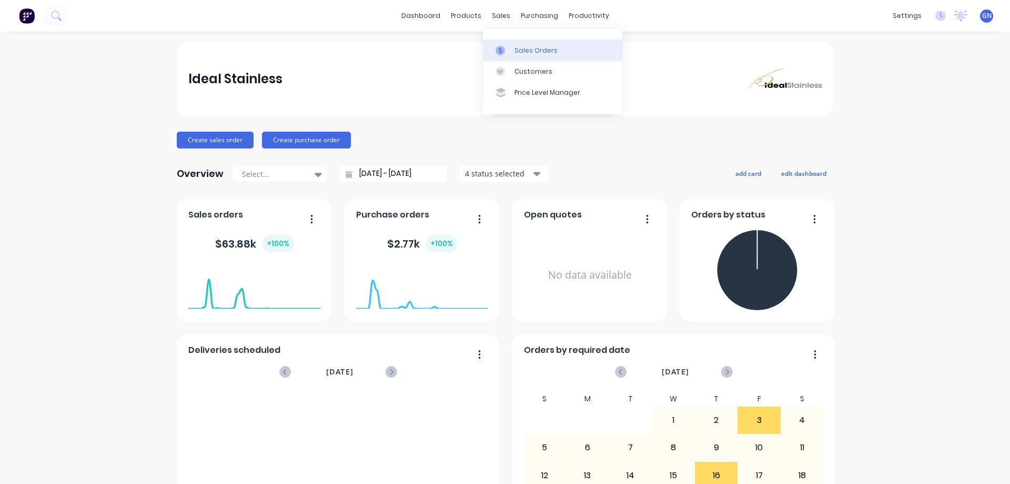
click at [541, 48] on div "Sales Orders" at bounding box center [536, 50] width 43 height 9
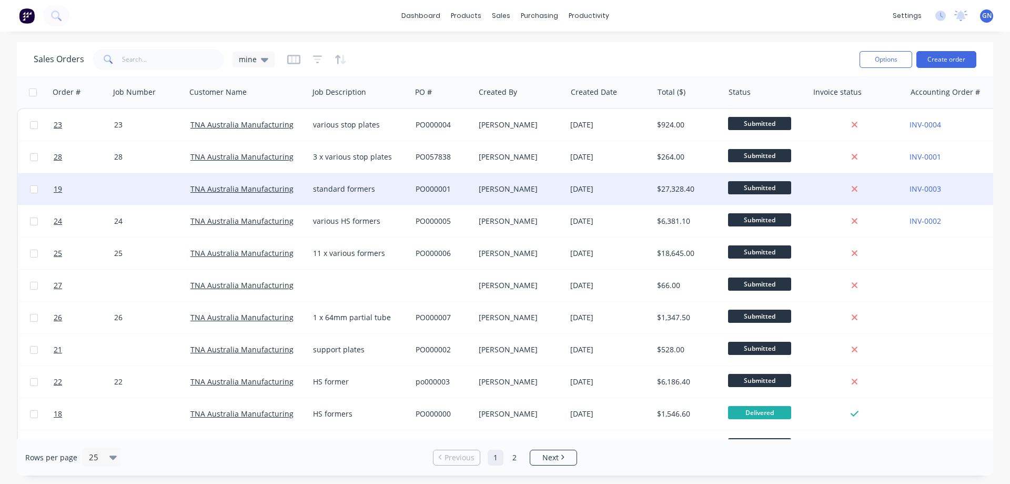
click at [433, 187] on div "PO000001" at bounding box center [442, 189] width 52 height 11
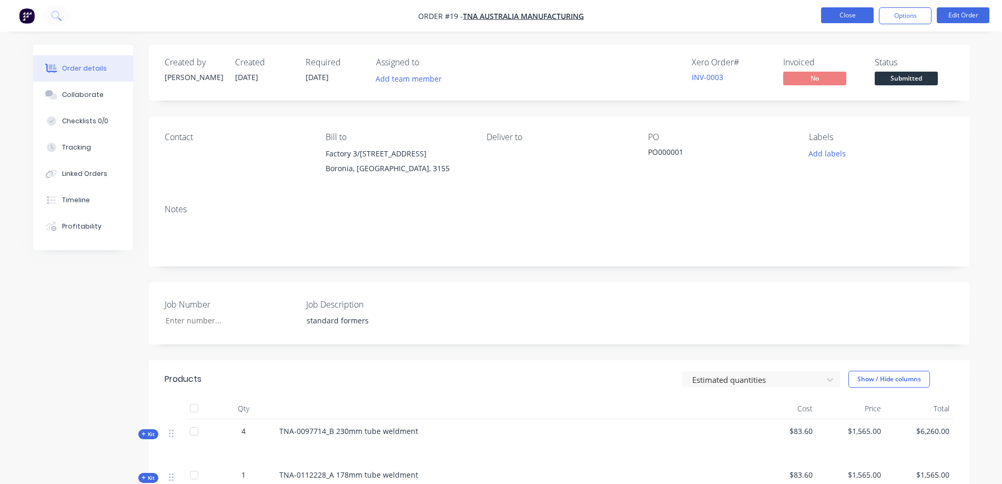
click at [851, 11] on button "Close" at bounding box center [847, 15] width 53 height 16
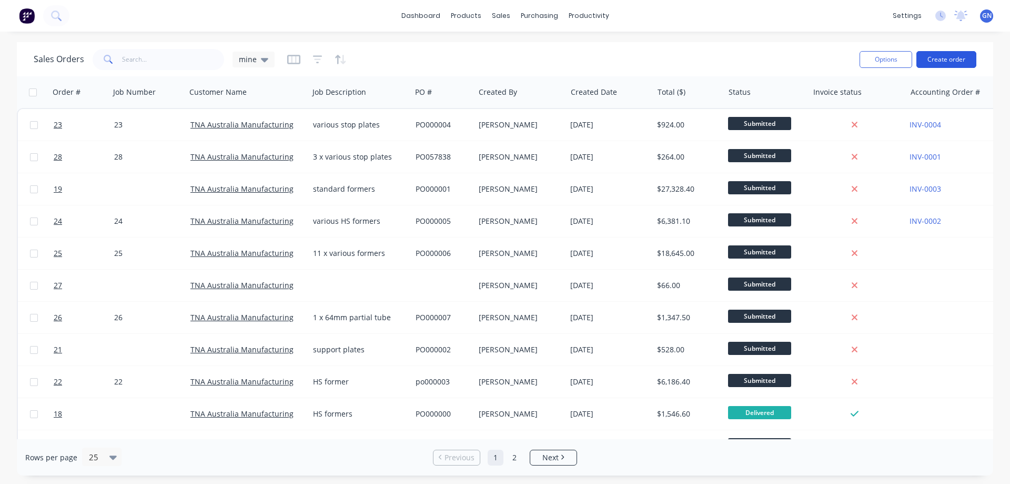
click at [938, 59] on button "Create order" at bounding box center [947, 59] width 60 height 17
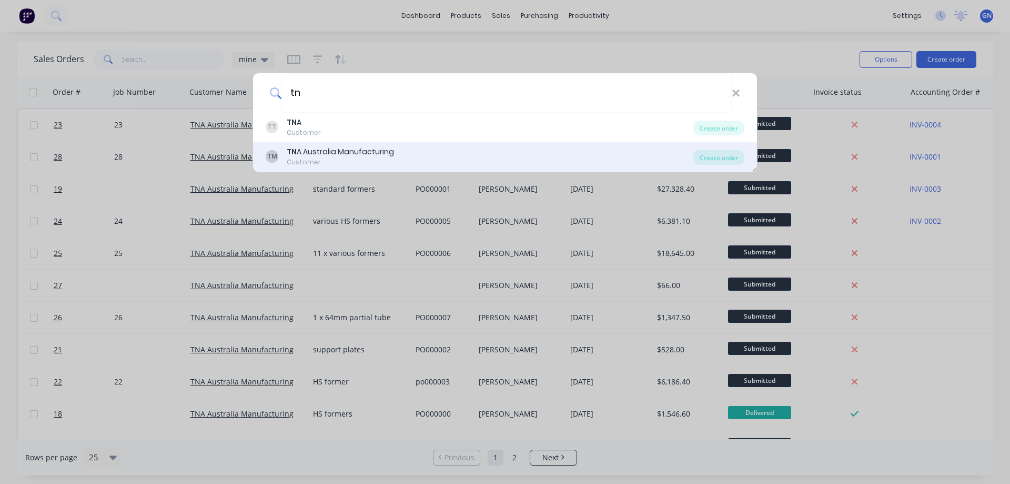
type input "tn"
click at [359, 150] on div "TN A Australia Manufacturing" at bounding box center [340, 151] width 107 height 11
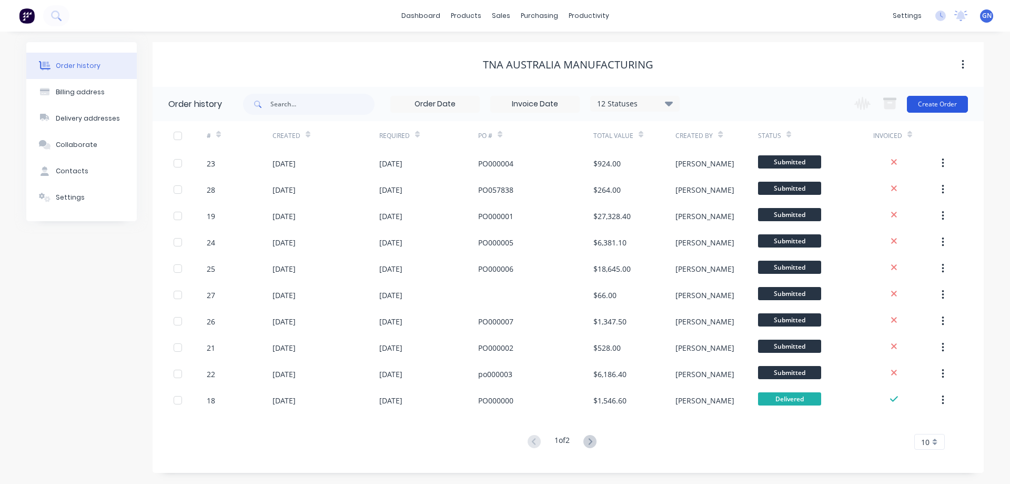
click at [928, 106] on button "Create Order" at bounding box center [937, 104] width 61 height 17
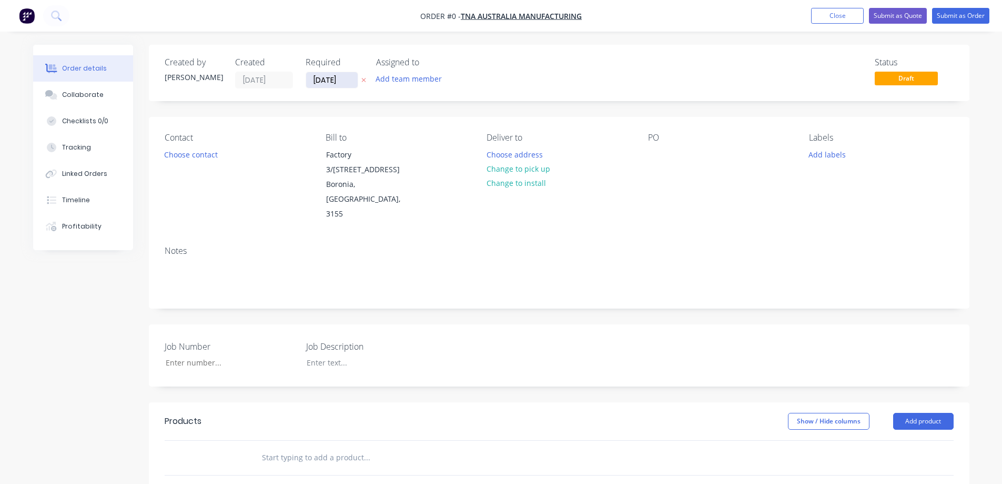
click at [346, 79] on input "07/10/25" at bounding box center [332, 80] width 52 height 16
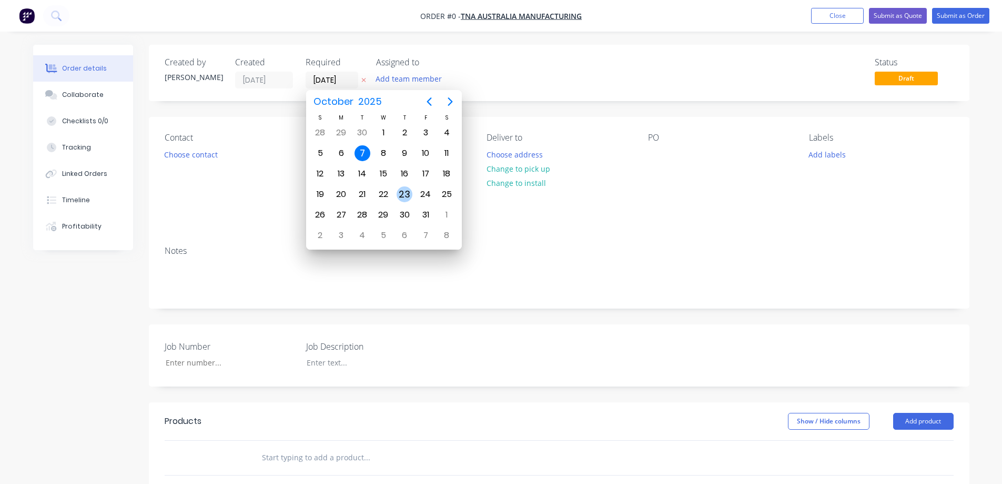
click at [403, 192] on div "23" at bounding box center [405, 194] width 16 height 16
type input "23/10/25"
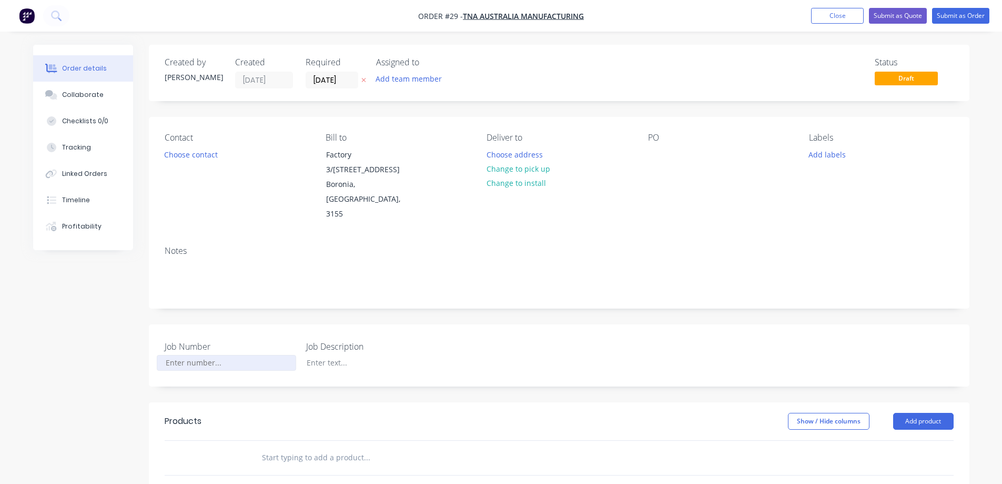
click at [209, 355] on input "Job Number" at bounding box center [226, 363] width 139 height 16
type input "29"
click at [920, 413] on button "Add product" at bounding box center [924, 421] width 61 height 17
click at [899, 440] on div "Product catalogue" at bounding box center [904, 447] width 81 height 15
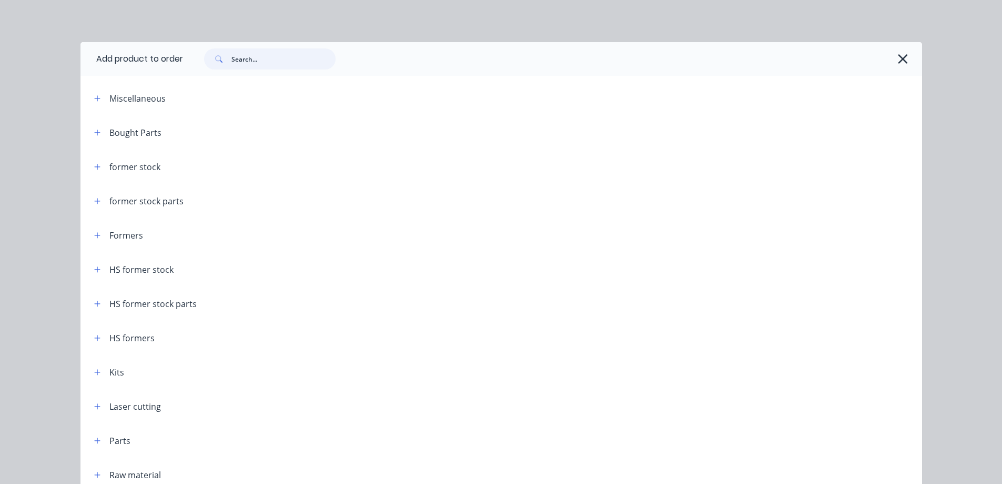
click at [255, 59] on input "text" at bounding box center [284, 58] width 104 height 21
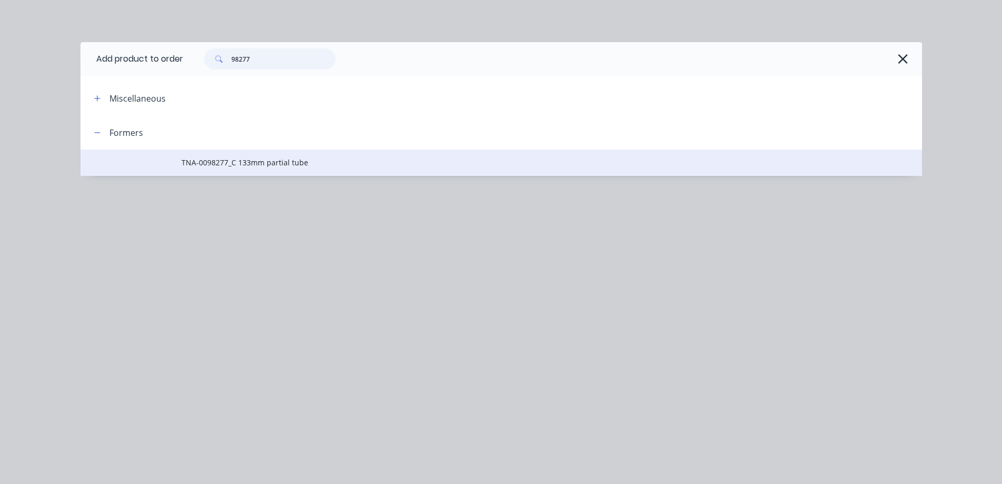
type input "98277"
click at [256, 163] on span "TNA-0098277_C 133mm partial tube" at bounding box center [478, 162] width 593 height 11
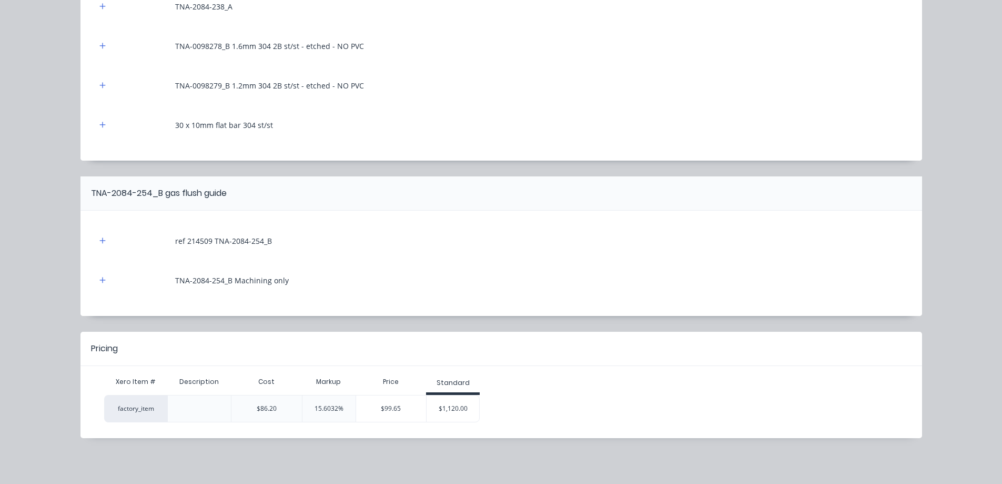
scroll to position [197, 0]
click at [454, 408] on div "$1,120.00" at bounding box center [453, 408] width 53 height 26
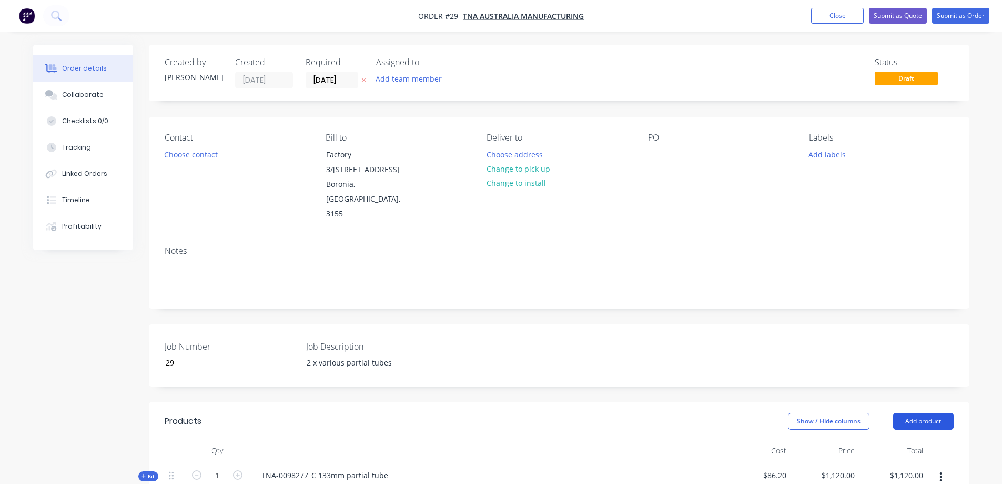
click at [921, 413] on button "Add product" at bounding box center [924, 421] width 61 height 17
click at [889, 440] on div "Product catalogue" at bounding box center [904, 447] width 81 height 15
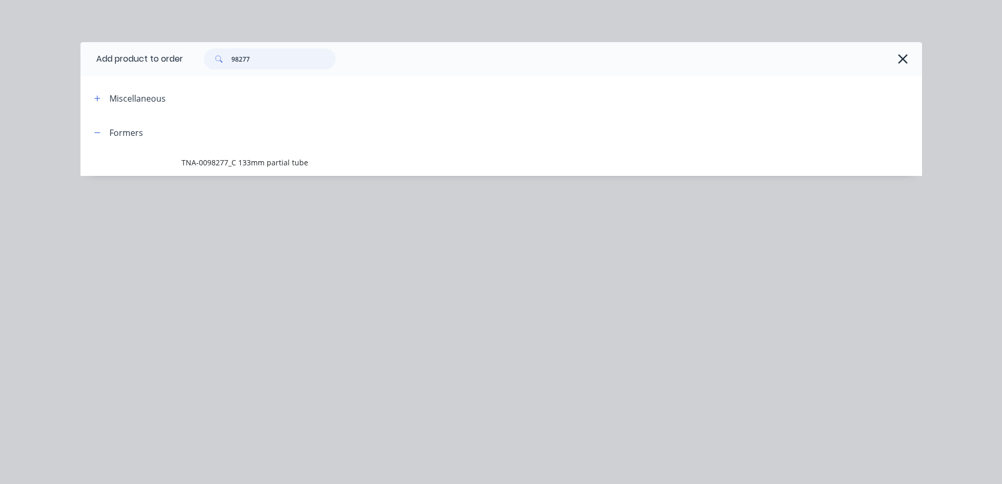
drag, startPoint x: 263, startPoint y: 57, endPoint x: 224, endPoint y: 57, distance: 39.5
click at [224, 57] on div "98277" at bounding box center [270, 58] width 132 height 21
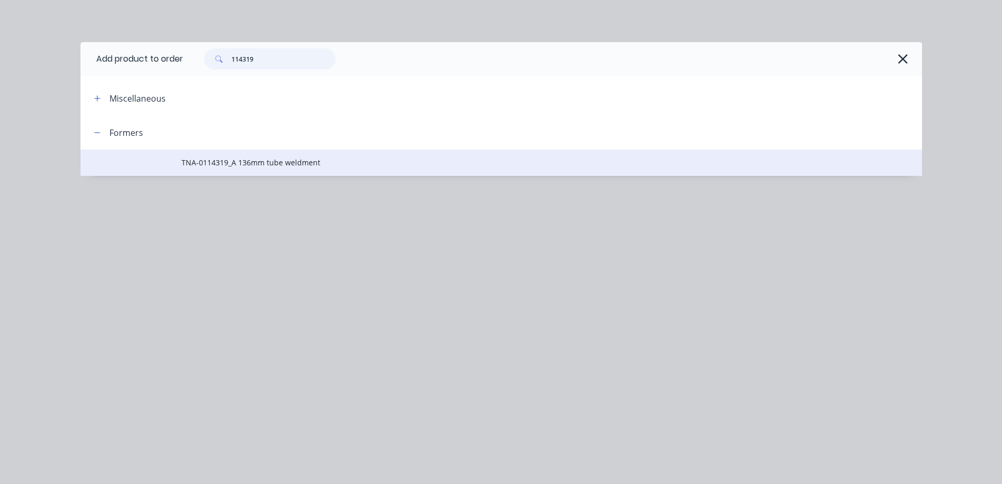
type input "114319"
click at [224, 166] on span "TNA-0114319_A 136mm tube weldment" at bounding box center [478, 162] width 593 height 11
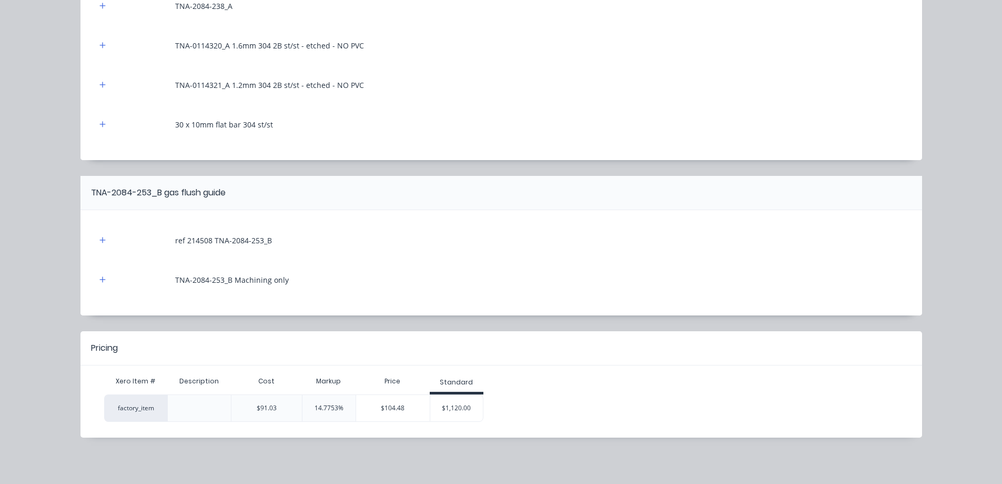
click at [449, 408] on div "$1,120.00" at bounding box center [456, 408] width 53 height 26
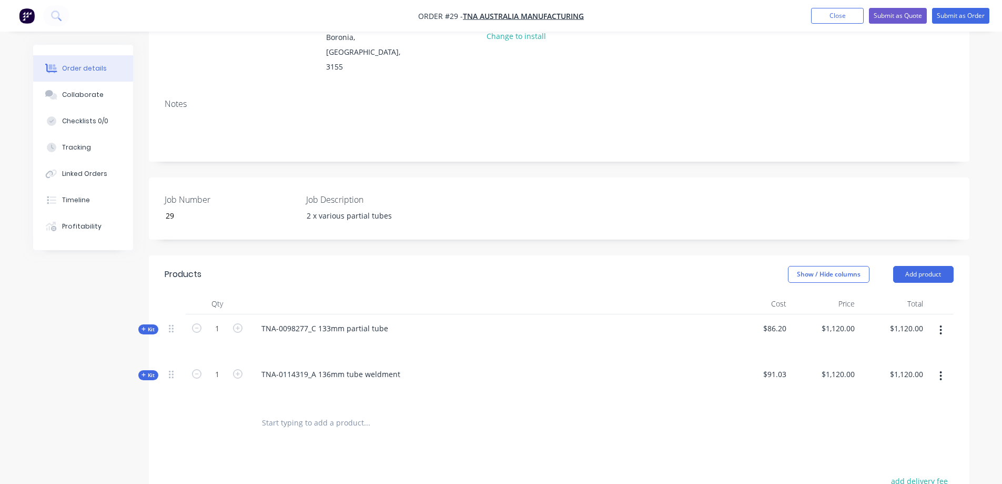
scroll to position [158, 0]
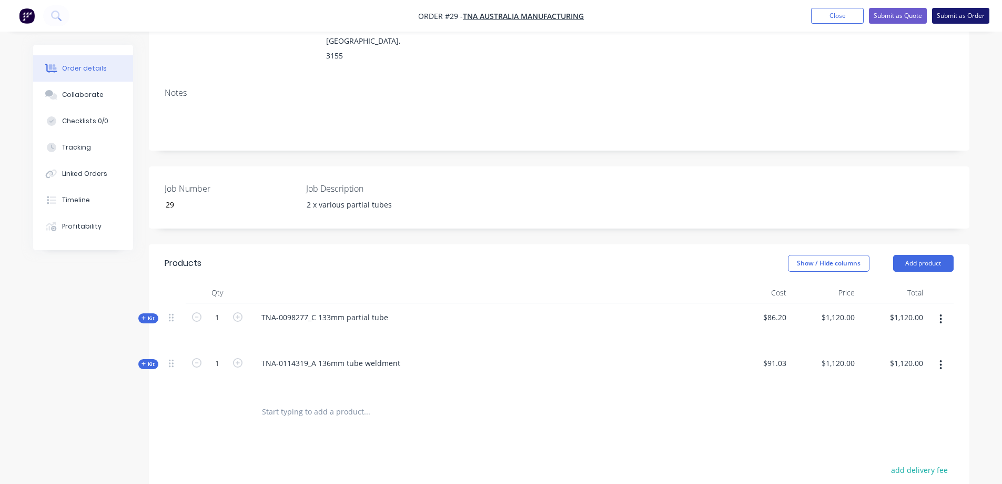
click at [957, 15] on button "Submit as Order" at bounding box center [960, 16] width 57 height 16
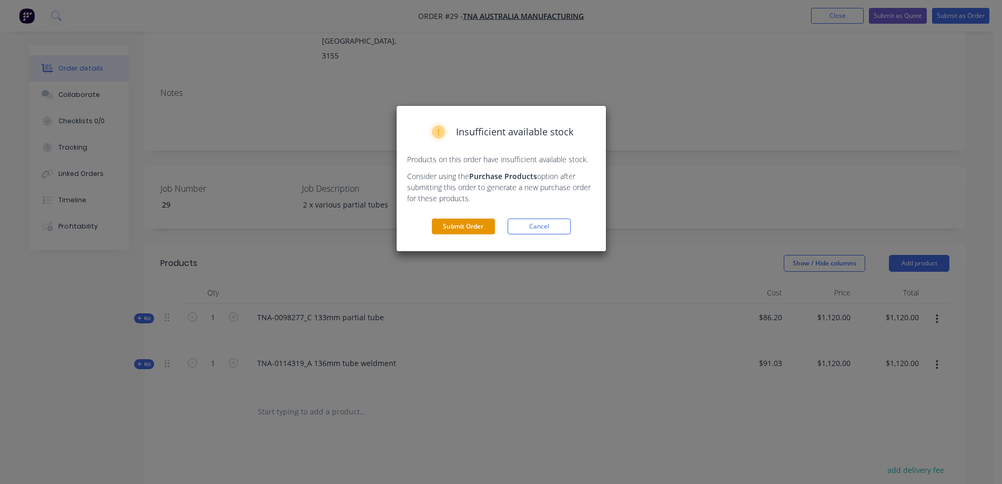
click at [478, 228] on button "Submit Order" at bounding box center [463, 226] width 63 height 16
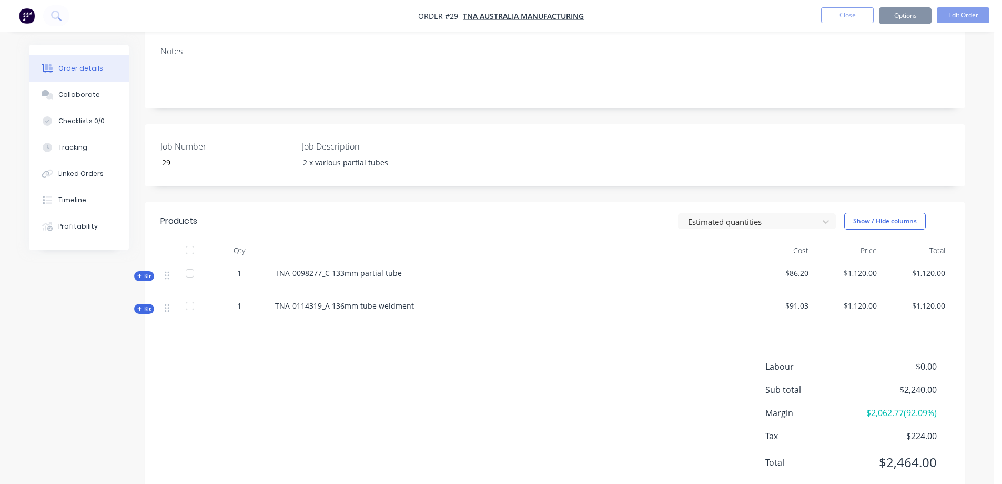
scroll to position [157, 0]
click at [147, 274] on span "Kit" at bounding box center [149, 277] width 14 height 8
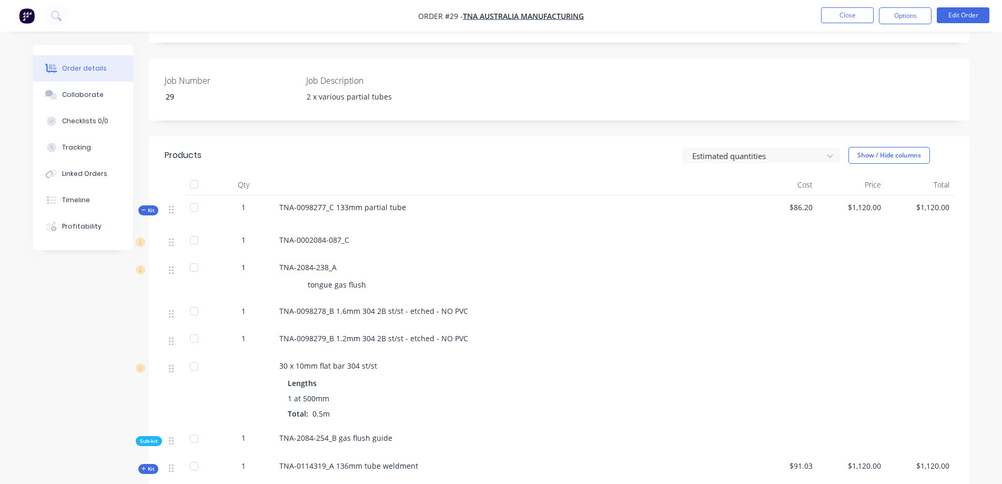
scroll to position [298, 0]
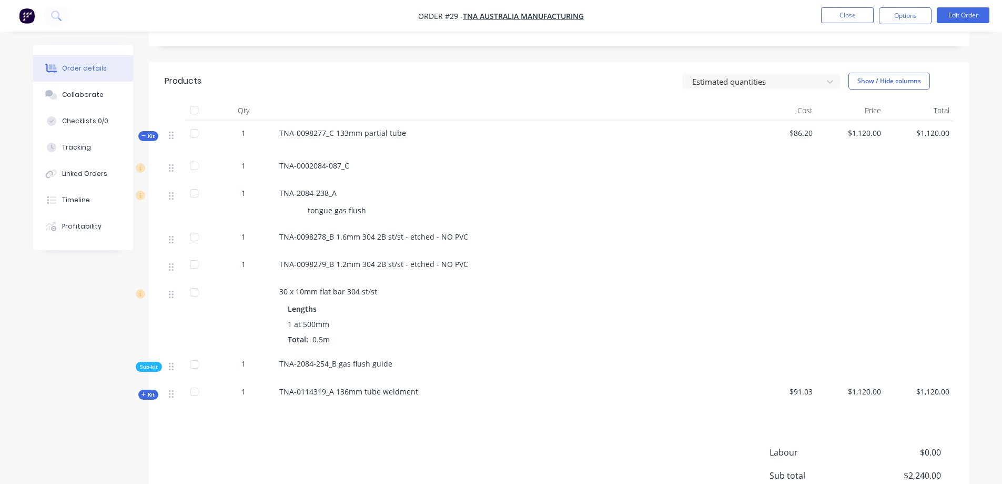
click at [150, 367] on span "Sub-kit" at bounding box center [149, 367] width 18 height 8
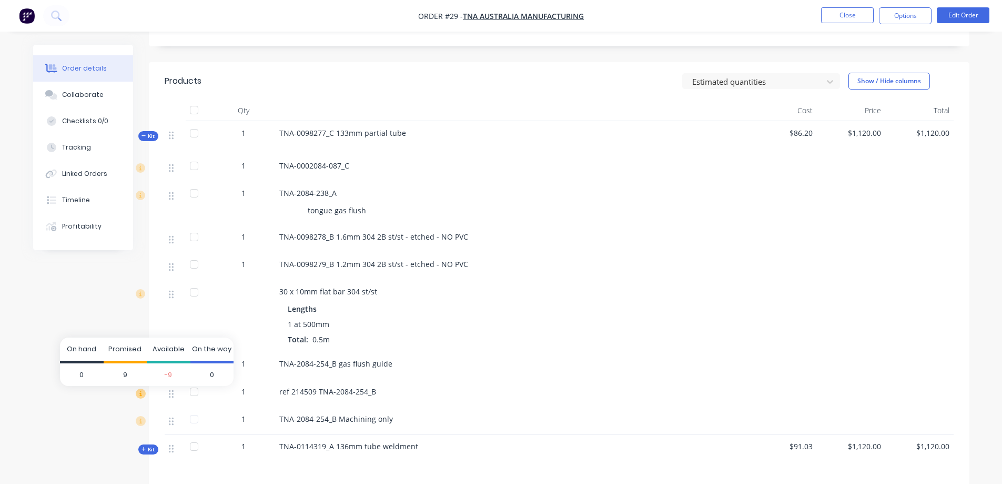
click at [142, 396] on icon at bounding box center [140, 392] width 9 height 9
click at [152, 136] on span "Kit" at bounding box center [149, 136] width 14 height 8
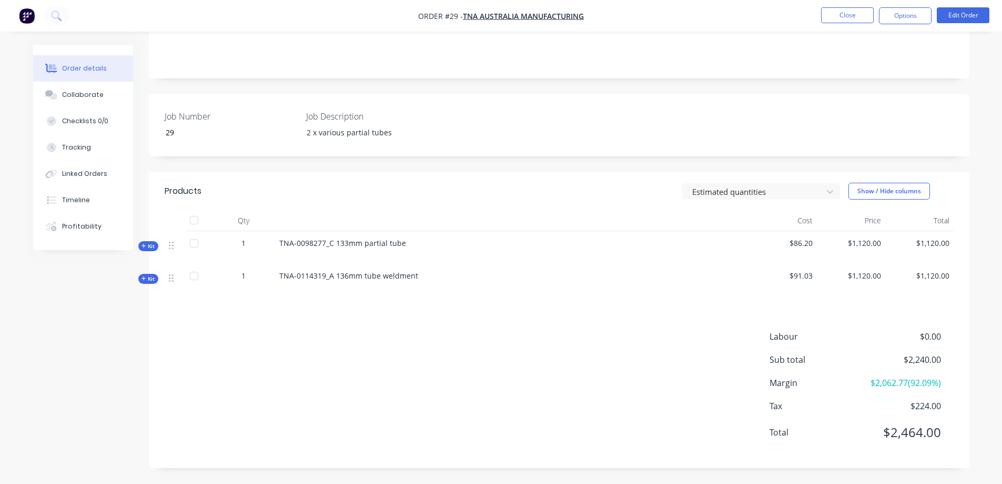
scroll to position [188, 0]
click at [906, 14] on button "Options" at bounding box center [905, 15] width 53 height 17
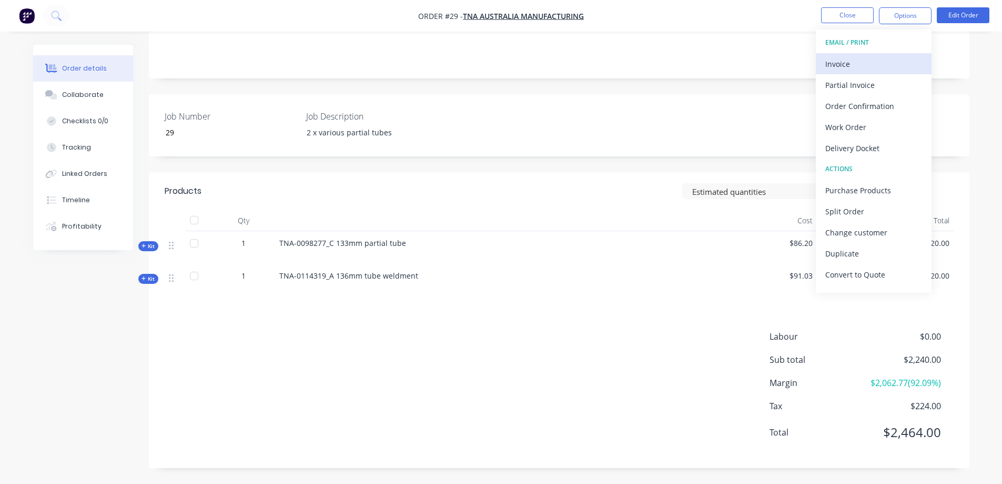
click at [849, 62] on div "Invoice" at bounding box center [874, 63] width 97 height 15
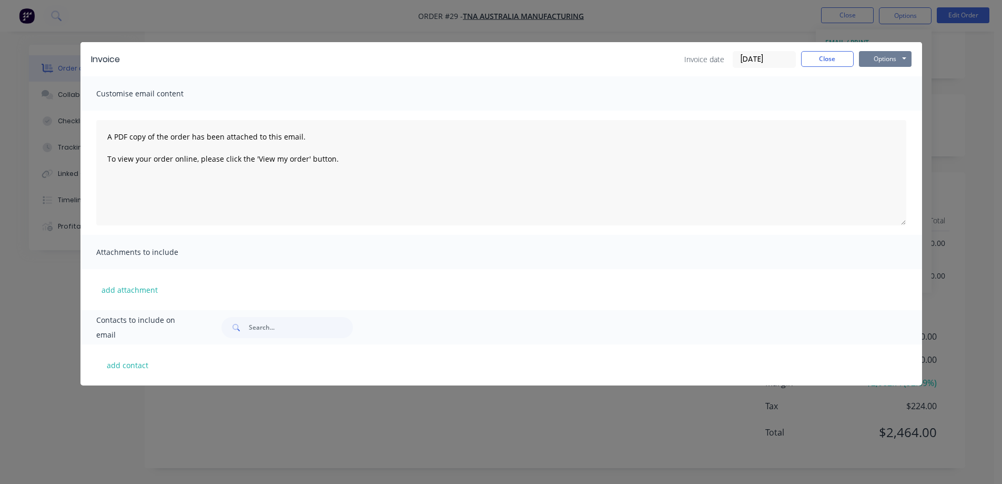
click at [880, 59] on button "Options" at bounding box center [885, 59] width 53 height 16
click at [888, 77] on button "Preview" at bounding box center [892, 77] width 67 height 17
click at [841, 57] on button "Close" at bounding box center [827, 59] width 53 height 16
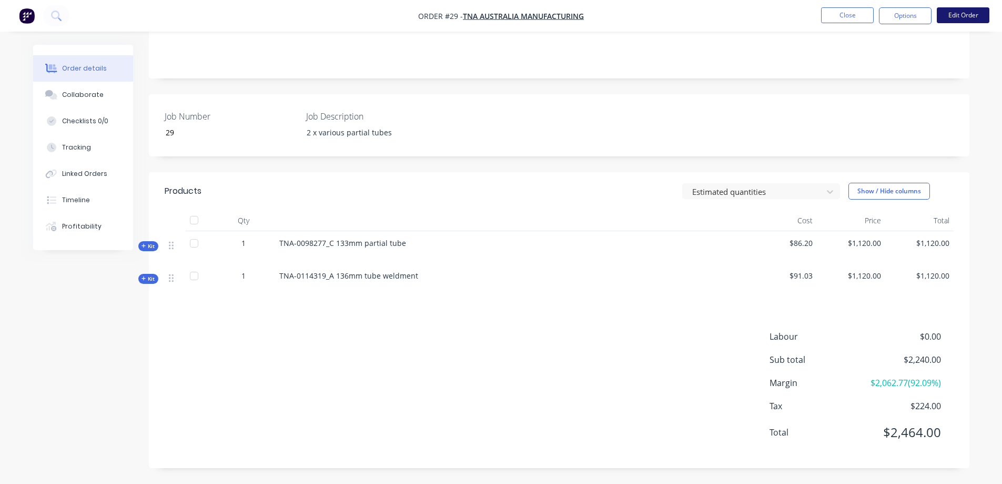
click at [952, 15] on button "Edit Order" at bounding box center [963, 15] width 53 height 16
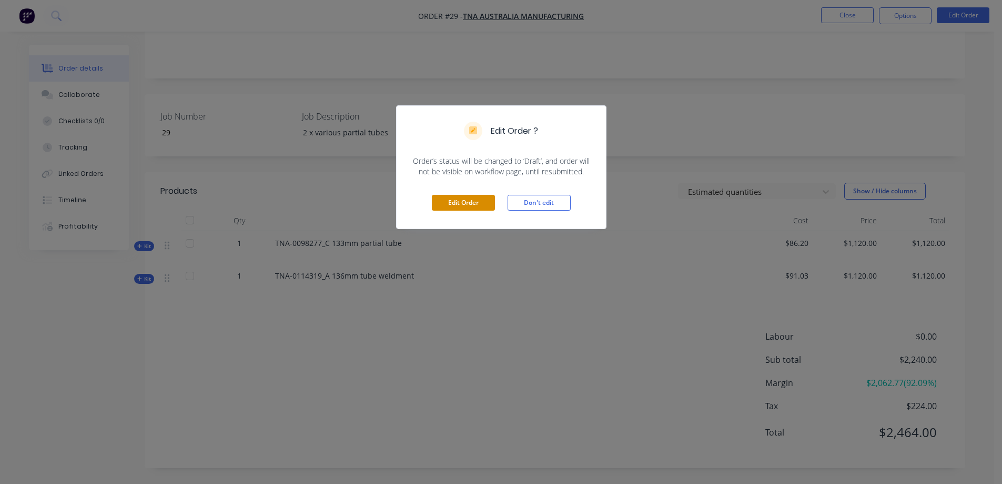
click at [464, 200] on button "Edit Order" at bounding box center [463, 203] width 63 height 16
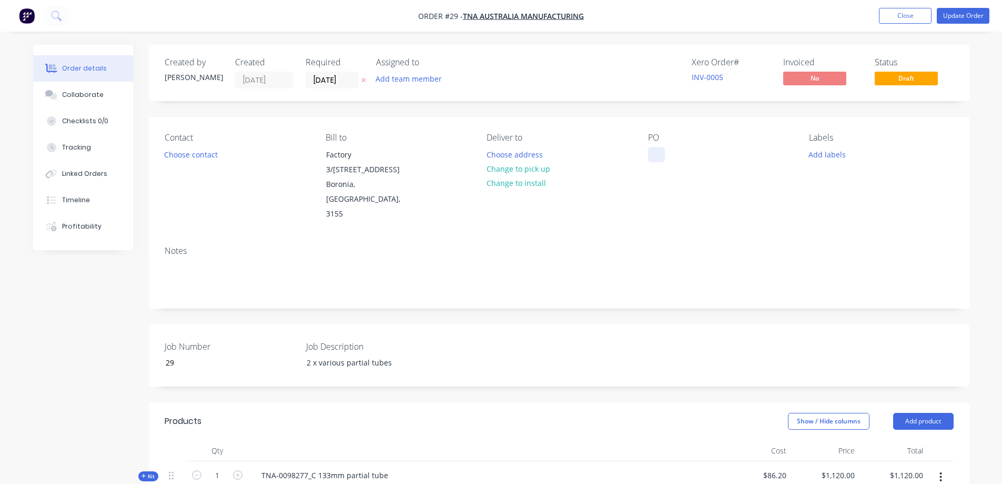
click at [658, 155] on div at bounding box center [656, 154] width 17 height 15
click at [962, 13] on button "Update Order" at bounding box center [963, 16] width 53 height 16
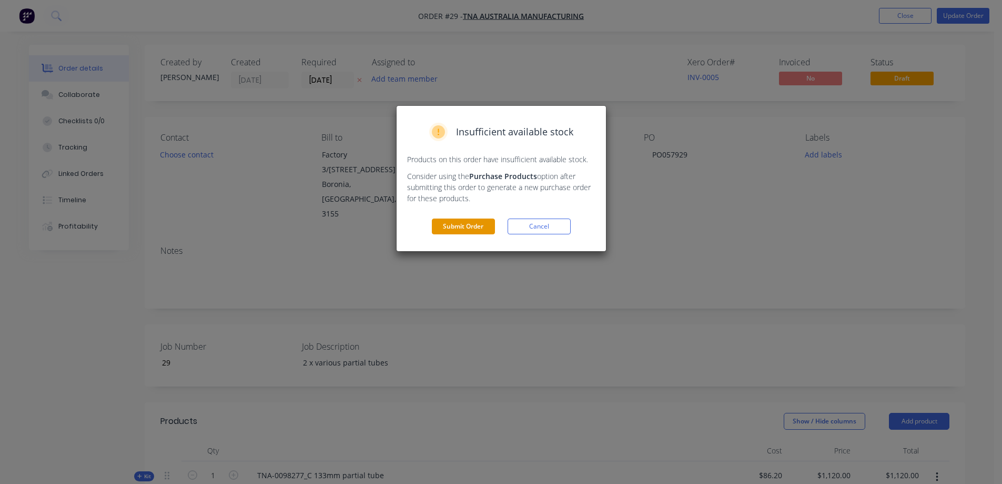
click at [479, 228] on button "Submit Order" at bounding box center [463, 226] width 63 height 16
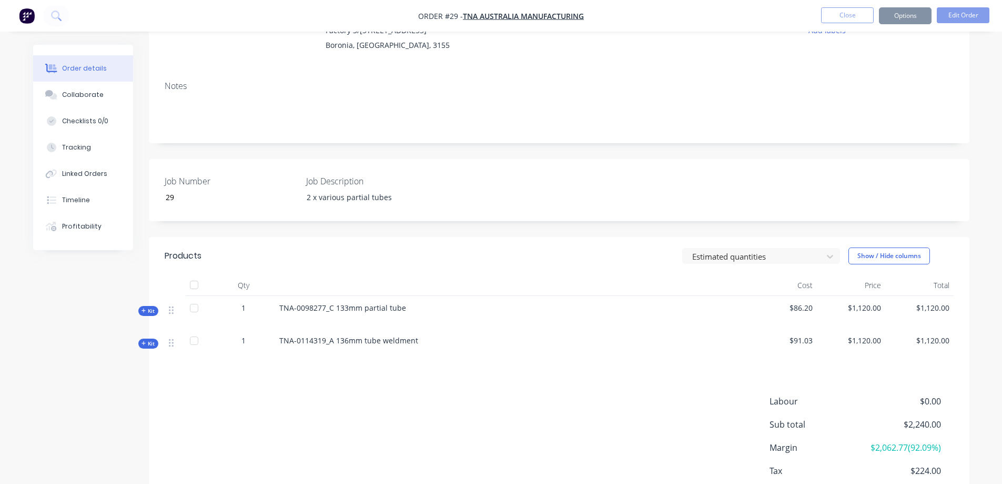
scroll to position [158, 0]
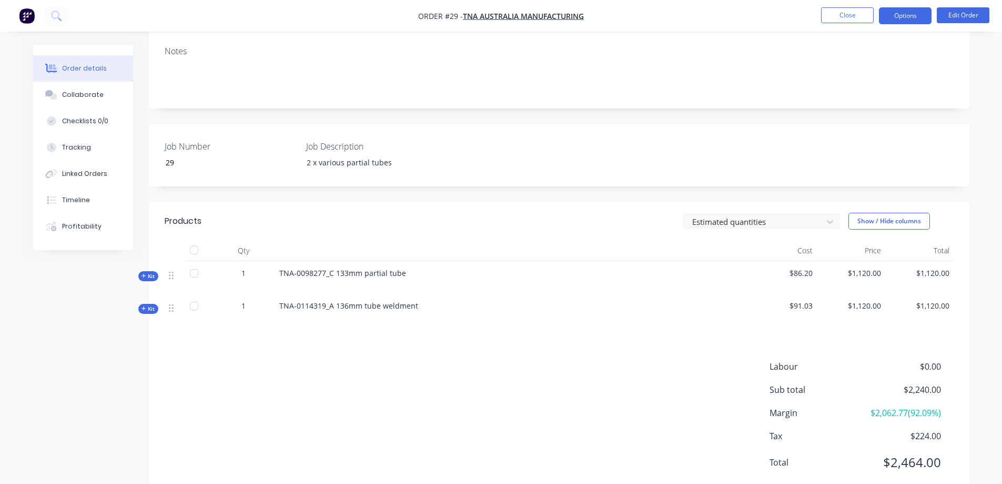
click at [907, 13] on button "Options" at bounding box center [905, 15] width 53 height 17
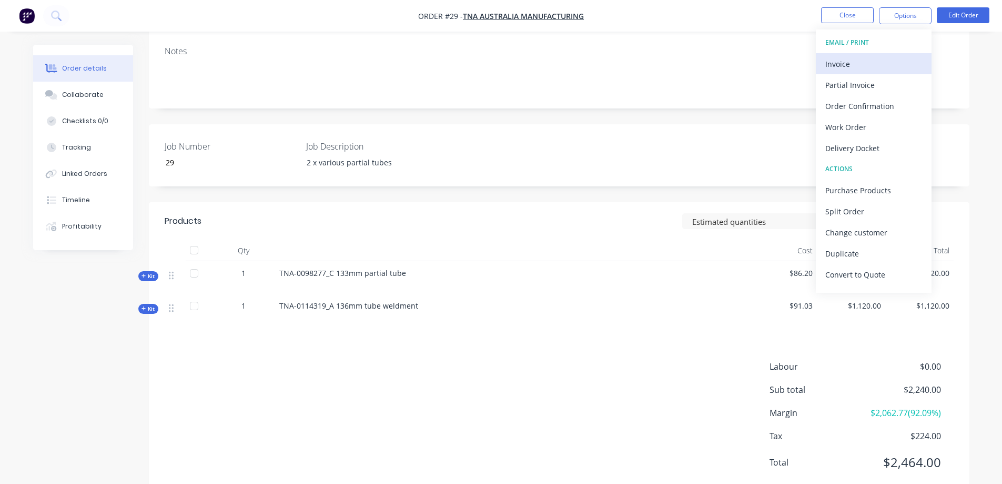
click at [852, 65] on div "Invoice" at bounding box center [874, 63] width 97 height 15
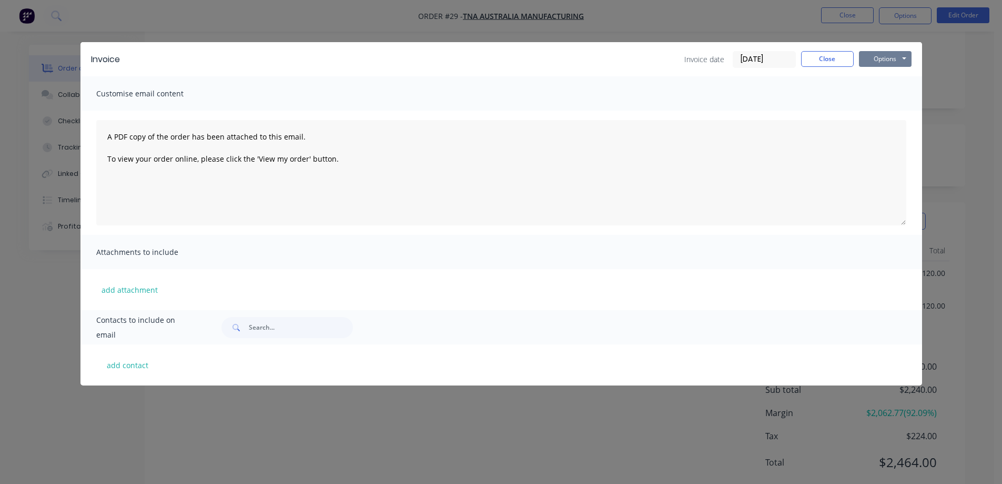
click at [885, 57] on button "Options" at bounding box center [885, 59] width 53 height 16
click at [884, 75] on button "Preview" at bounding box center [892, 77] width 67 height 17
click at [828, 58] on button "Close" at bounding box center [827, 59] width 53 height 16
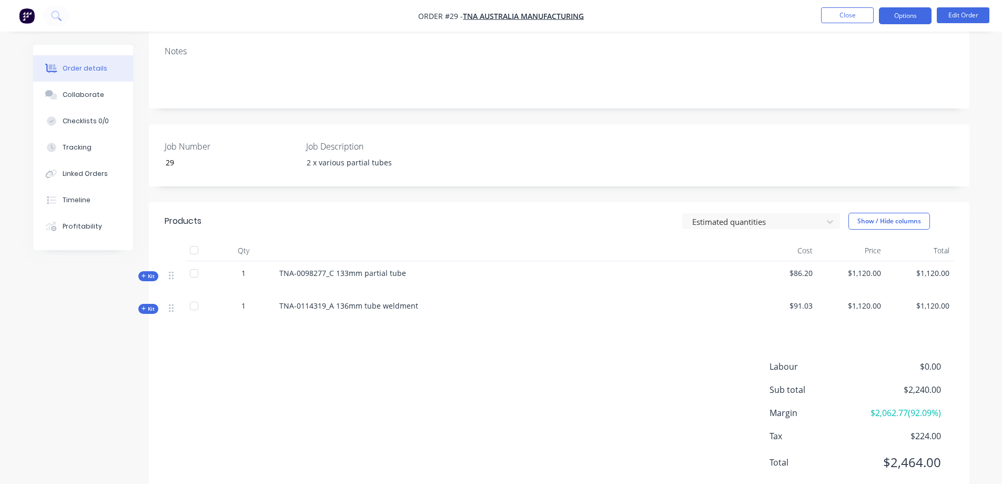
click at [897, 16] on button "Options" at bounding box center [905, 15] width 53 height 17
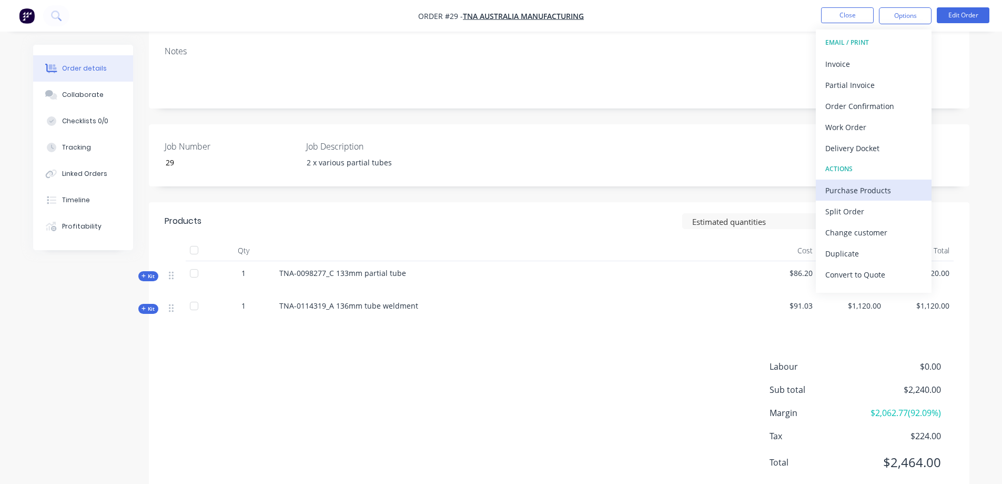
click at [872, 188] on div "Purchase Products" at bounding box center [874, 190] width 97 height 15
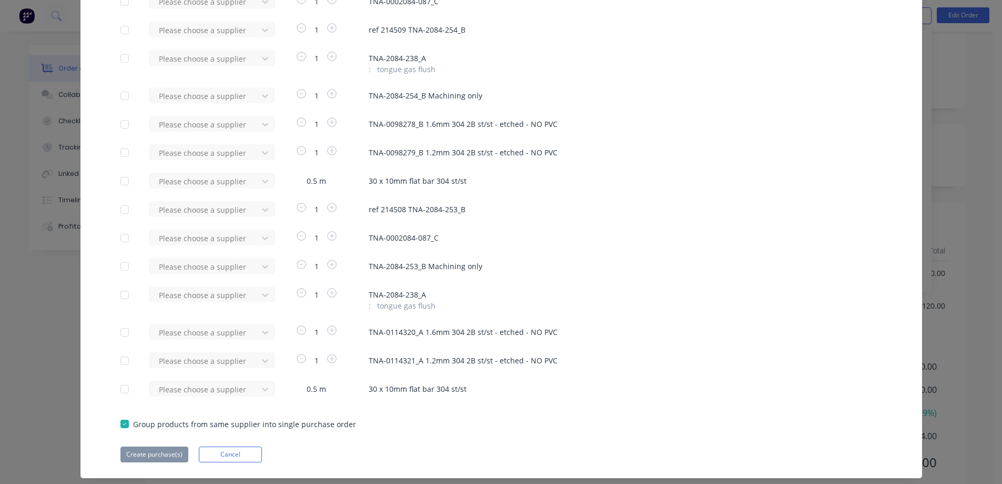
scroll to position [123, 0]
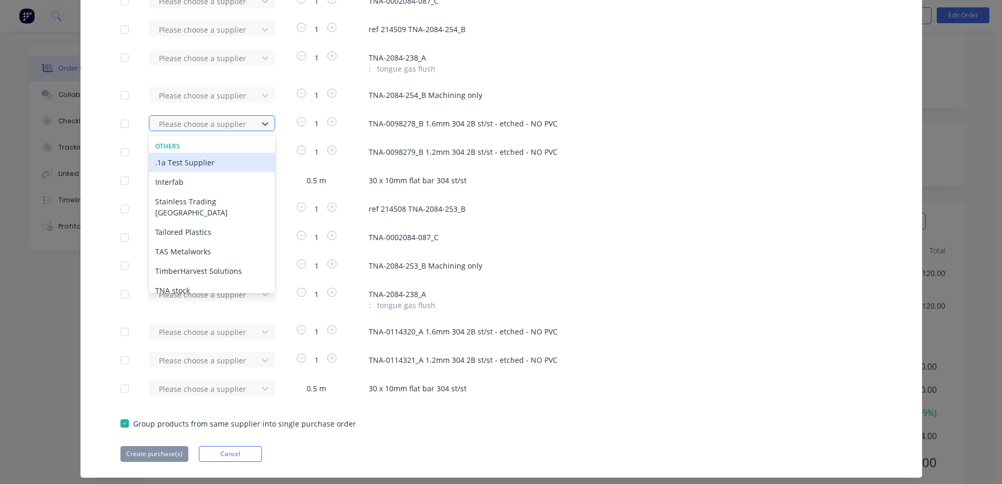
click at [187, 124] on div at bounding box center [205, 123] width 95 height 13
type input "ul"
click at [182, 163] on div "Ultimate Laser" at bounding box center [212, 162] width 126 height 19
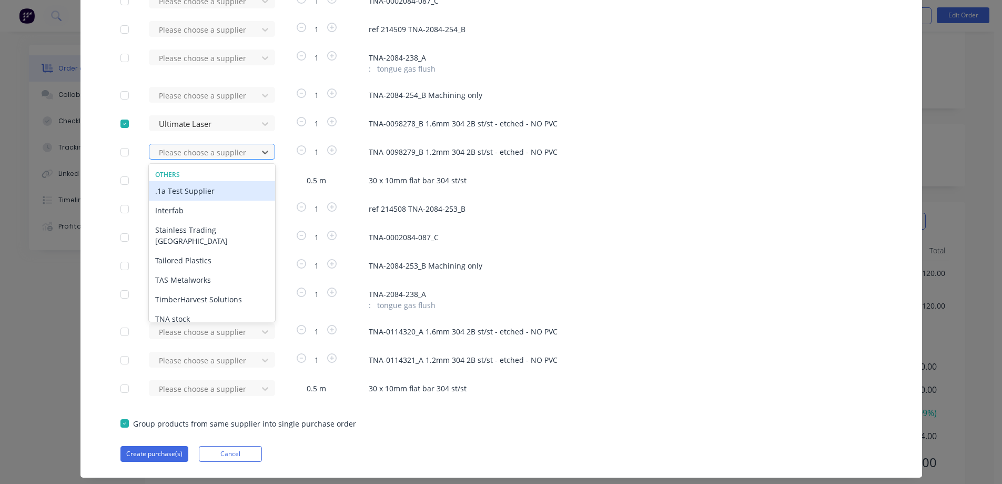
click at [196, 150] on div at bounding box center [205, 152] width 95 height 13
type input "ul"
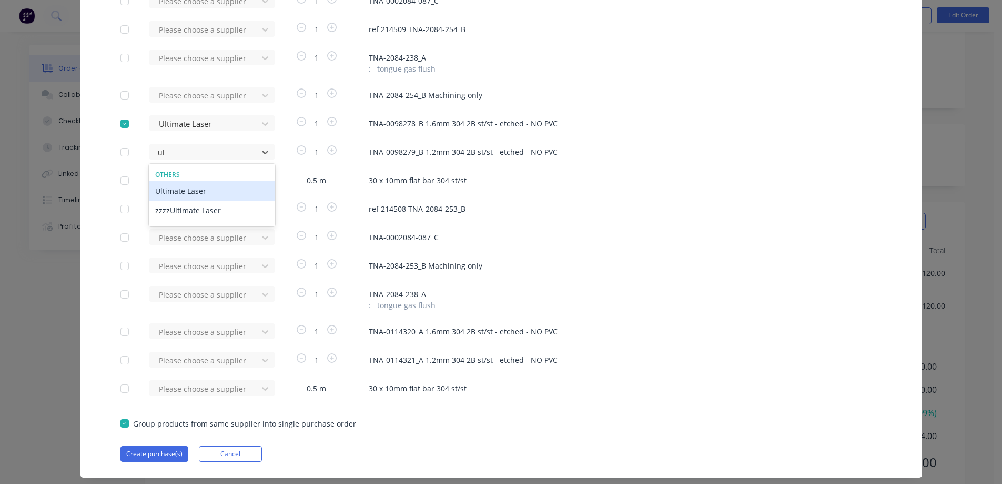
click at [197, 188] on div "Ultimate Laser" at bounding box center [212, 190] width 126 height 19
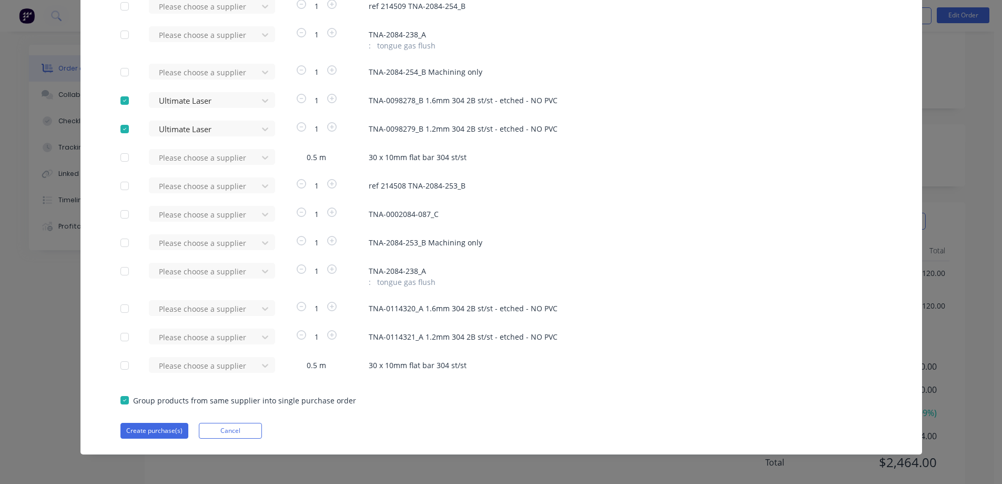
scroll to position [147, 0]
click at [192, 303] on div at bounding box center [205, 307] width 95 height 13
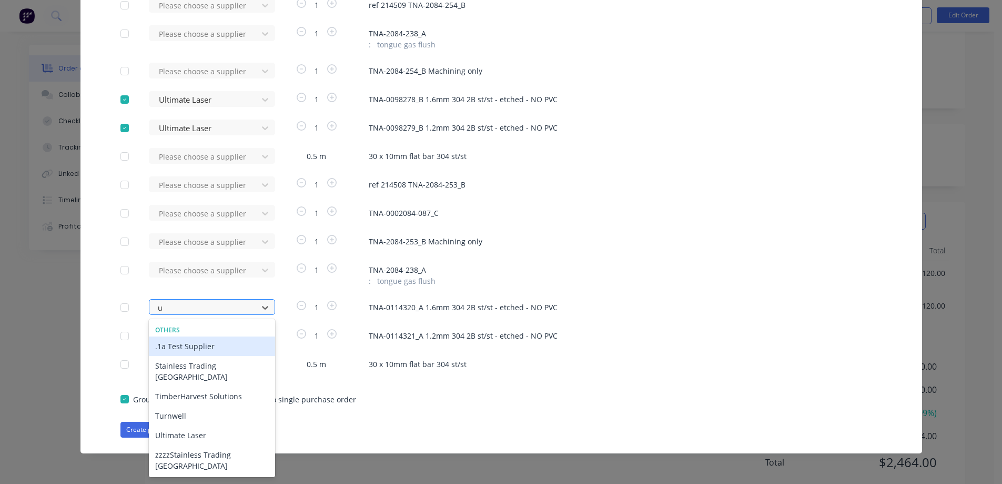
type input "ul"
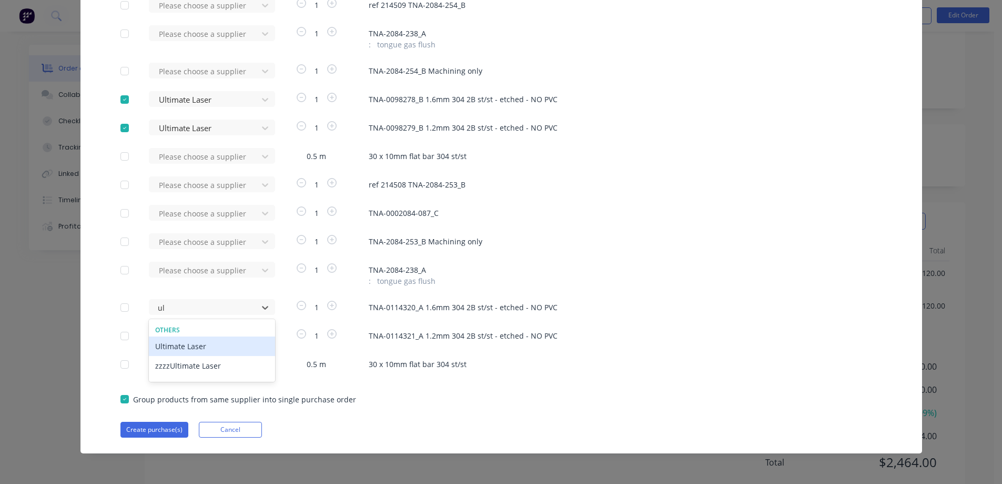
click at [196, 348] on div "Ultimate Laser" at bounding box center [212, 345] width 126 height 19
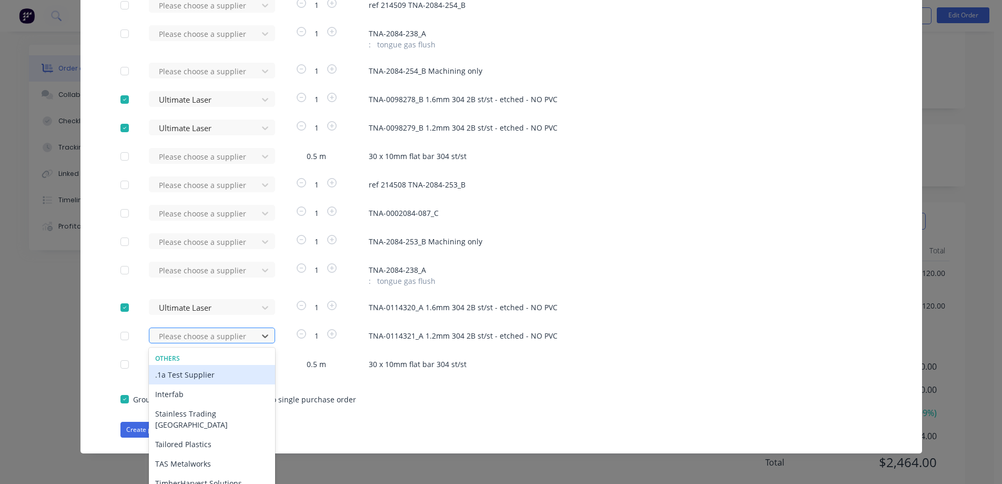
click at [196, 333] on div "13 results available. Use Up and Down to choose options, press Enter to select …" at bounding box center [207, 335] width 116 height 16
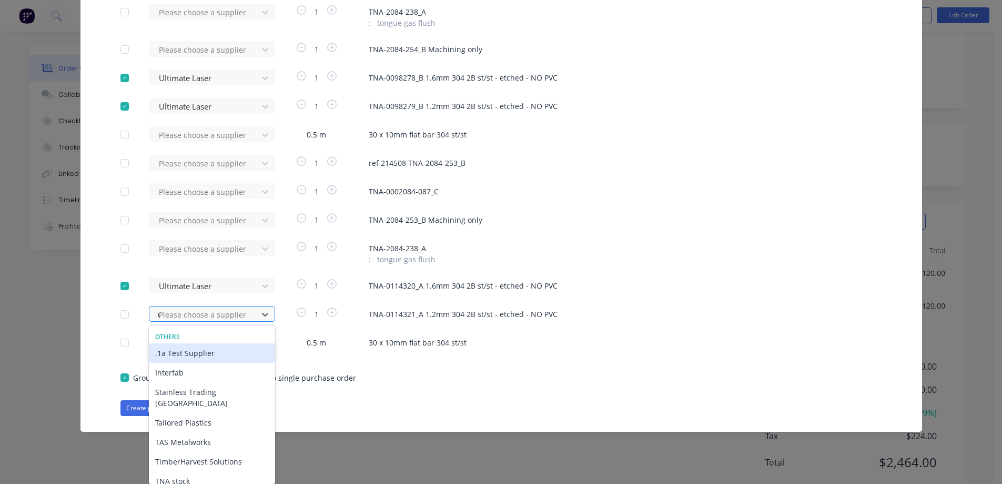
type input "ul"
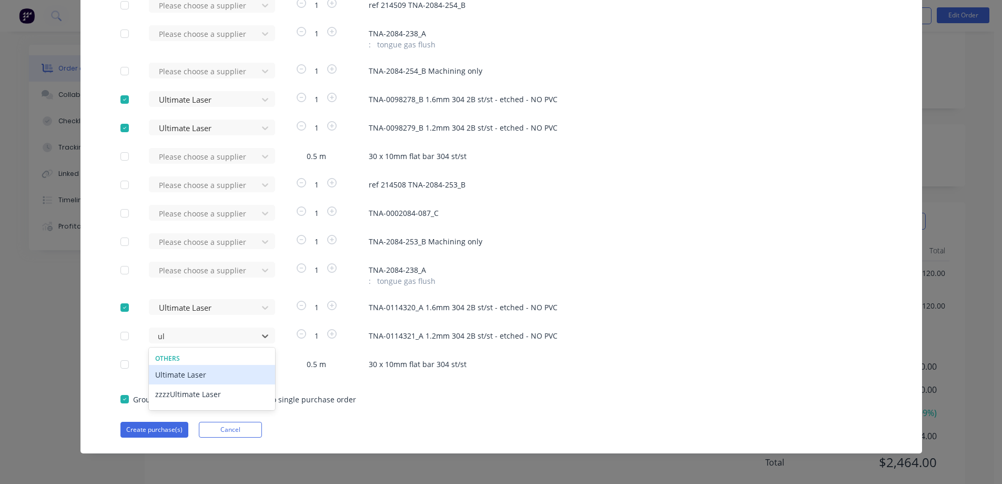
click at [187, 368] on div "Ultimate Laser" at bounding box center [212, 374] width 126 height 19
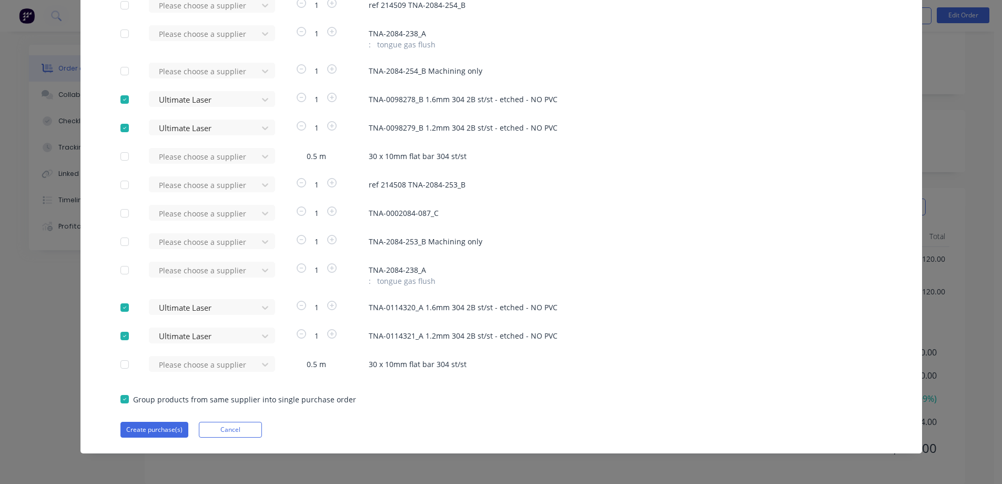
scroll to position [175, 0]
click at [153, 429] on button "Create purchase(s)" at bounding box center [155, 429] width 68 height 16
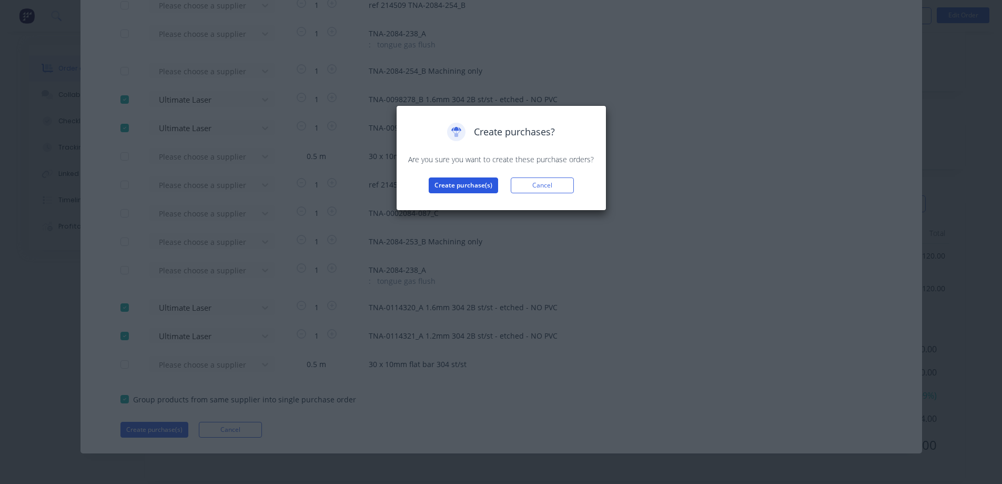
click at [453, 188] on button "Create purchase(s)" at bounding box center [463, 185] width 69 height 16
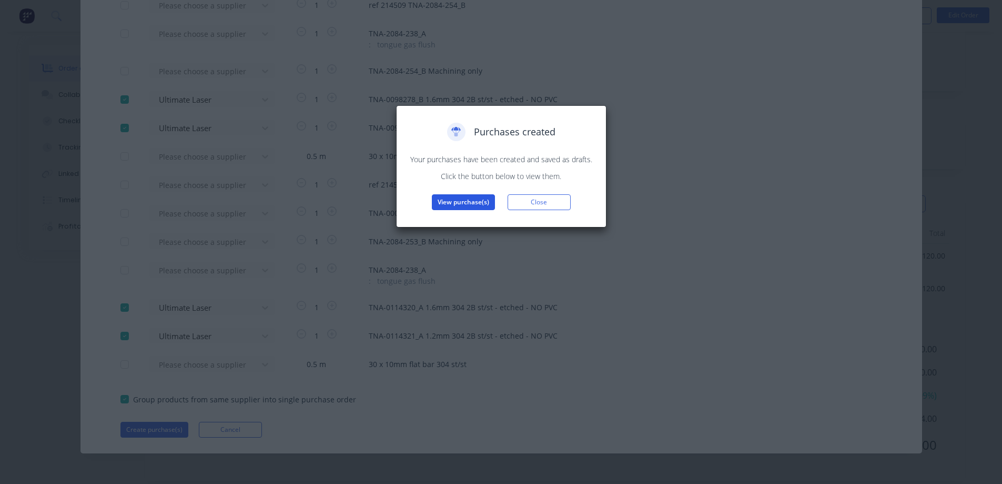
click at [459, 203] on button "View purchase(s)" at bounding box center [463, 202] width 63 height 16
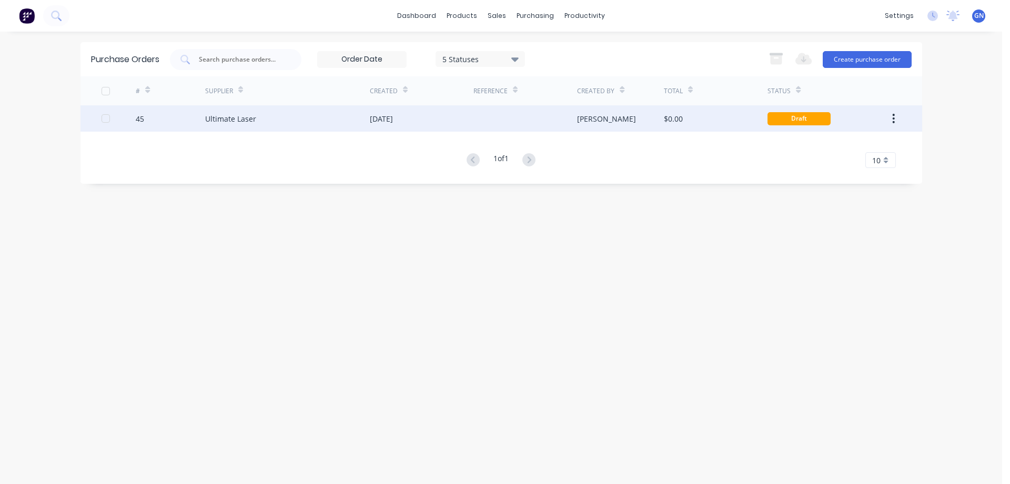
click at [393, 119] on div "07 Oct 2025" at bounding box center [381, 118] width 23 height 11
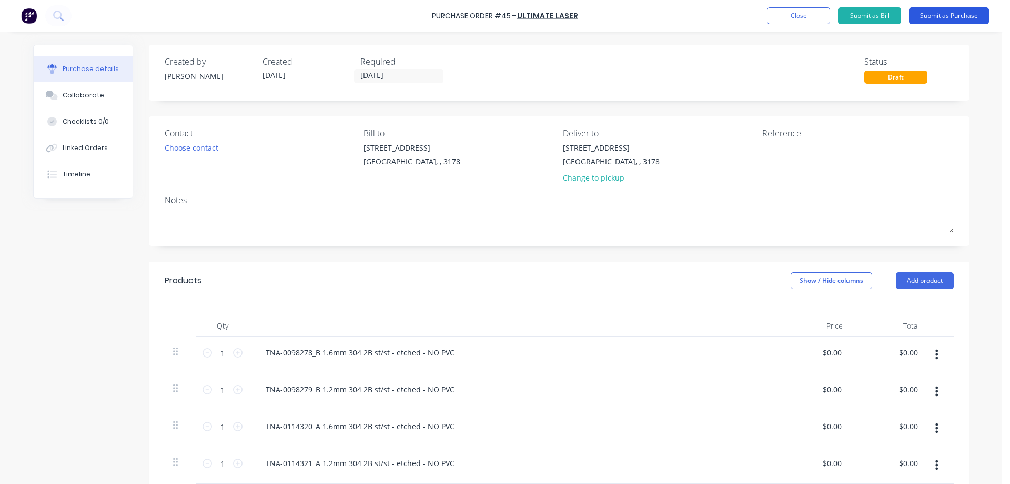
click at [936, 17] on button "Submit as Purchase" at bounding box center [949, 15] width 80 height 17
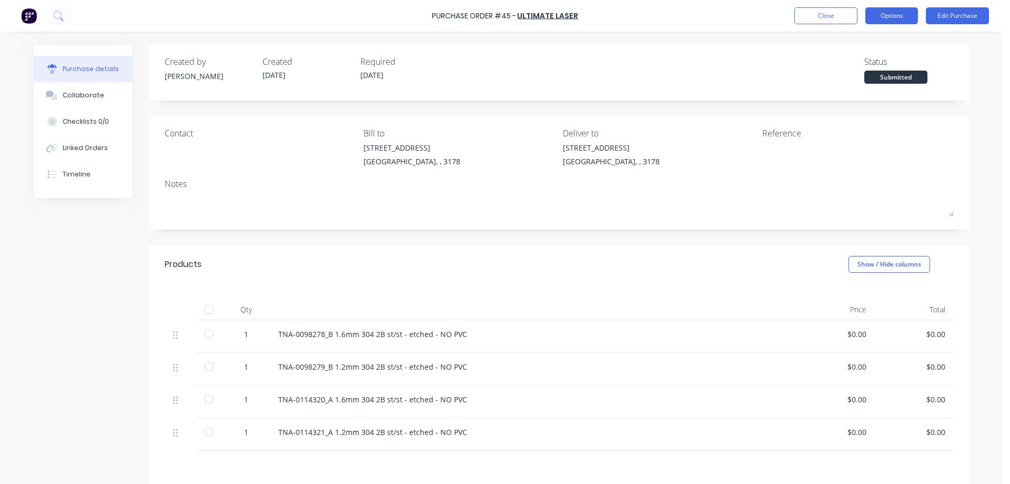
click at [892, 13] on button "Options" at bounding box center [892, 15] width 53 height 17
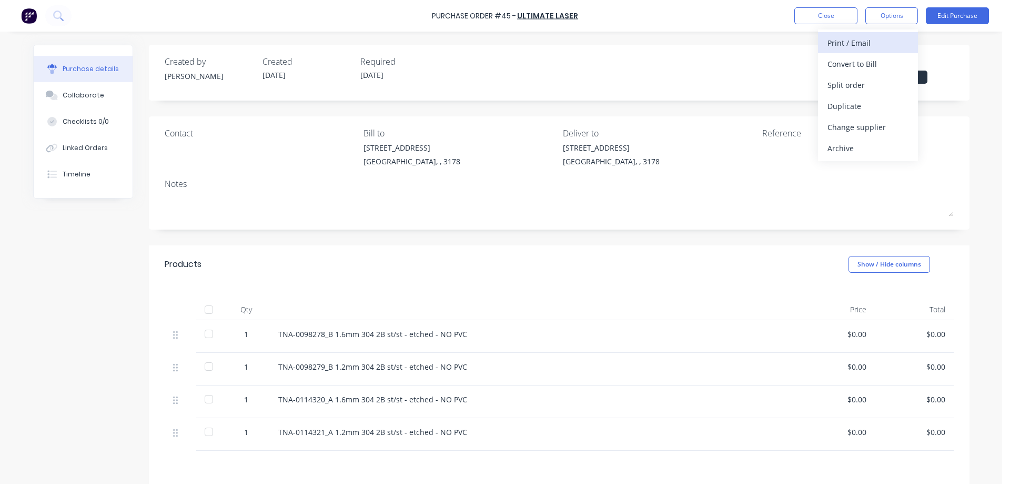
click at [869, 43] on div "Print / Email" at bounding box center [868, 42] width 81 height 15
click at [855, 63] on div "With pricing" at bounding box center [868, 63] width 81 height 15
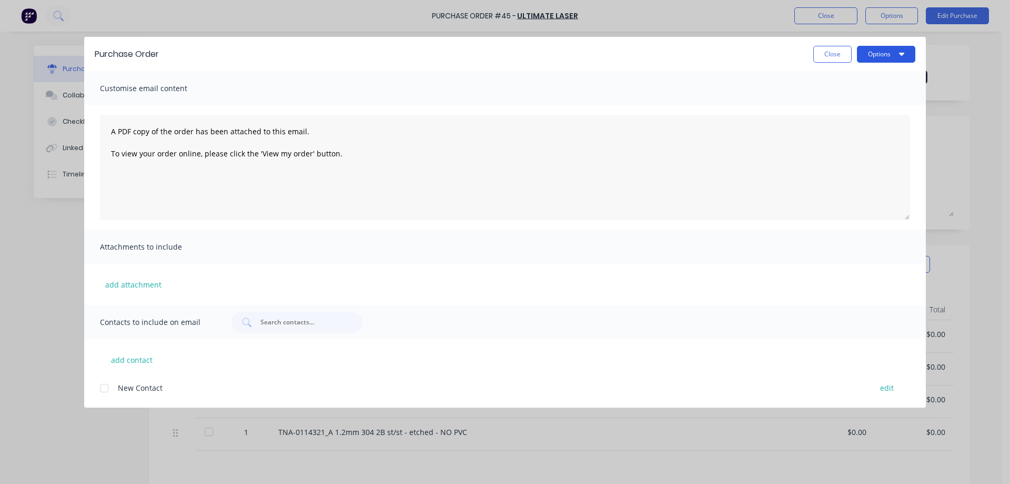
click at [878, 52] on button "Options" at bounding box center [886, 54] width 58 height 17
click at [850, 80] on div "Preview" at bounding box center [865, 80] width 81 height 15
click at [830, 51] on button "Close" at bounding box center [833, 54] width 38 height 17
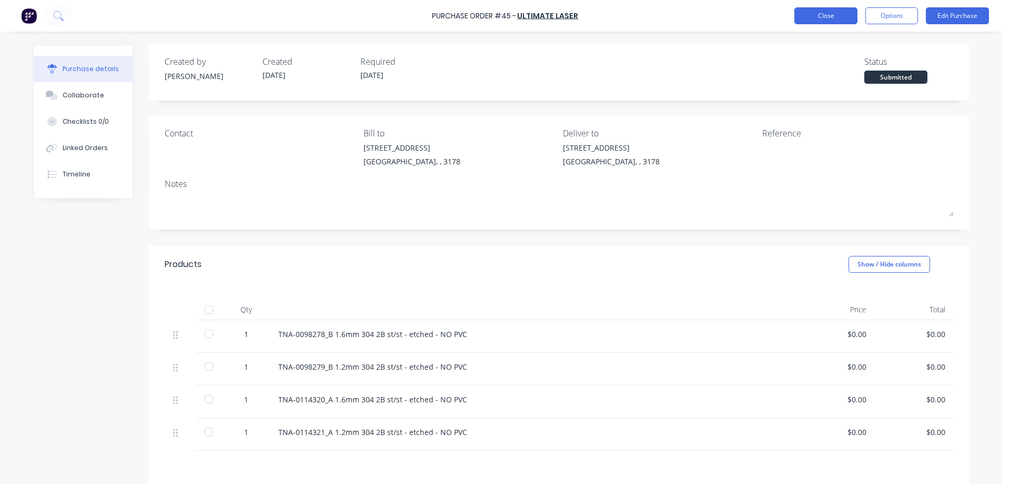
click at [828, 17] on button "Close" at bounding box center [826, 15] width 63 height 17
